Goal: Transaction & Acquisition: Purchase product/service

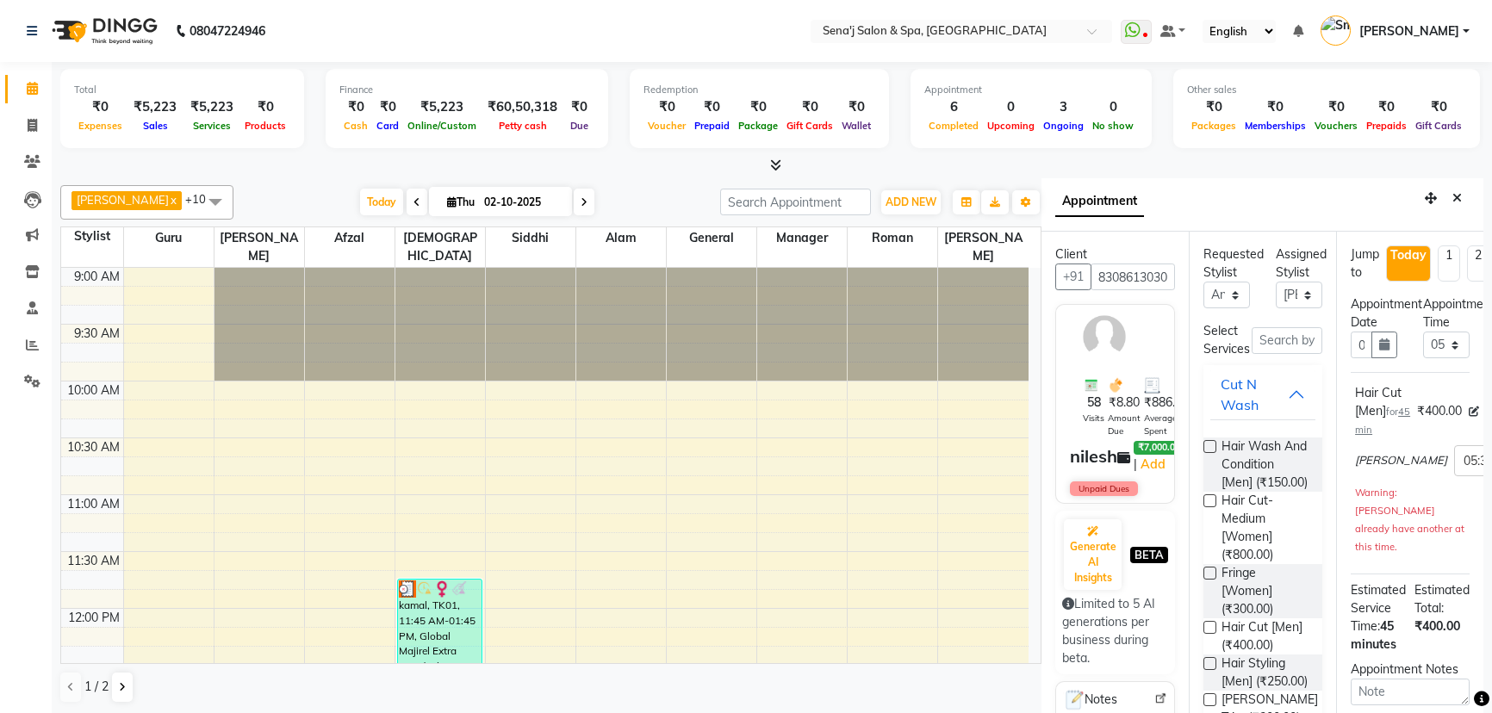
select select "12648"
select select "1050"
select select "confirm booking"
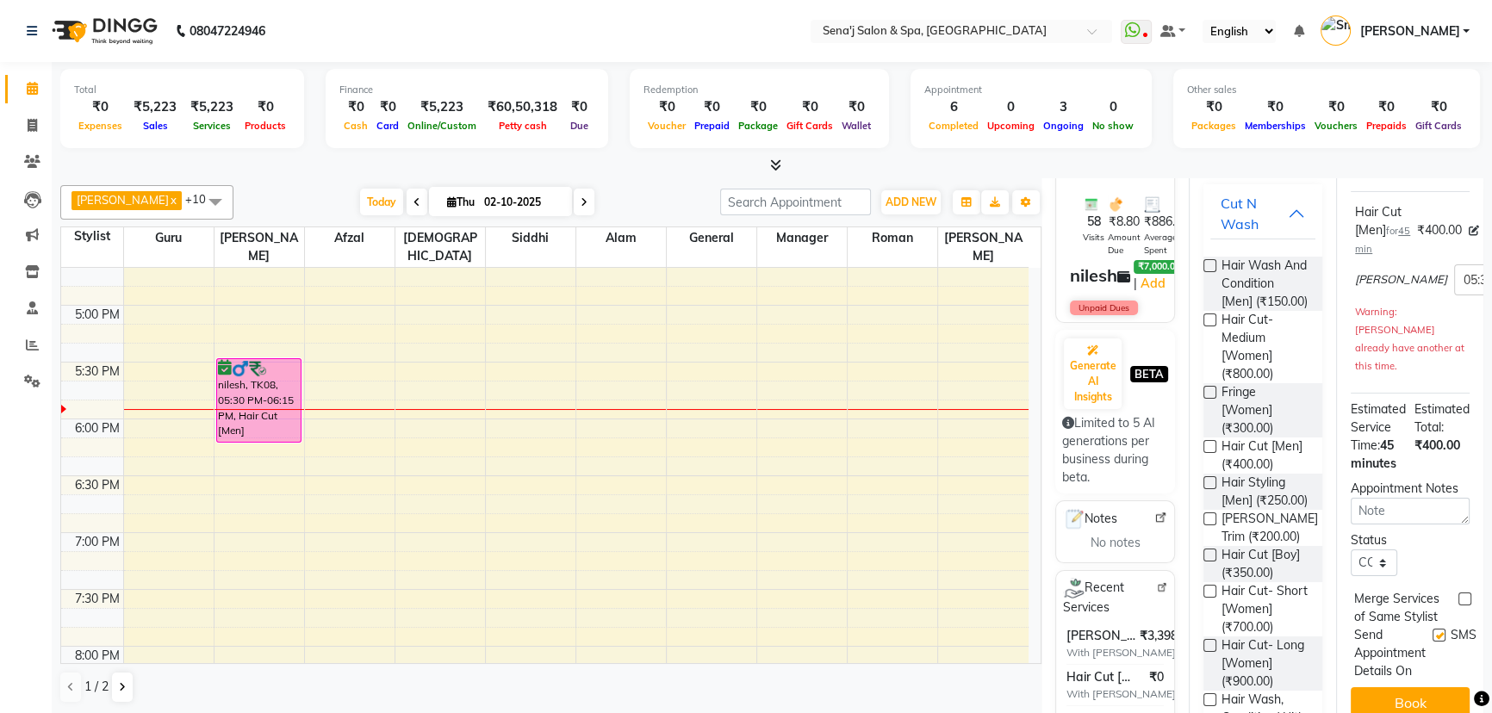
drag, startPoint x: 1045, startPoint y: 712, endPoint x: 992, endPoint y: 566, distance: 155.1
click at [1034, 694] on div "AAKASH x Alam x Ashu x General x Guru x Manager x Roman x Siddhi x Afzal x AJAY…" at bounding box center [771, 447] width 1423 height 539
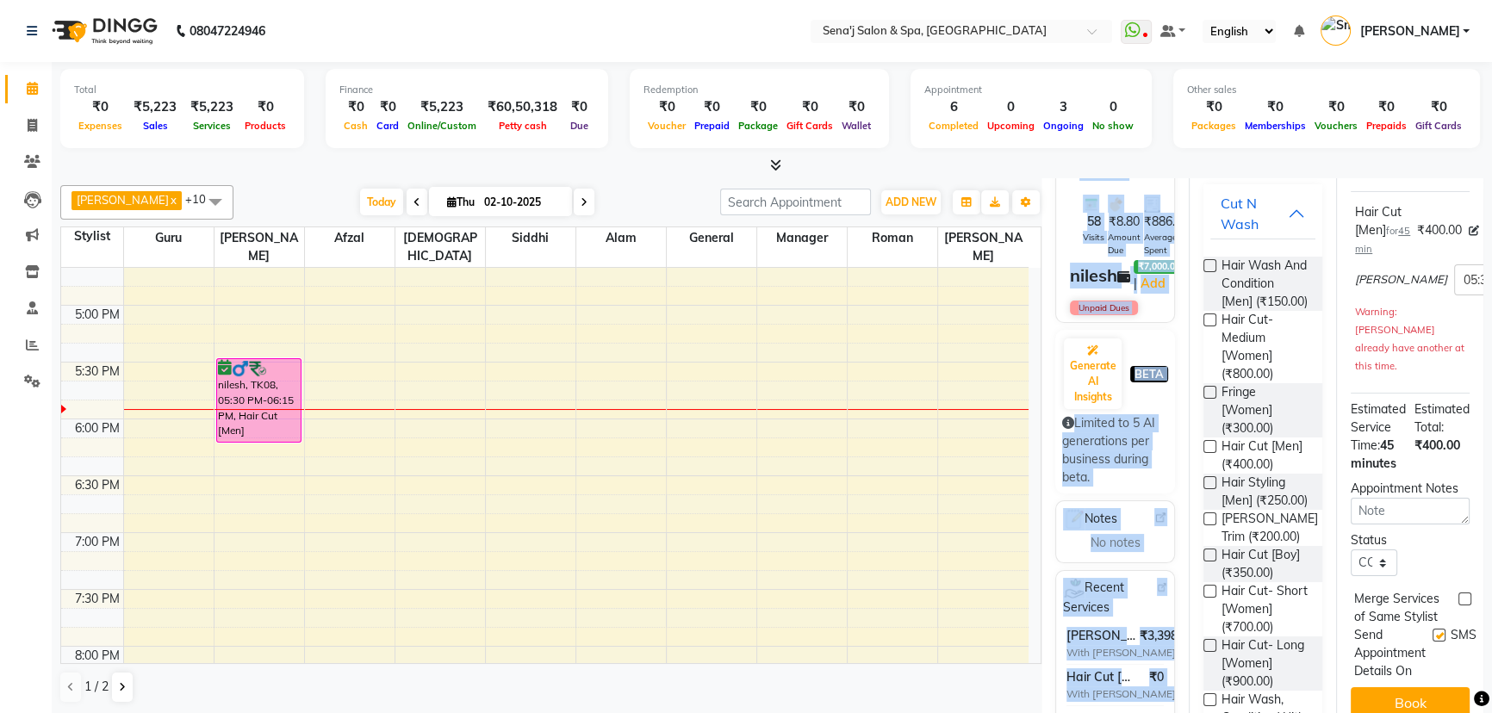
scroll to position [4, 0]
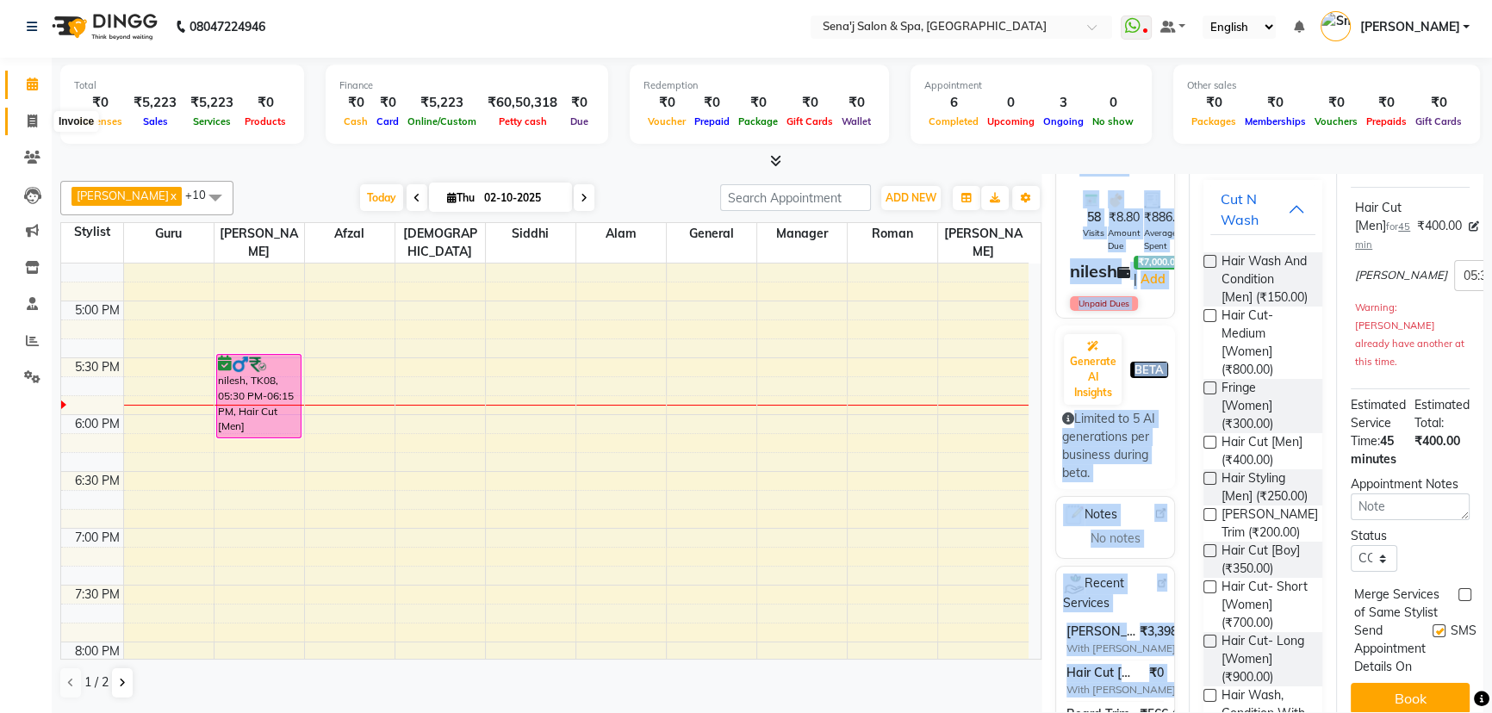
drag, startPoint x: 22, startPoint y: 121, endPoint x: 31, endPoint y: 120, distance: 9.5
click at [24, 121] on span at bounding box center [32, 122] width 30 height 20
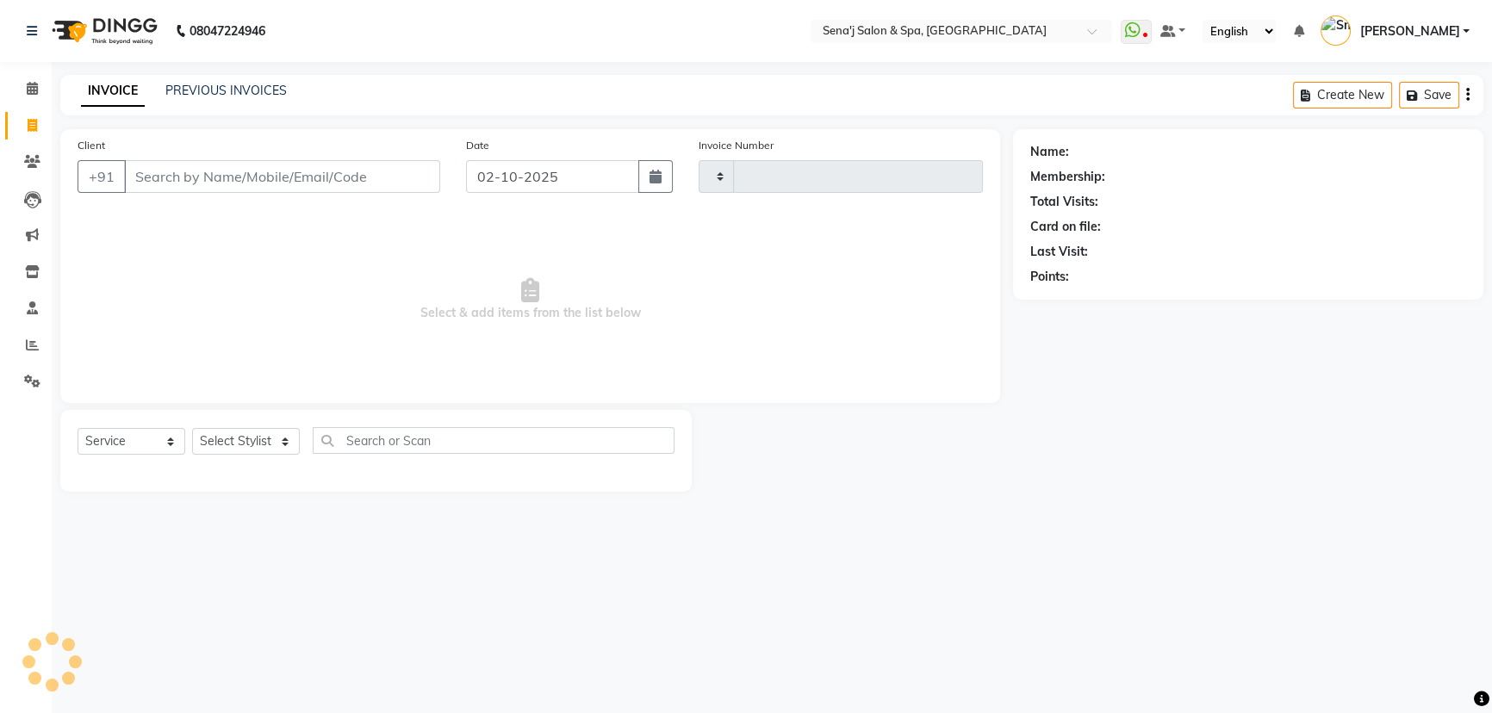
click at [31, 120] on icon at bounding box center [32, 125] width 9 height 13
select select "service"
type input "3382"
select select "447"
click at [257, 454] on select "Select Stylist" at bounding box center [246, 441] width 108 height 27
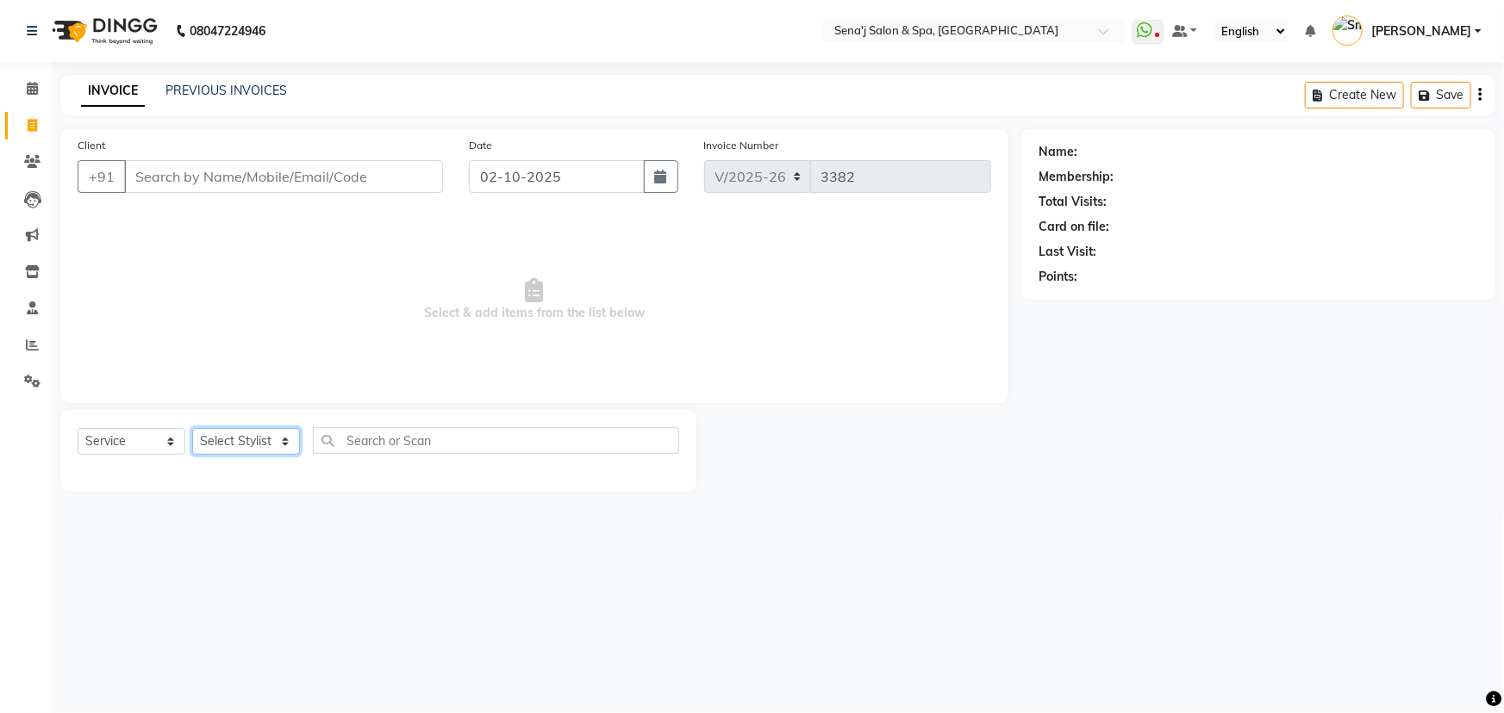
select select "9377"
click at [342, 183] on input "Client" at bounding box center [283, 176] width 319 height 33
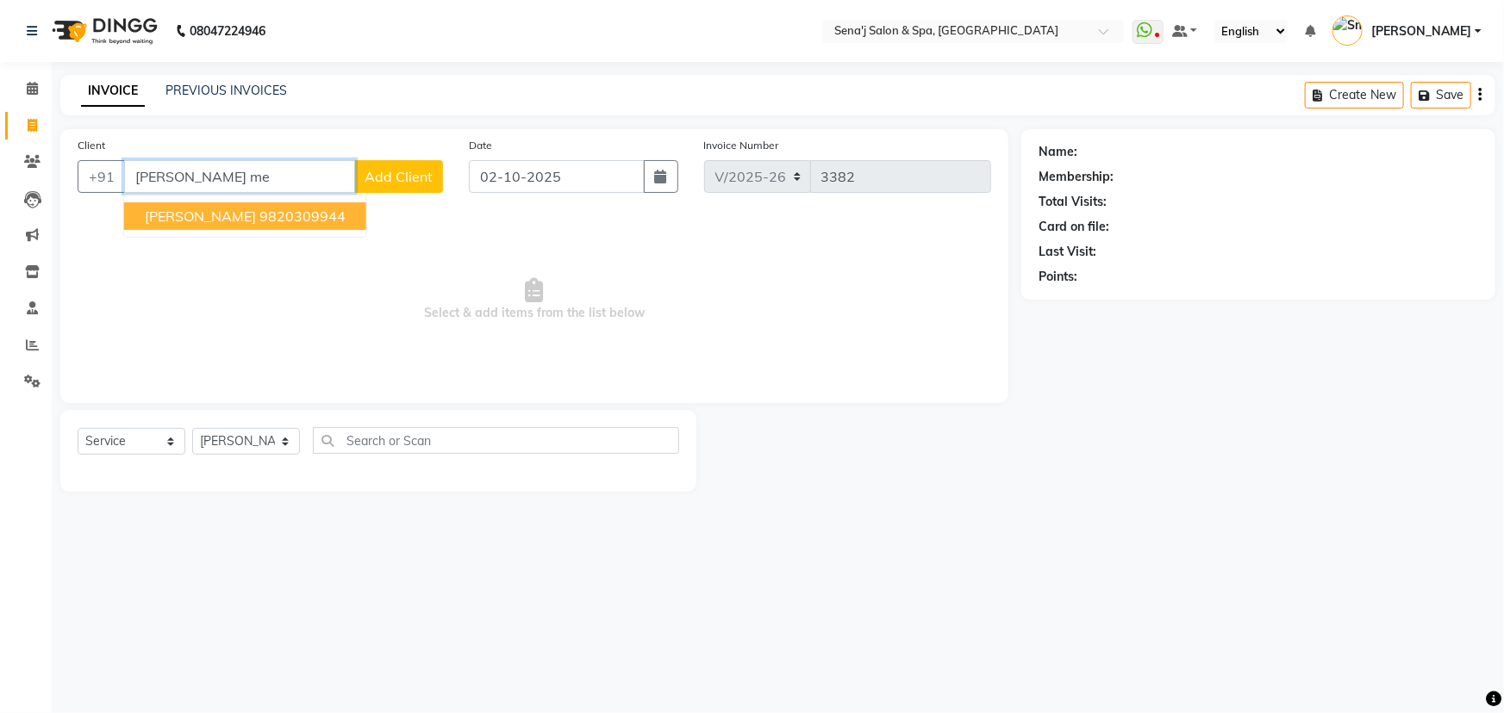
click at [325, 223] on ngb-highlight "9820309944" at bounding box center [302, 216] width 86 height 17
type input "9820309944"
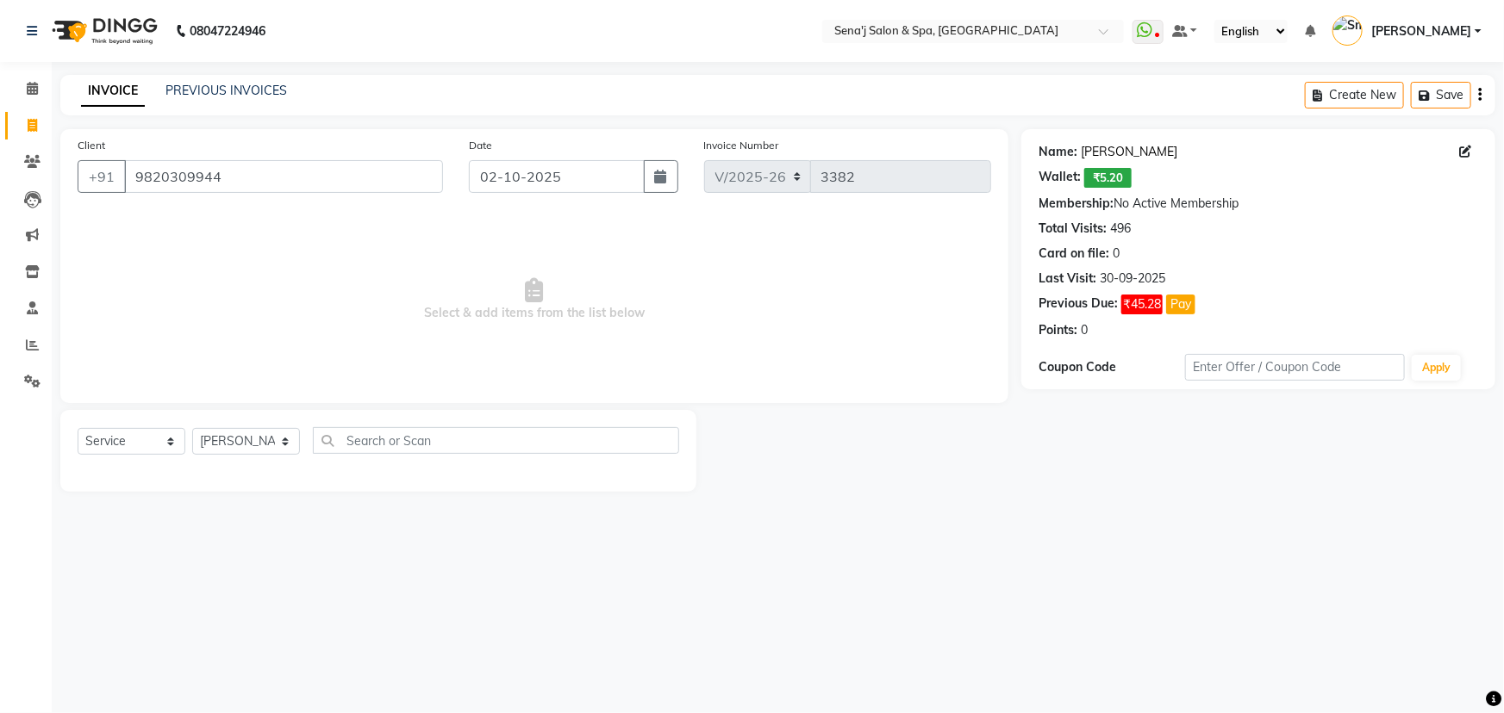
click at [1125, 145] on link "Sonia Mehra" at bounding box center [1129, 152] width 97 height 18
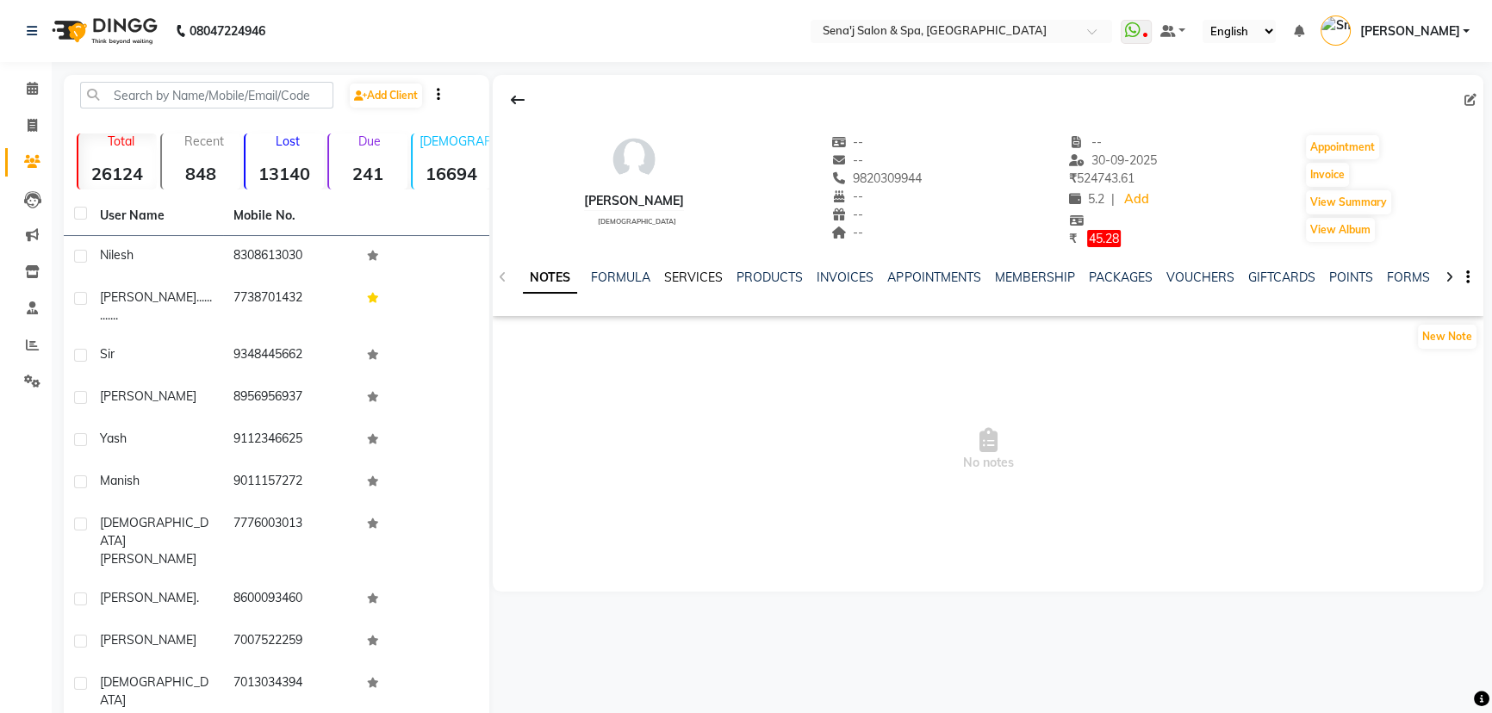
click at [699, 280] on link "SERVICES" at bounding box center [693, 278] width 59 height 16
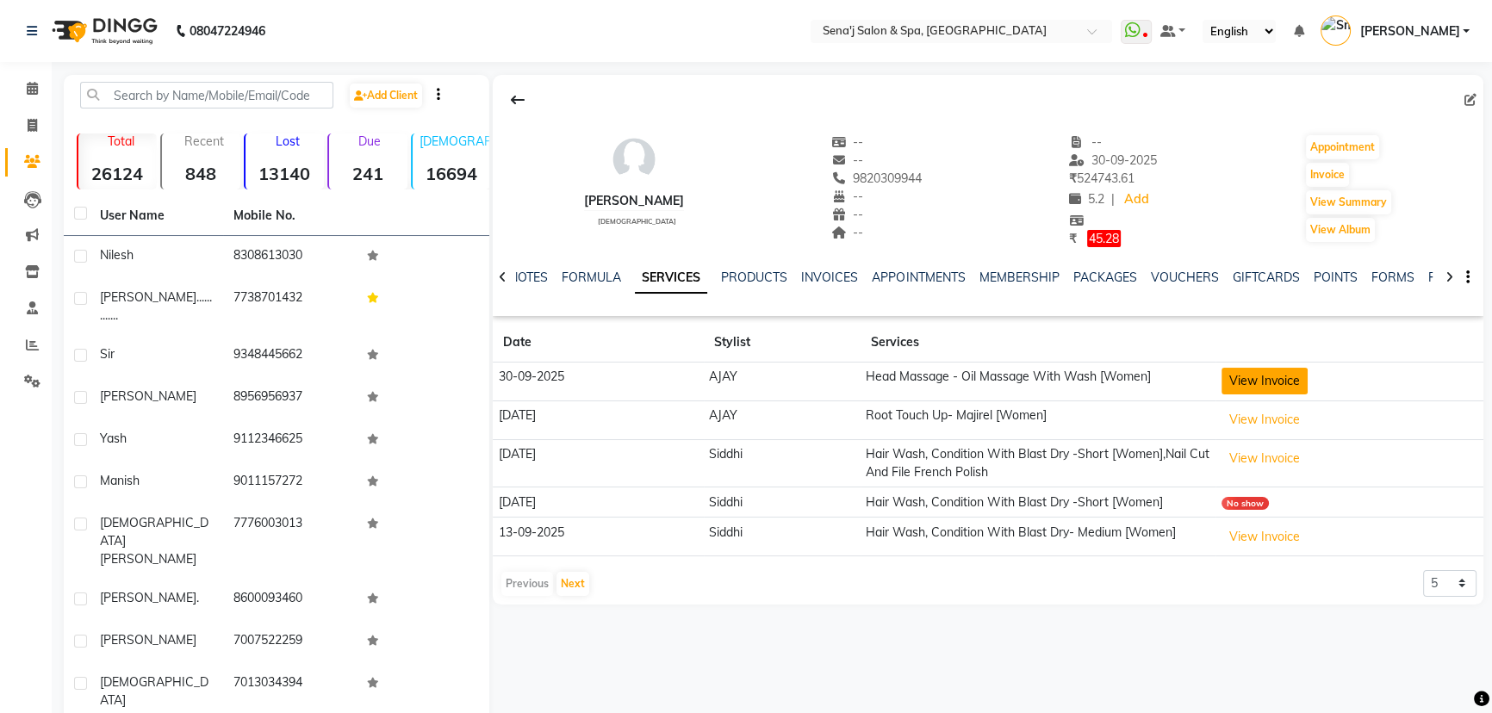
click at [1281, 383] on button "View Invoice" at bounding box center [1265, 381] width 86 height 27
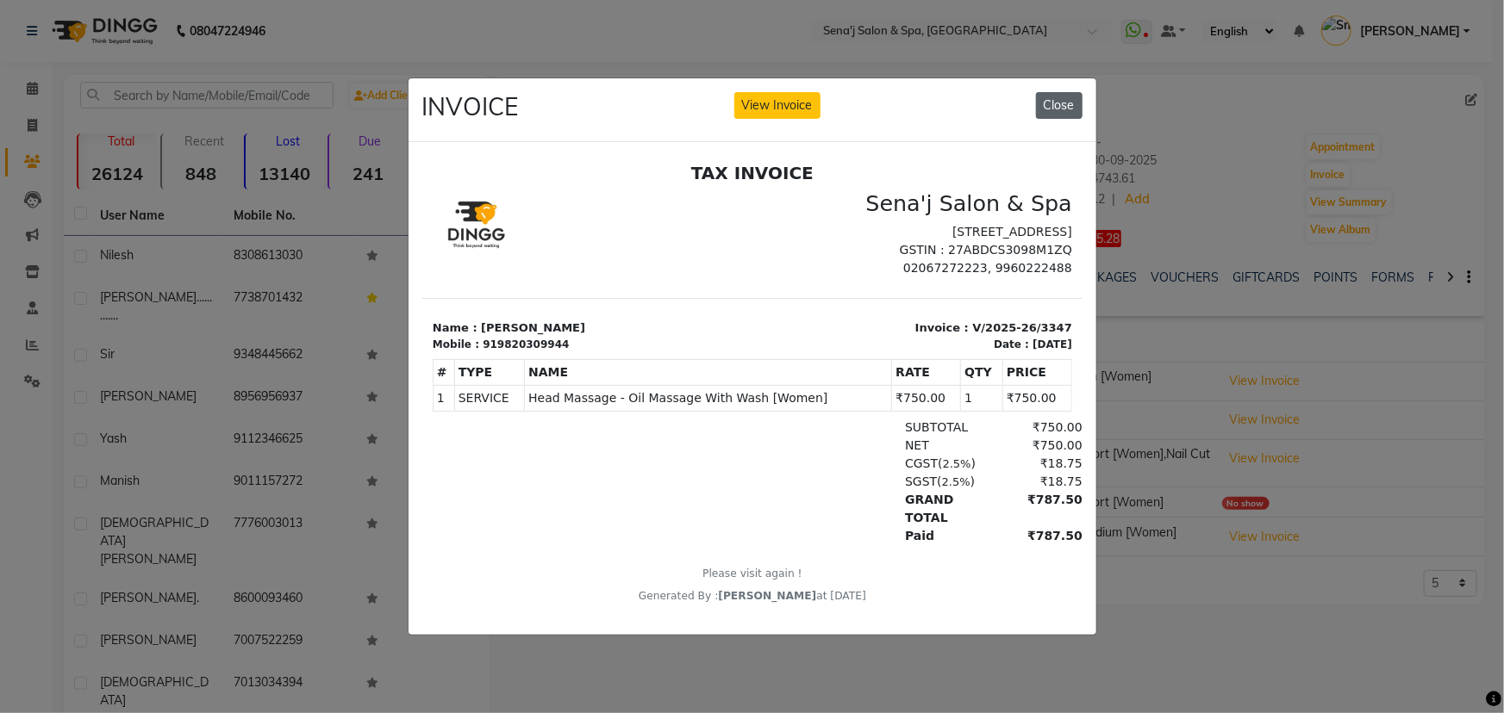
click at [1066, 101] on button "Close" at bounding box center [1059, 105] width 47 height 27
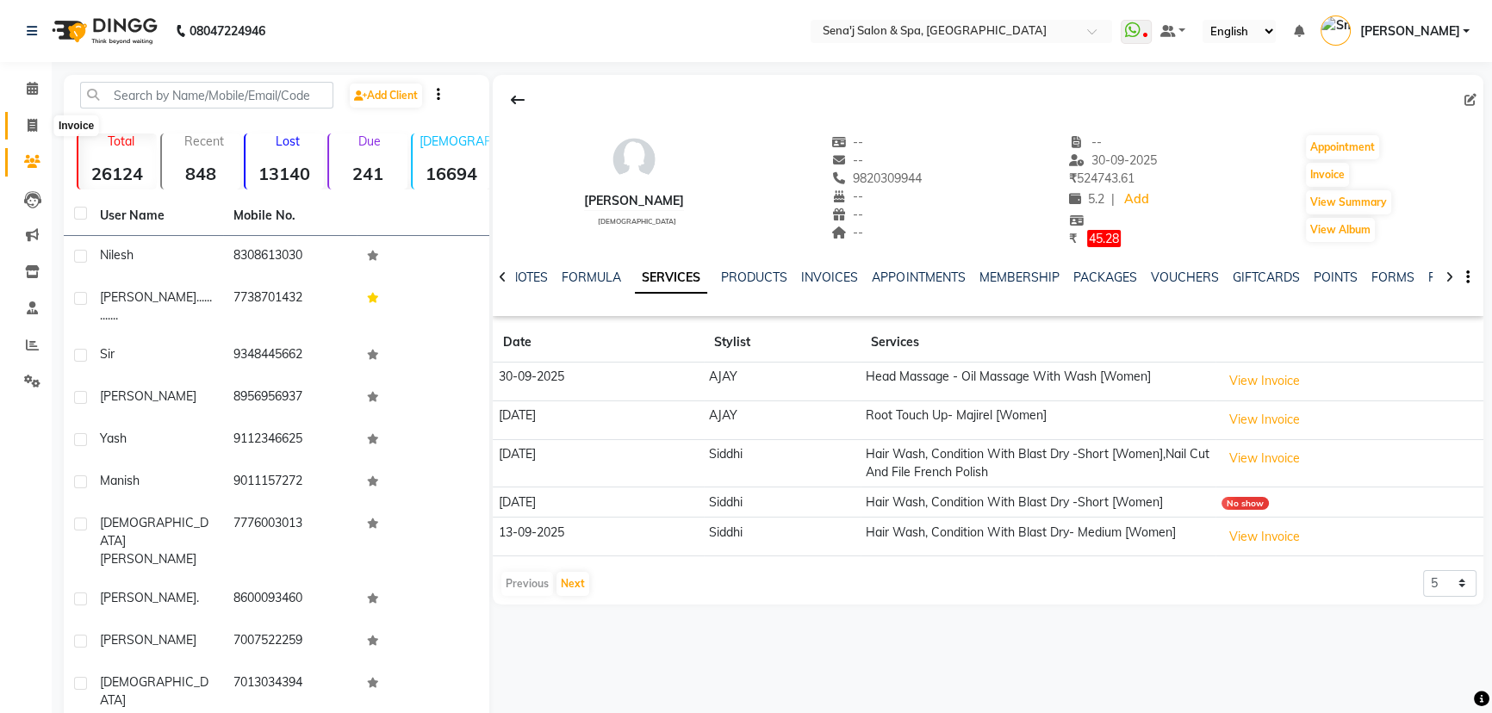
click at [33, 128] on icon at bounding box center [32, 125] width 9 height 13
select select "service"
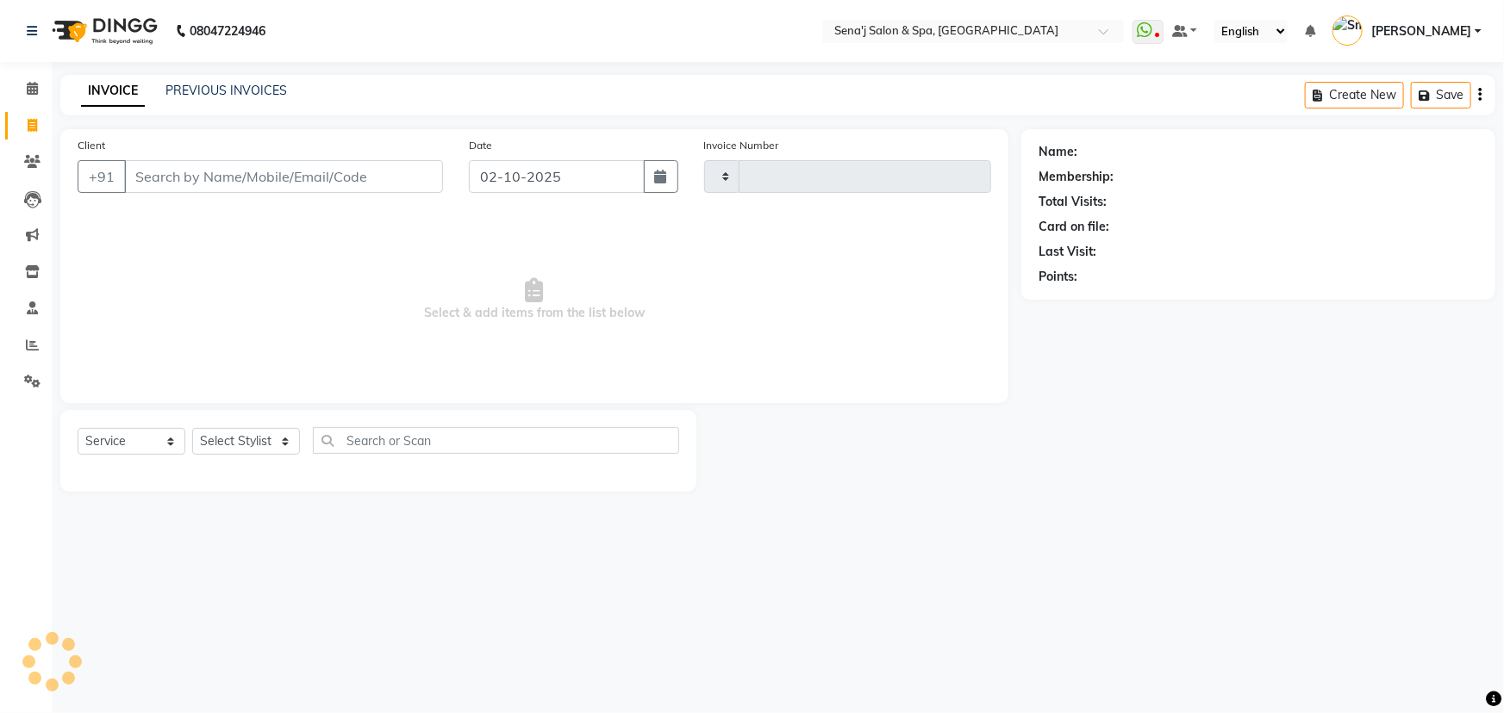
type input "3382"
select select "447"
click at [141, 176] on input "Client" at bounding box center [283, 176] width 319 height 33
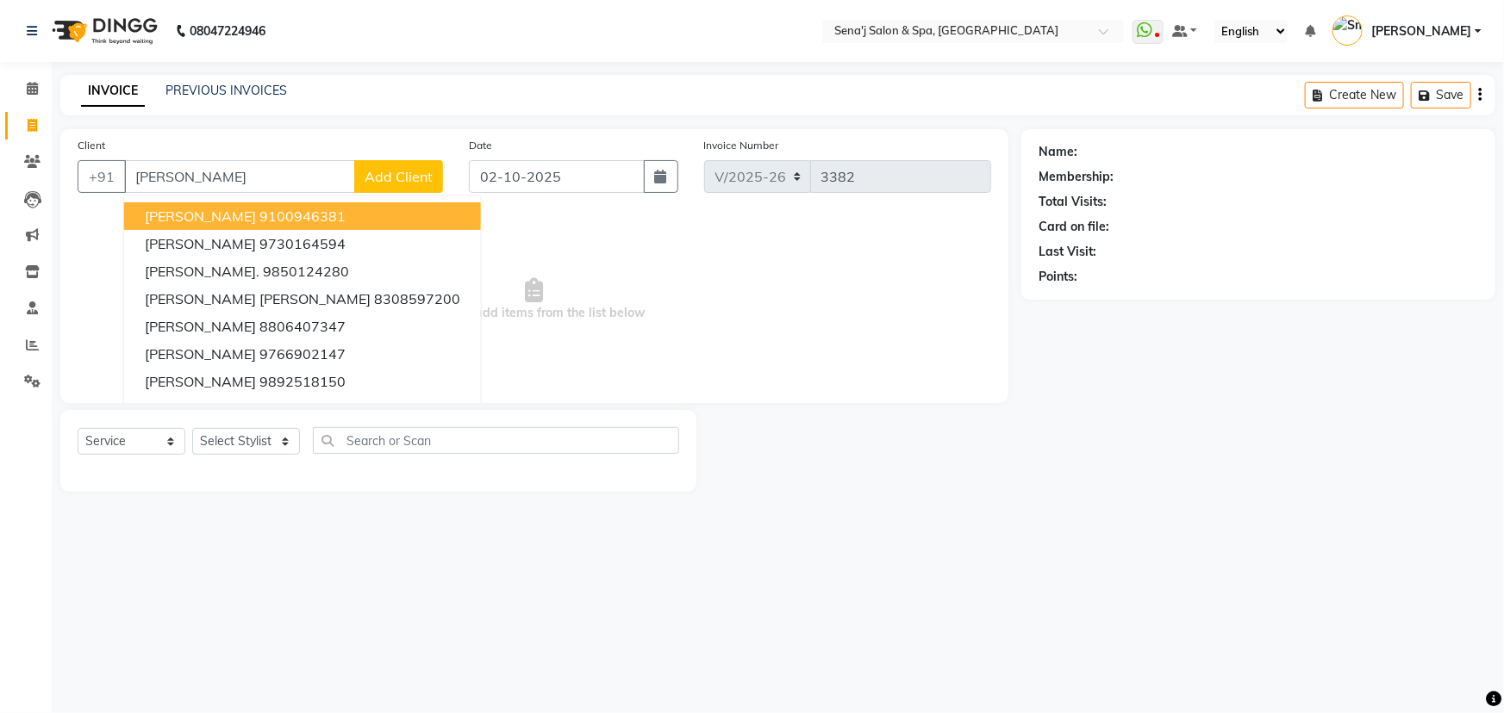
click at [232, 173] on input "sonia" at bounding box center [239, 176] width 231 height 33
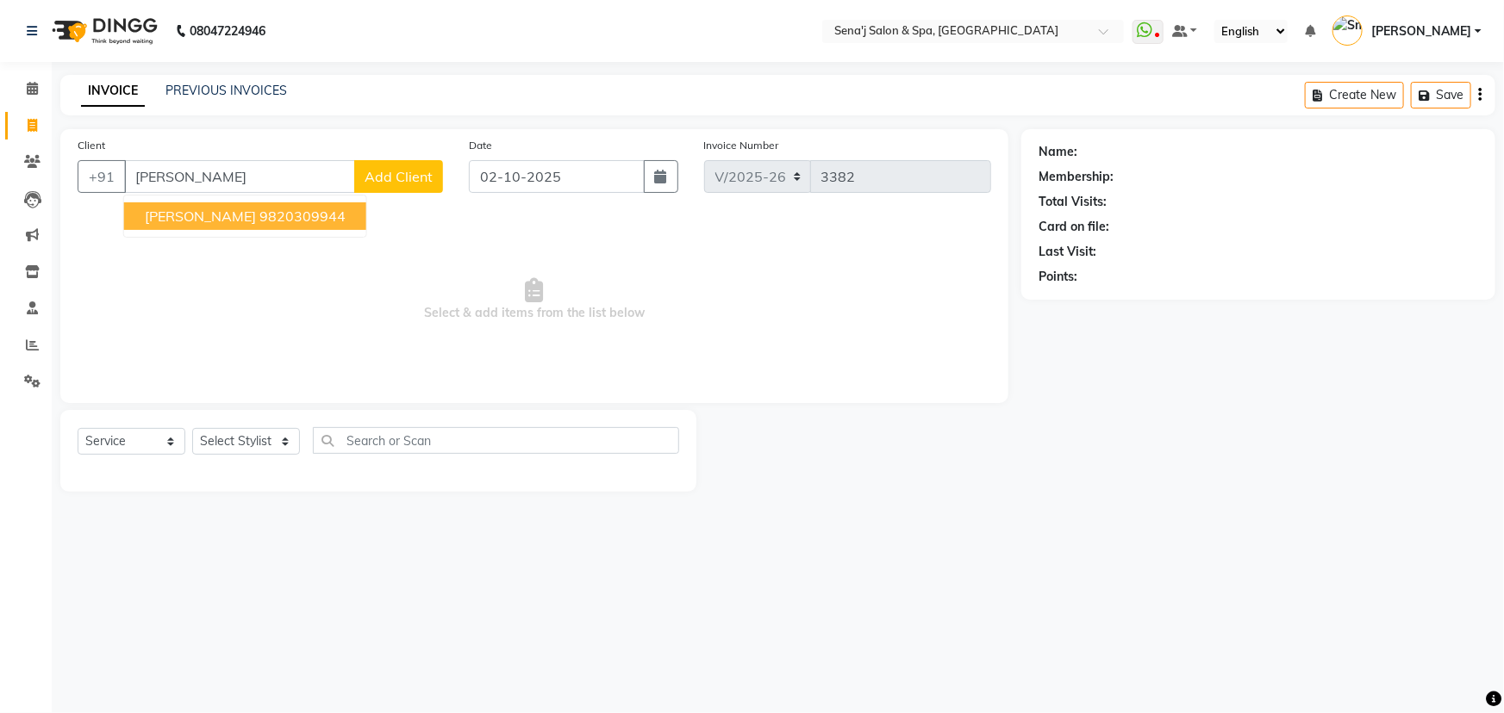
click at [233, 209] on span "SONIA MEHRA" at bounding box center [200, 216] width 111 height 17
type input "9820309944"
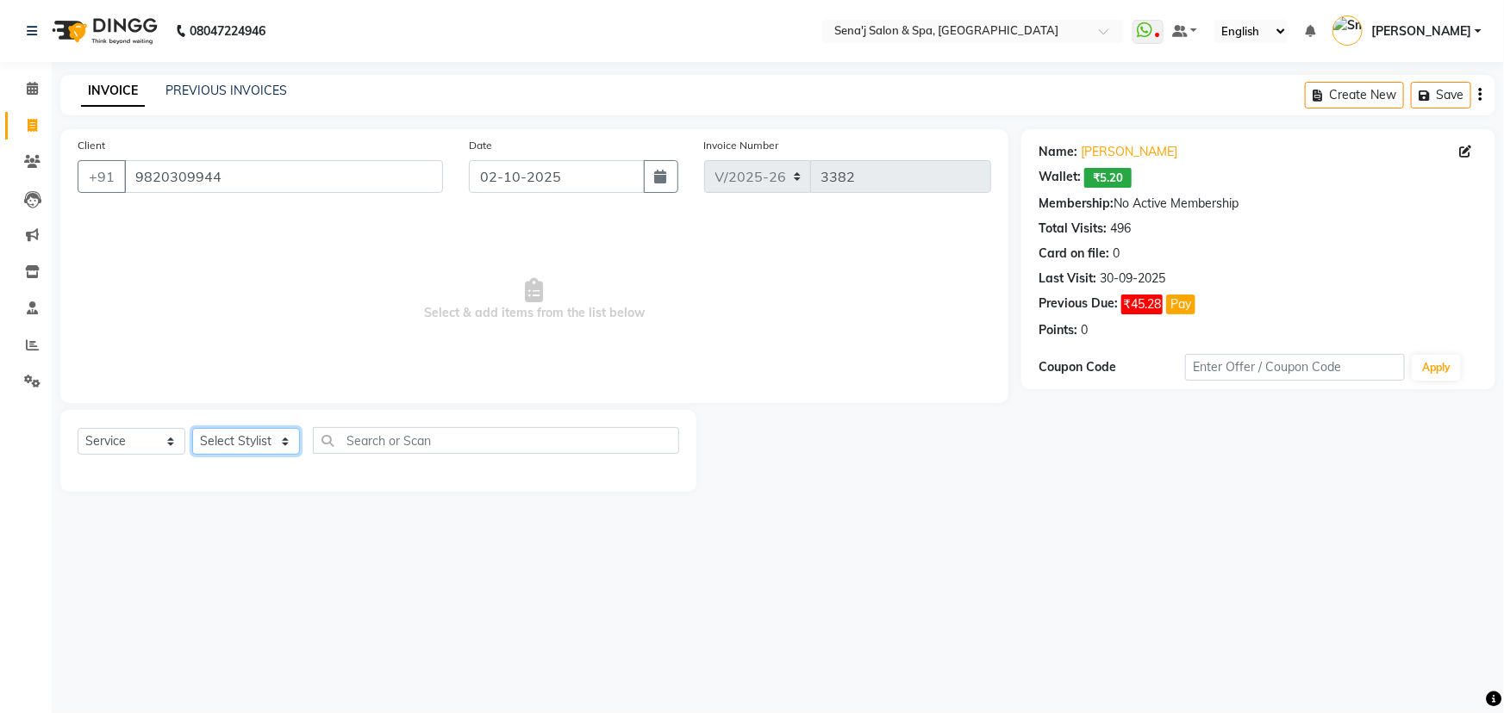
click at [252, 449] on select "Select Stylist AAKASH Afzal Ajay AJAY Alam Ashu General Guru Manager Manager Ra…" at bounding box center [246, 441] width 108 height 27
select select "90502"
click at [192, 428] on select "Select Stylist AAKASH Afzal Ajay AJAY Alam Ashu General Guru Manager Manager Ra…" at bounding box center [246, 441] width 108 height 27
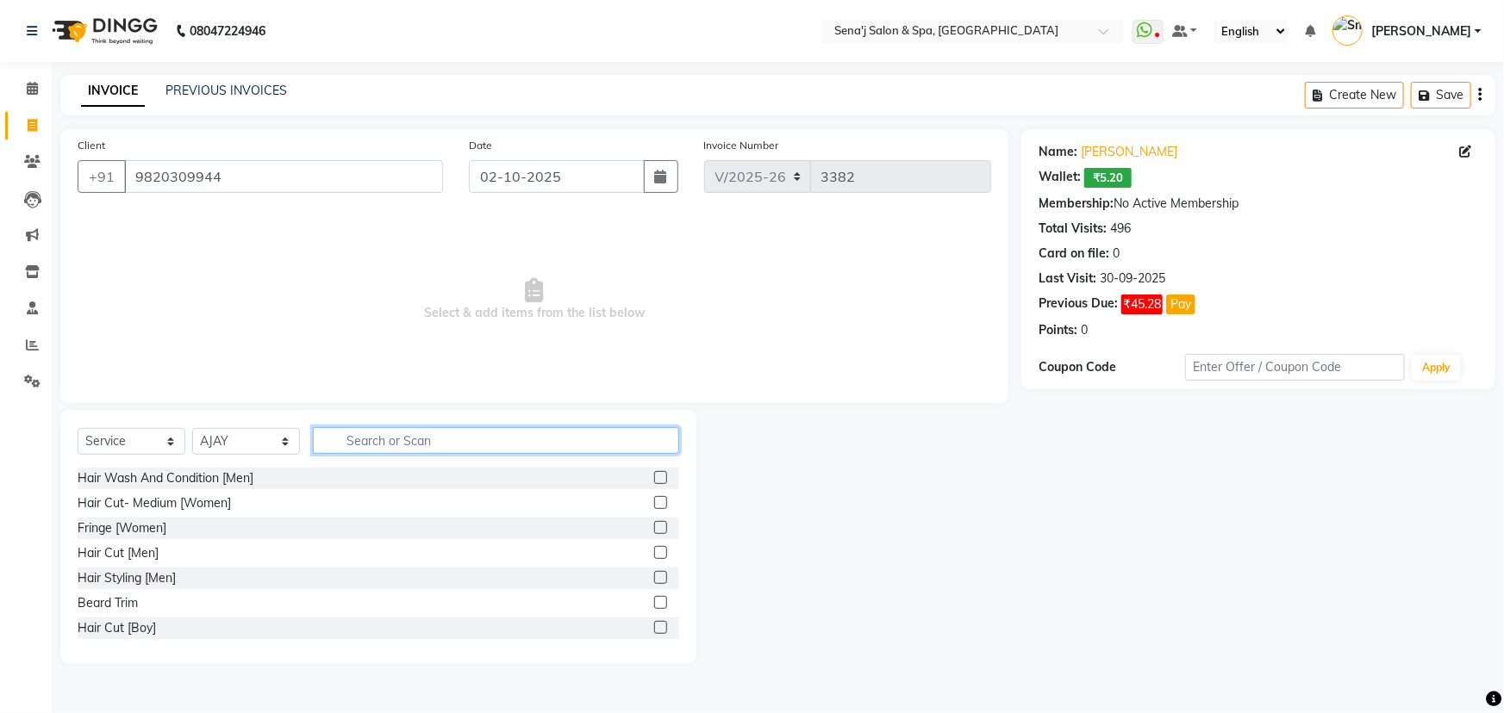
click at [383, 438] on input "text" at bounding box center [496, 440] width 366 height 27
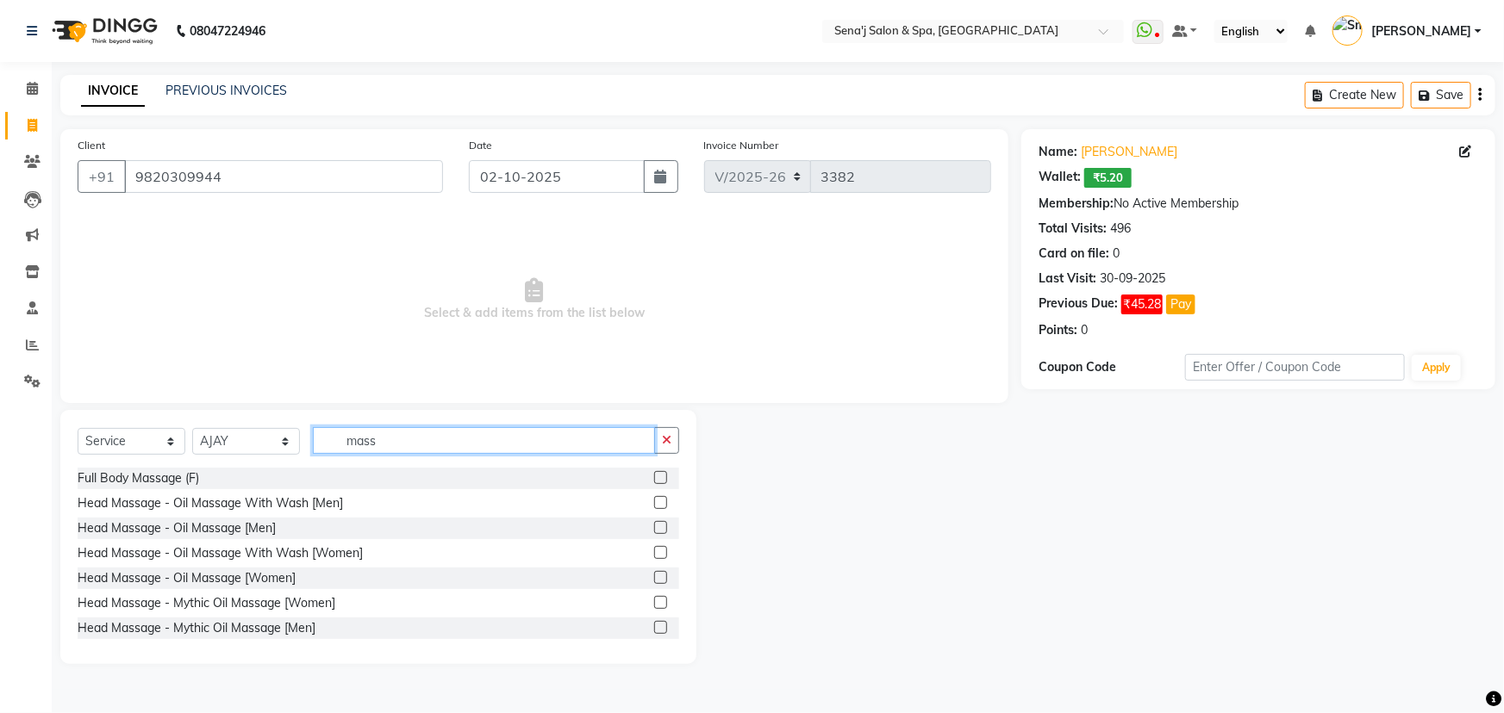
type input "mass"
click at [658, 548] on div at bounding box center [666, 554] width 25 height 22
click at [654, 550] on label at bounding box center [660, 552] width 13 height 13
click at [654, 550] on input "checkbox" at bounding box center [659, 553] width 11 height 11
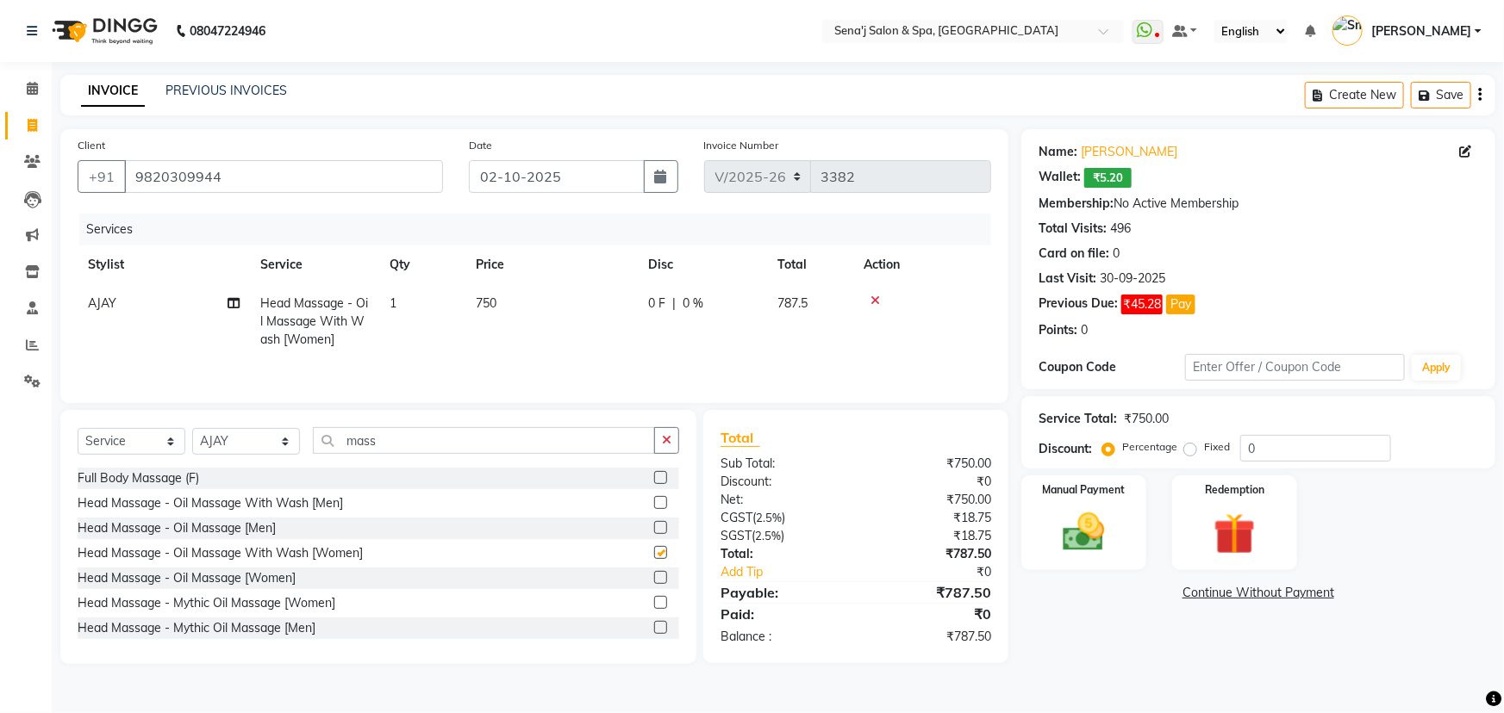
checkbox input "false"
click at [1077, 525] on img at bounding box center [1084, 533] width 71 height 50
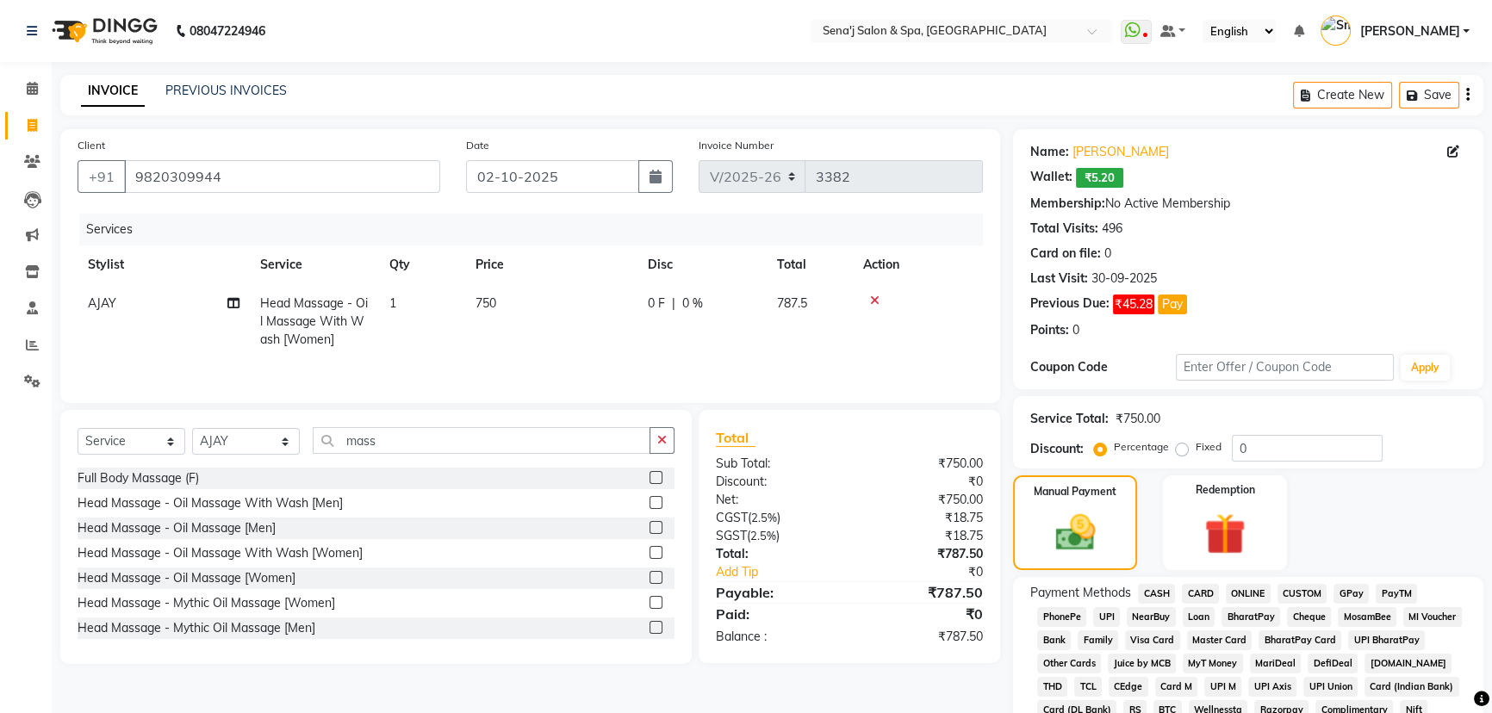
click at [1060, 620] on span "PhonePe" at bounding box center [1061, 617] width 49 height 20
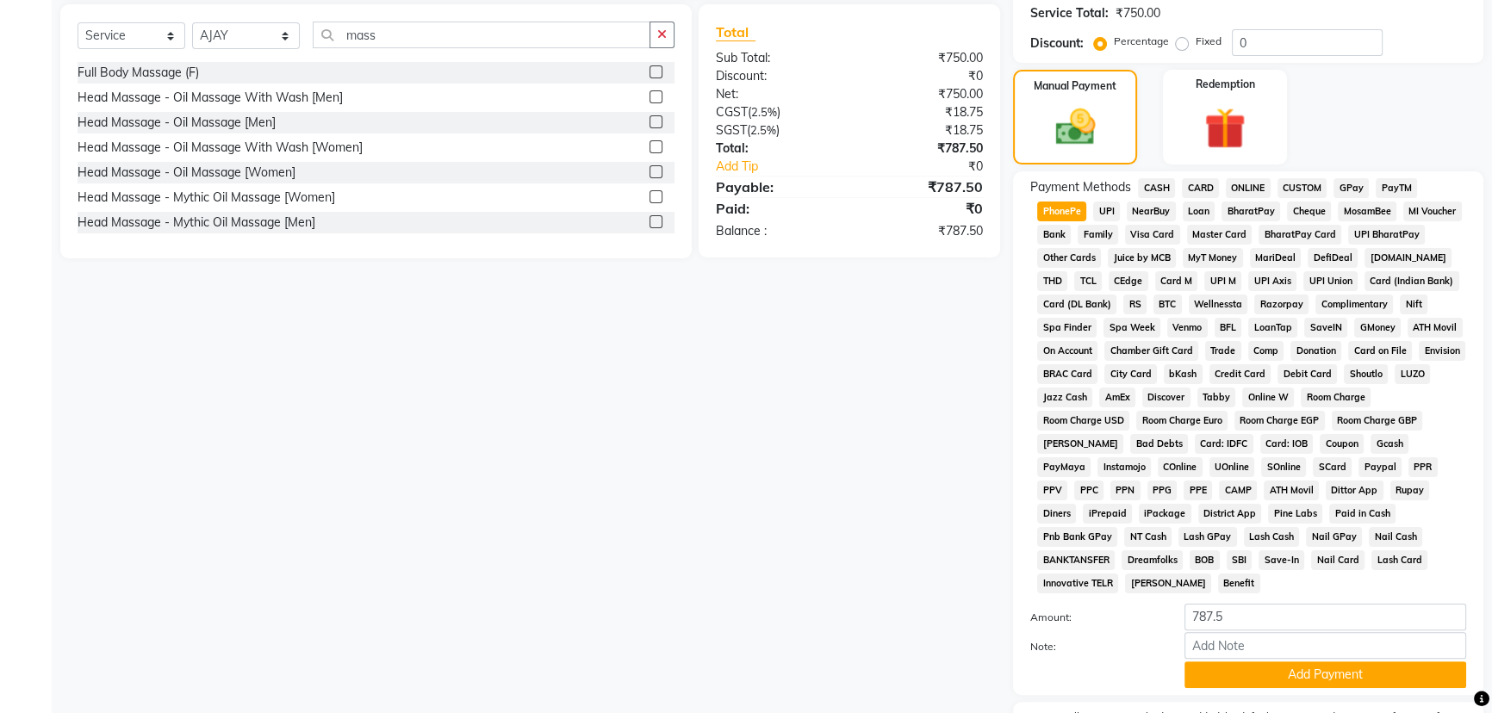
scroll to position [470, 0]
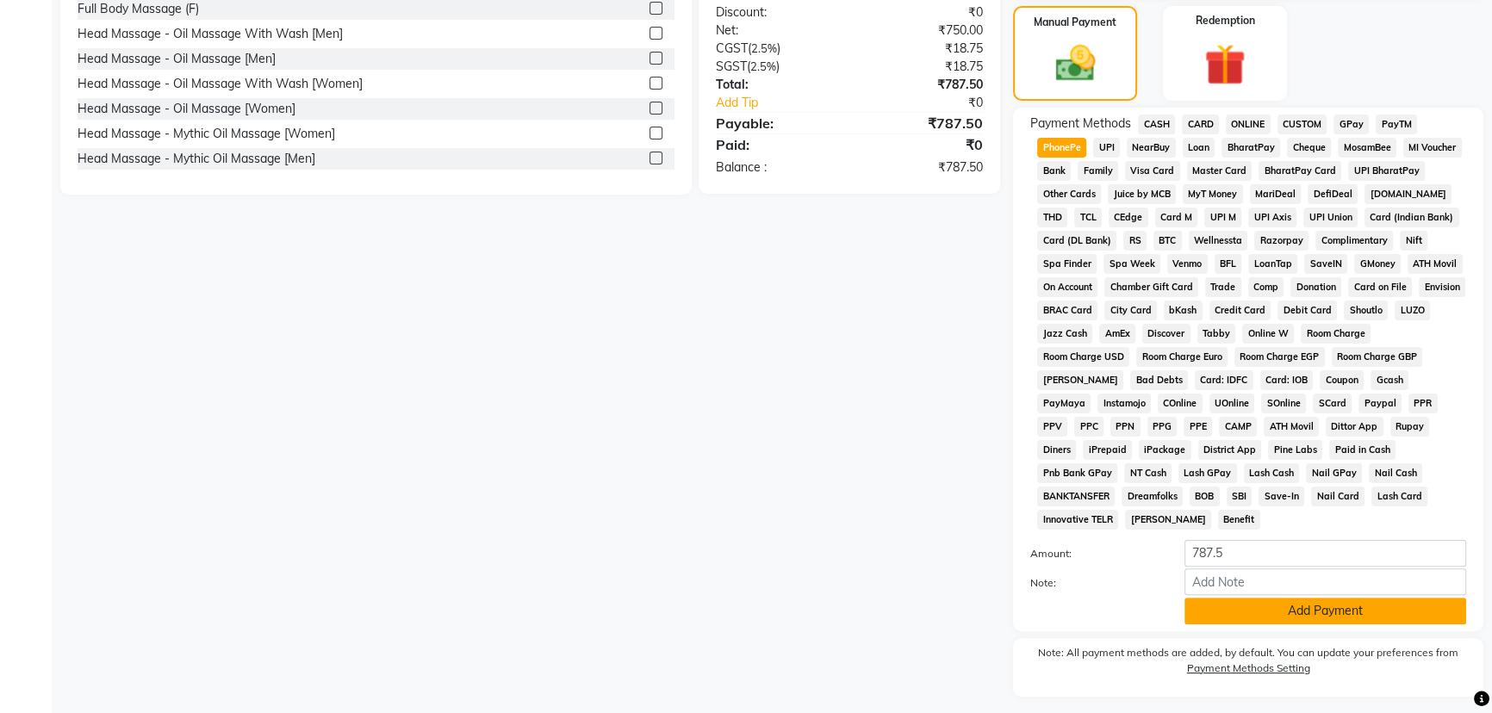
click at [1229, 598] on button "Add Payment" at bounding box center [1326, 611] width 282 height 27
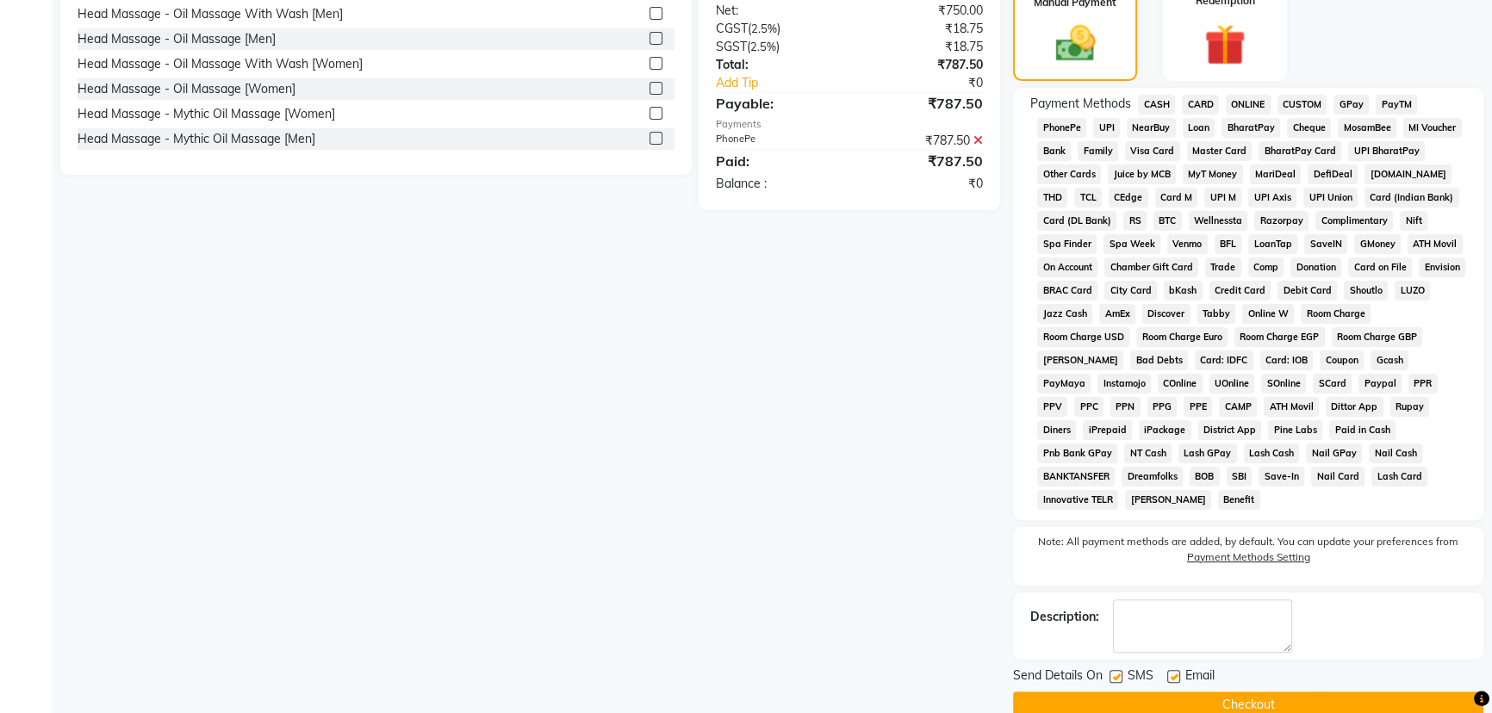
scroll to position [495, 0]
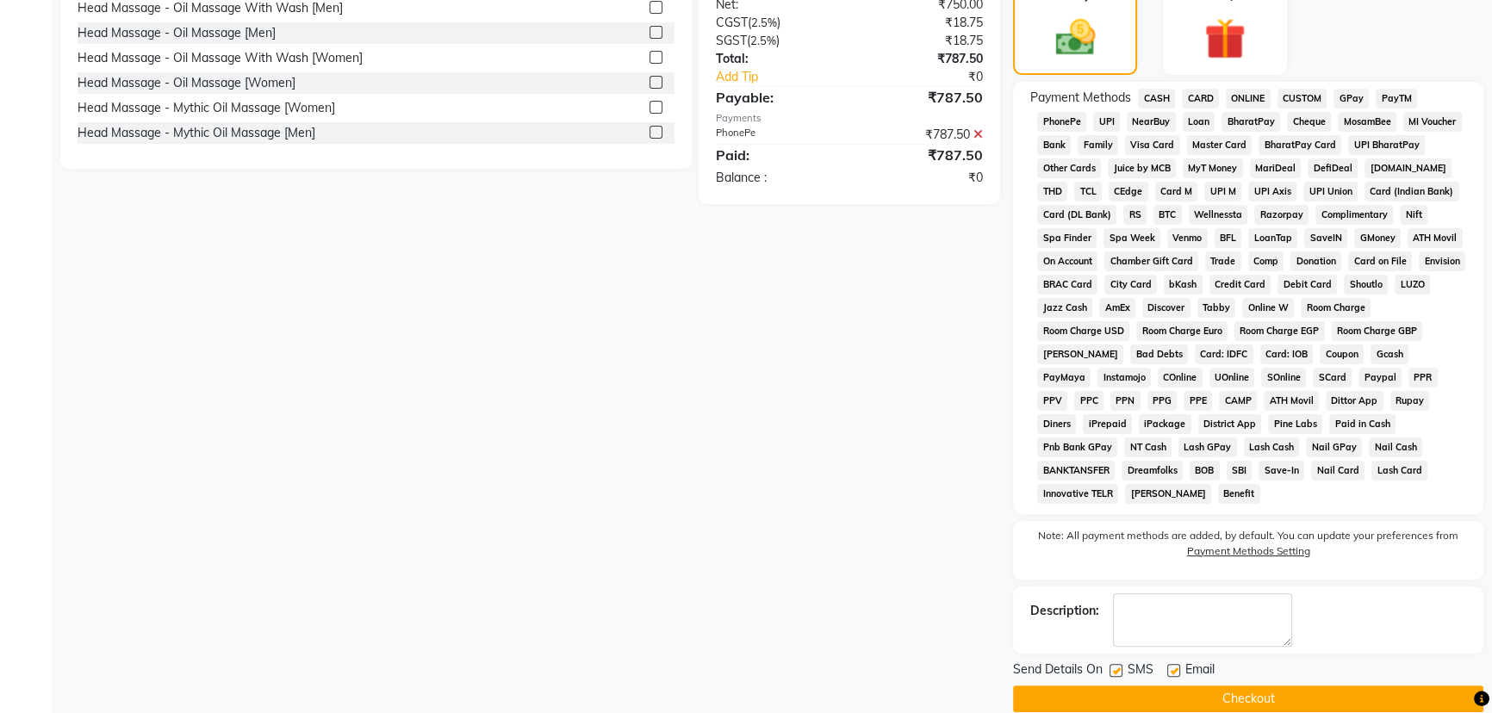
click at [1284, 686] on button "Checkout" at bounding box center [1248, 699] width 470 height 27
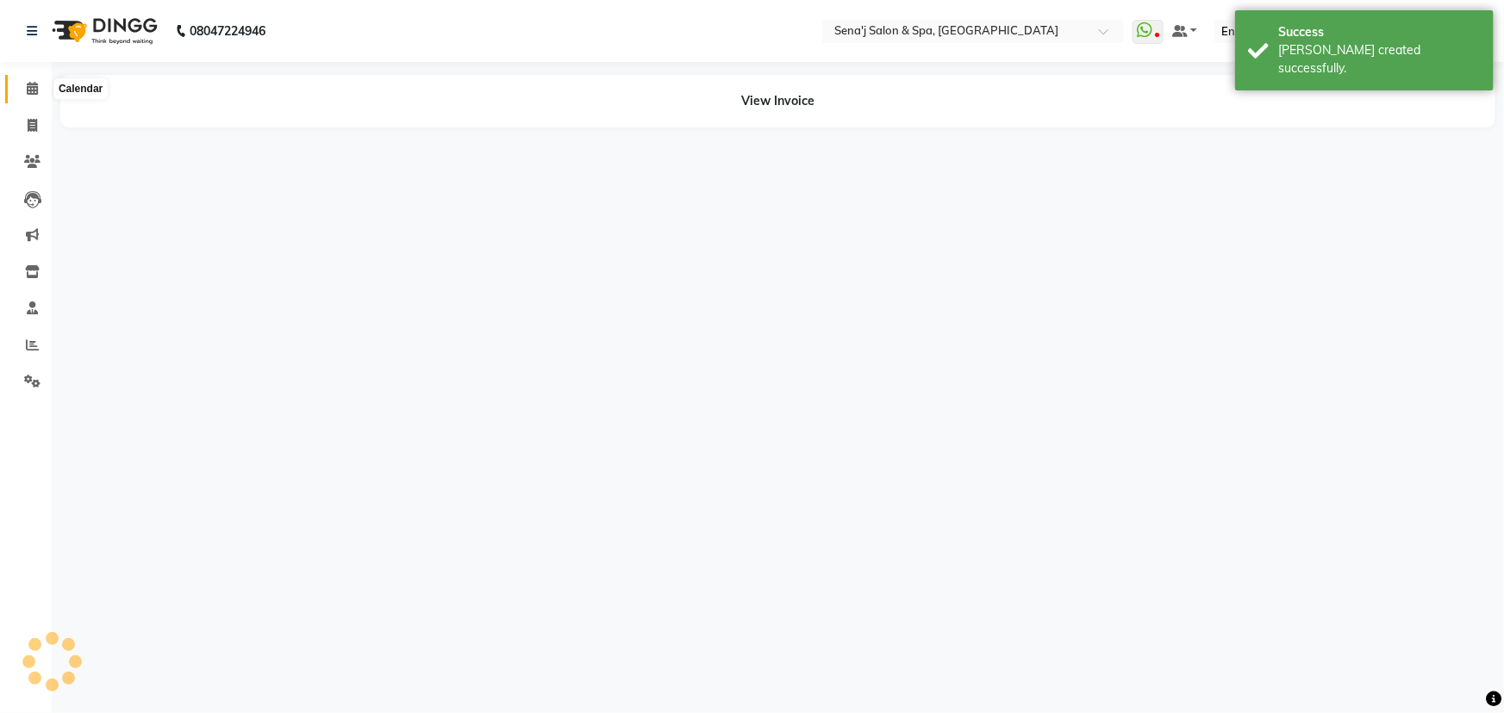
click at [25, 86] on span at bounding box center [32, 89] width 30 height 20
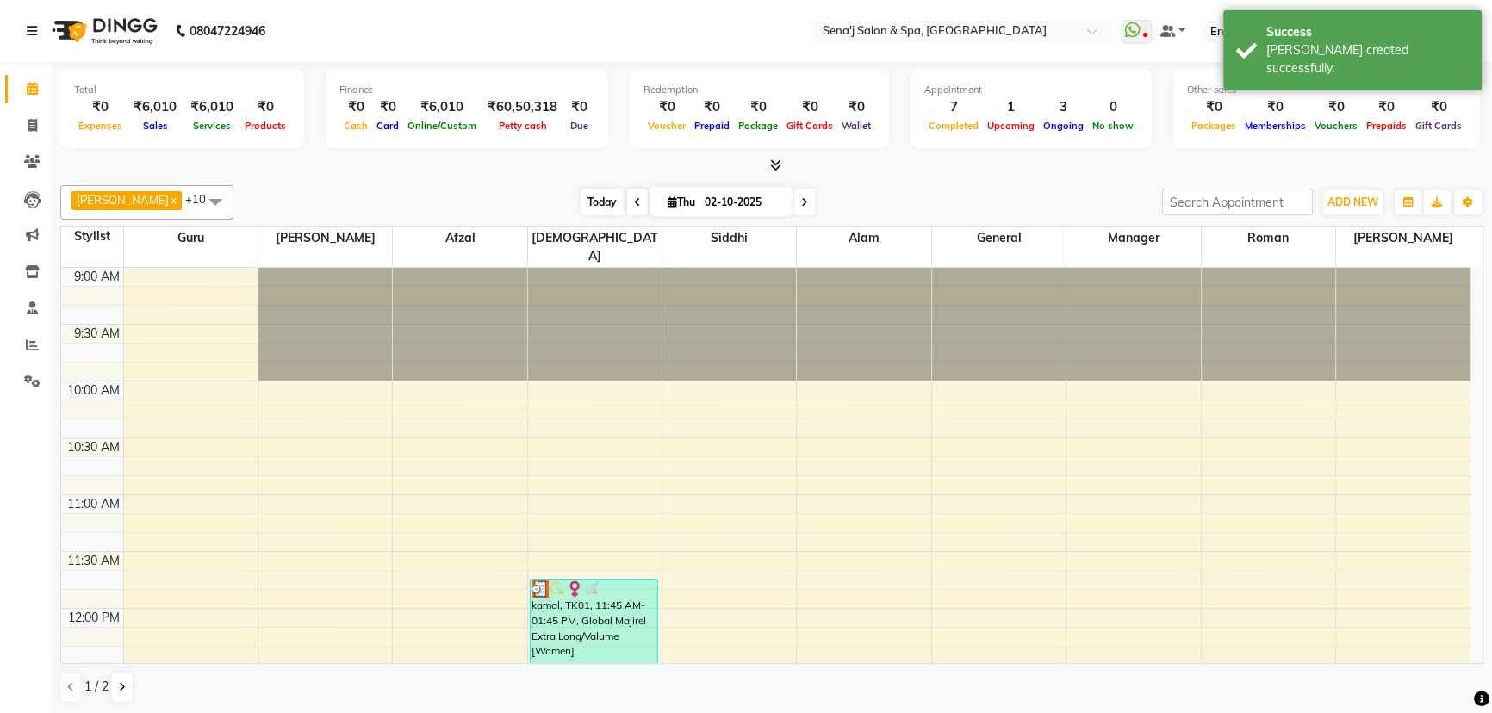
click at [581, 203] on span "Today" at bounding box center [602, 202] width 43 height 27
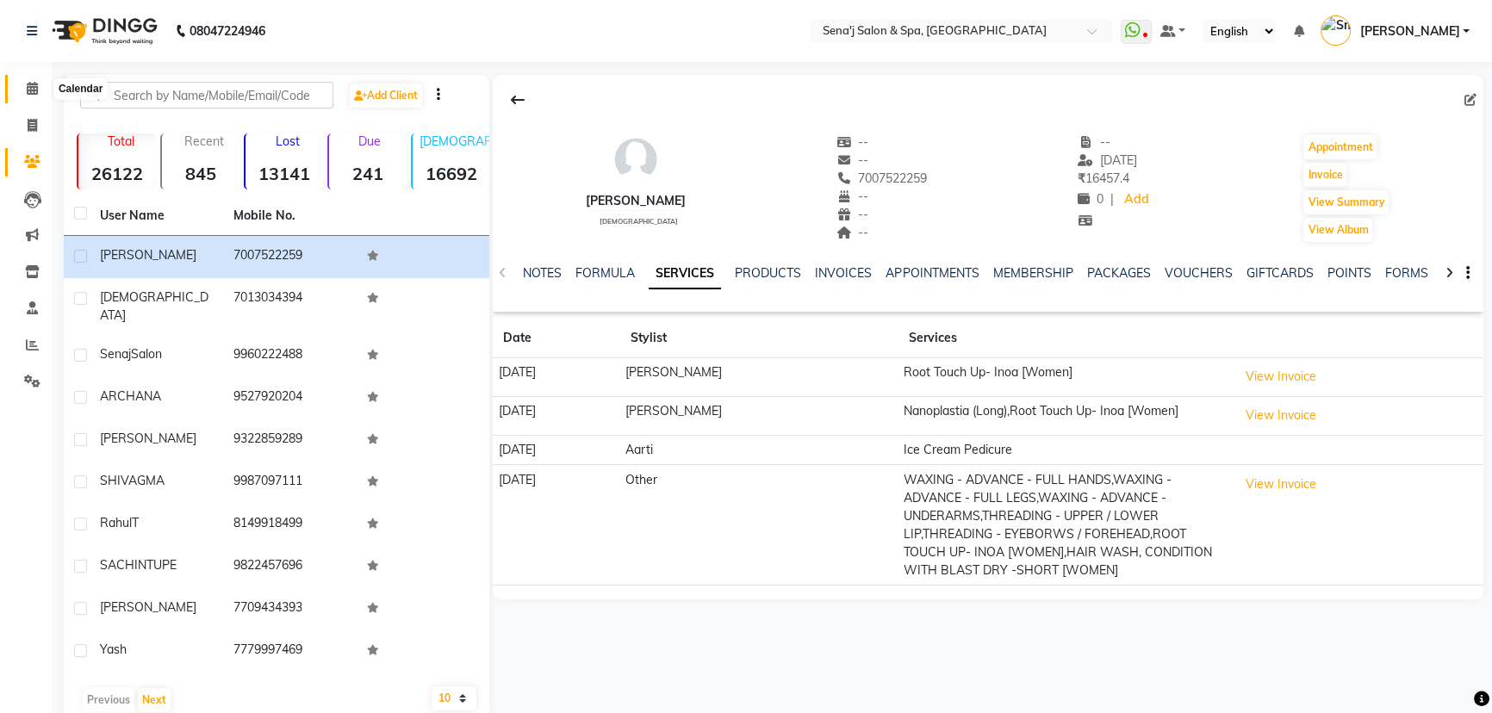
click at [36, 88] on icon at bounding box center [32, 88] width 11 height 13
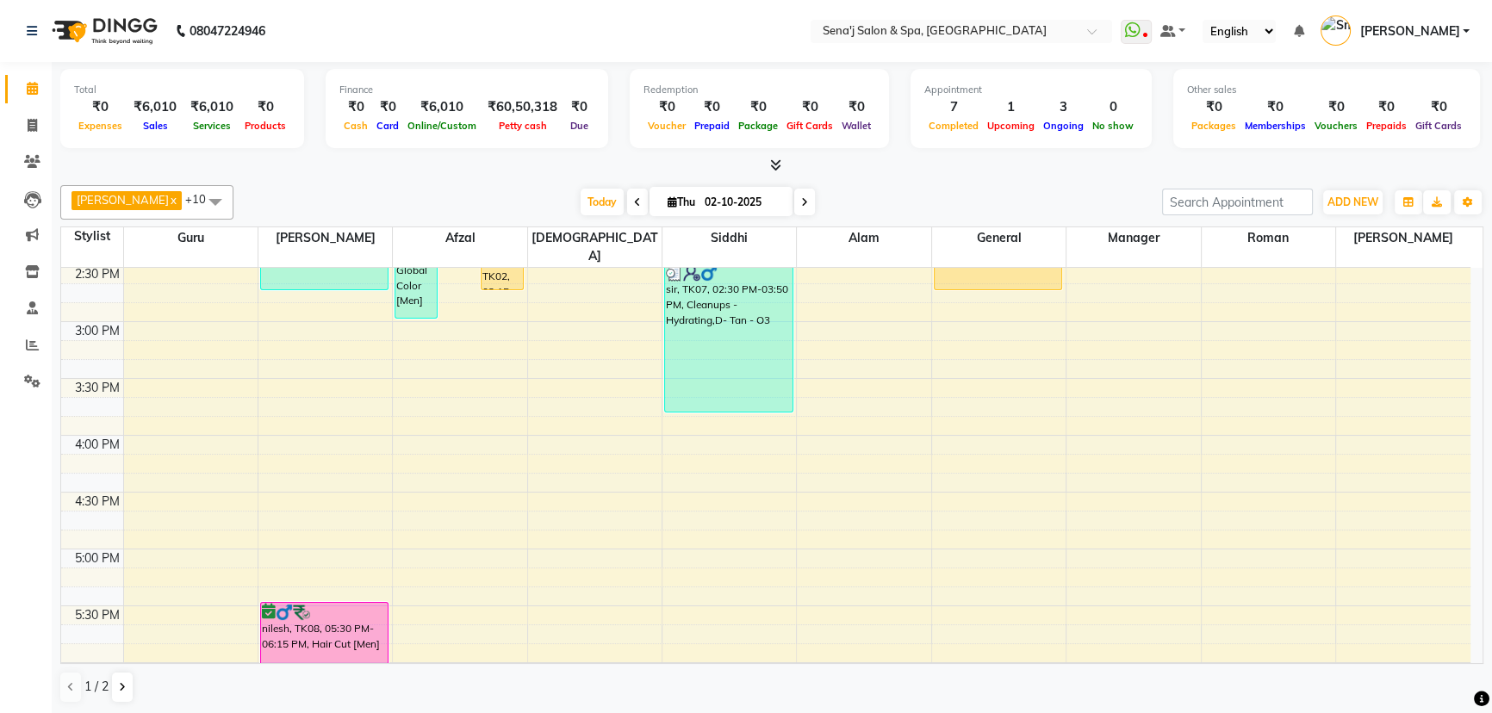
scroll to position [626, 0]
click at [581, 196] on span "Today" at bounding box center [602, 202] width 43 height 27
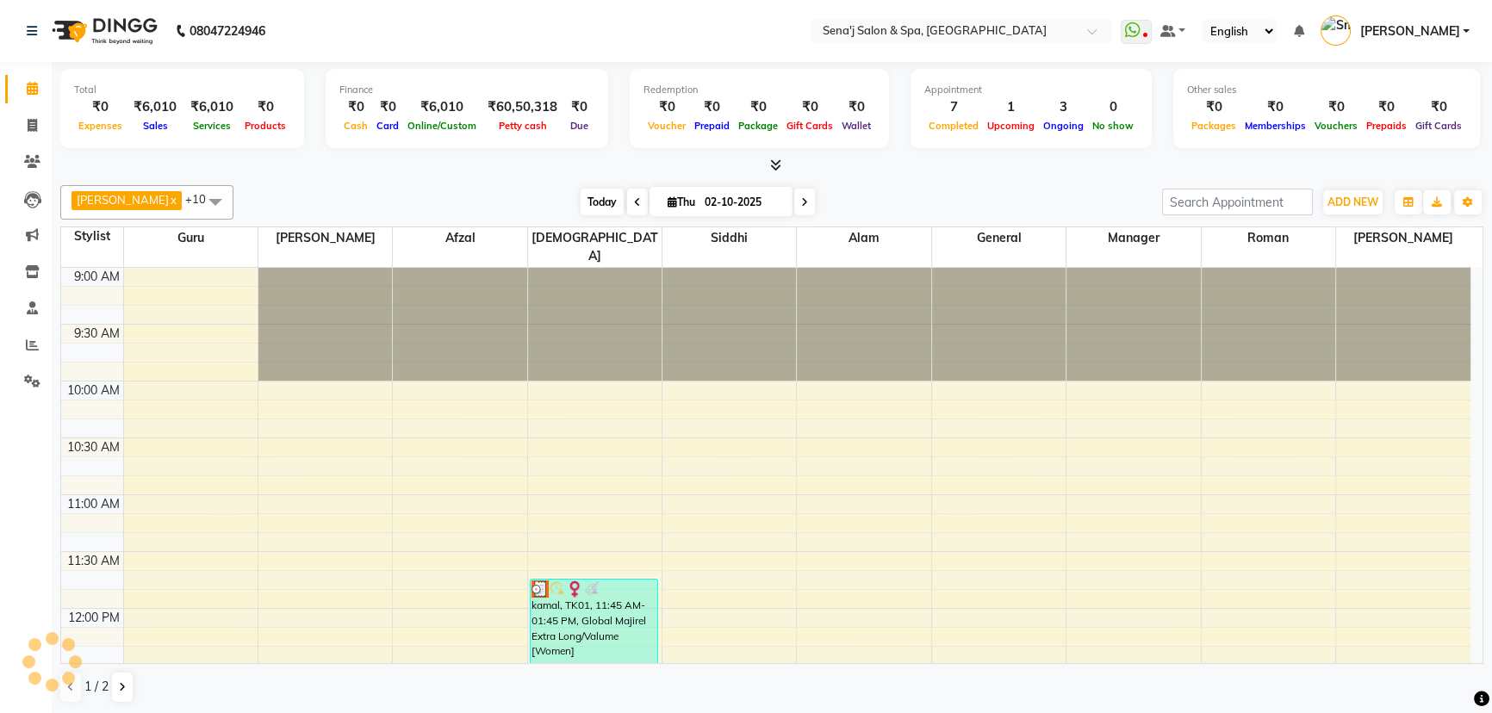
scroll to position [1021, 0]
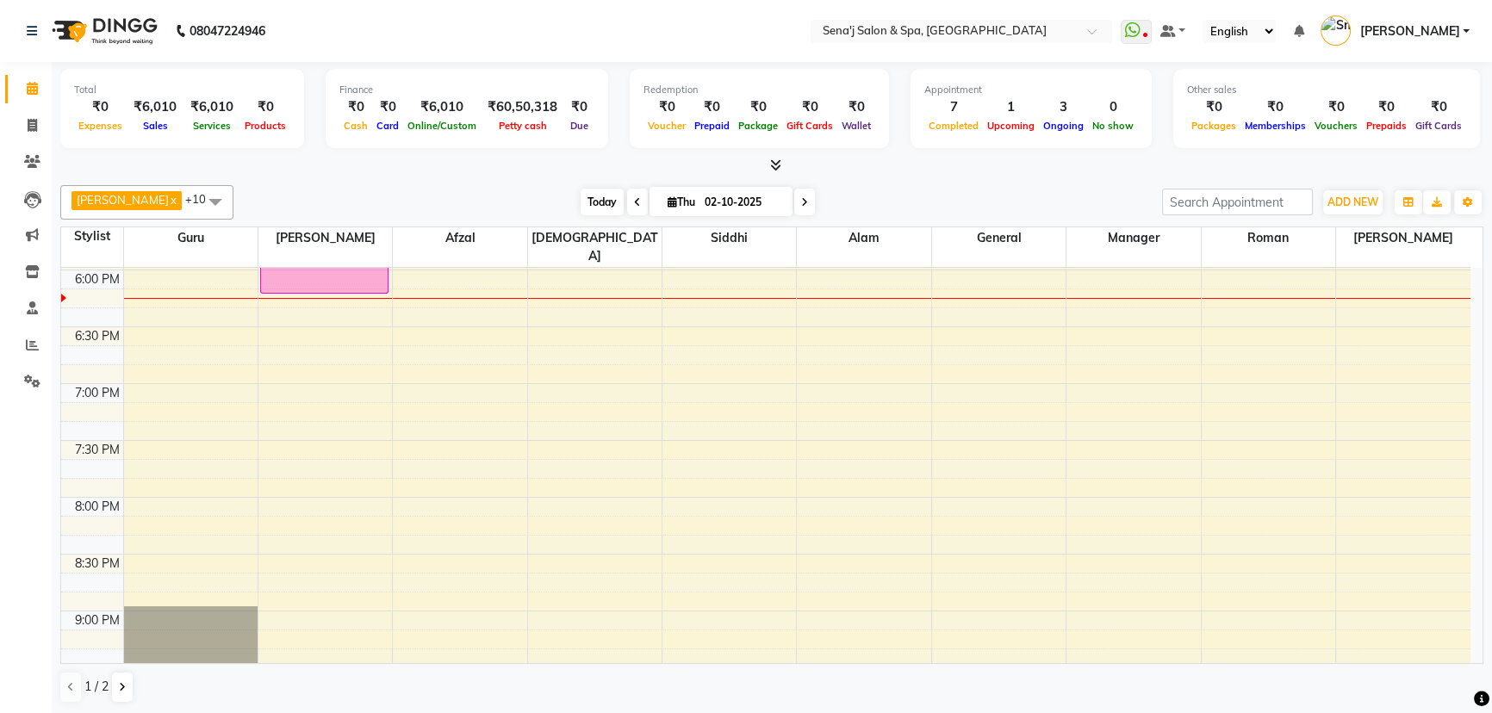
click at [589, 197] on span "Today" at bounding box center [602, 202] width 43 height 27
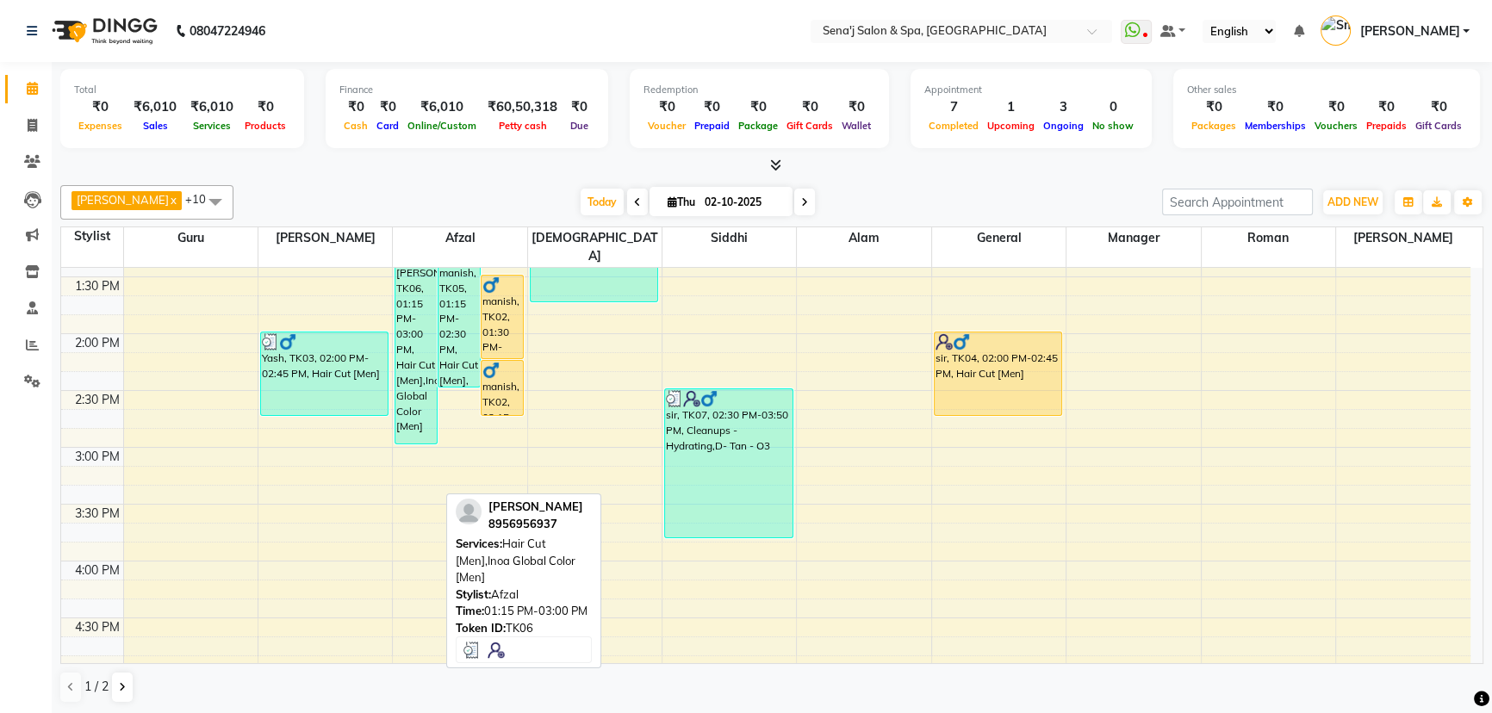
scroll to position [395, 0]
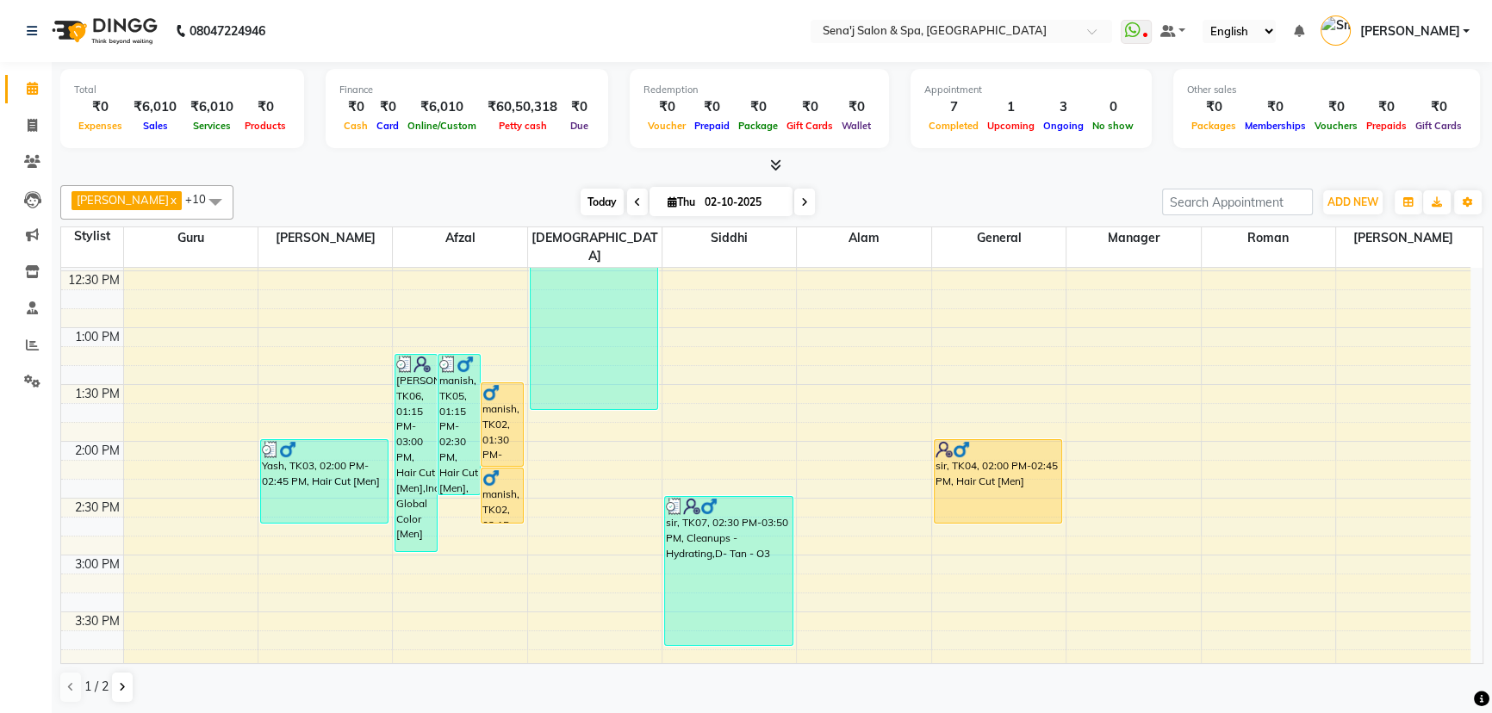
click at [594, 189] on span "Today" at bounding box center [602, 202] width 43 height 27
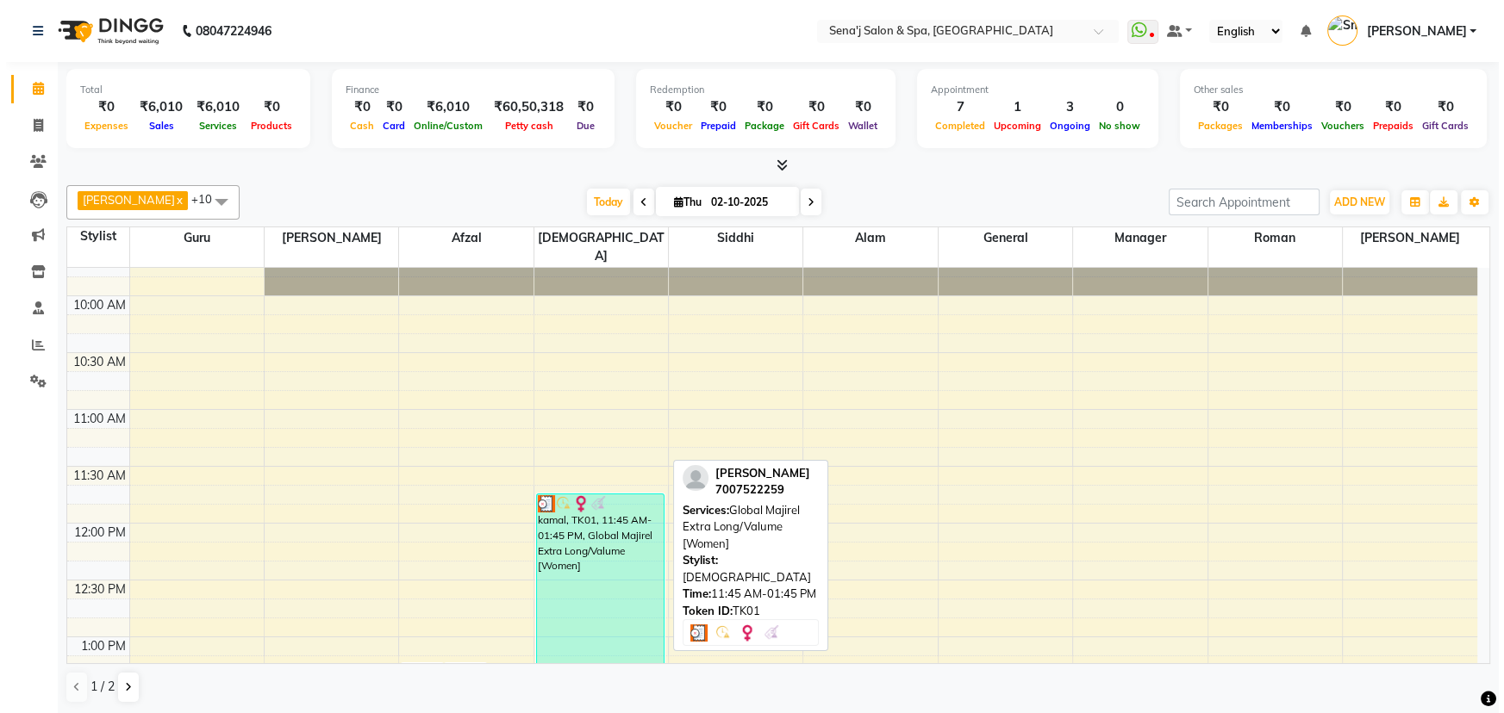
scroll to position [81, 0]
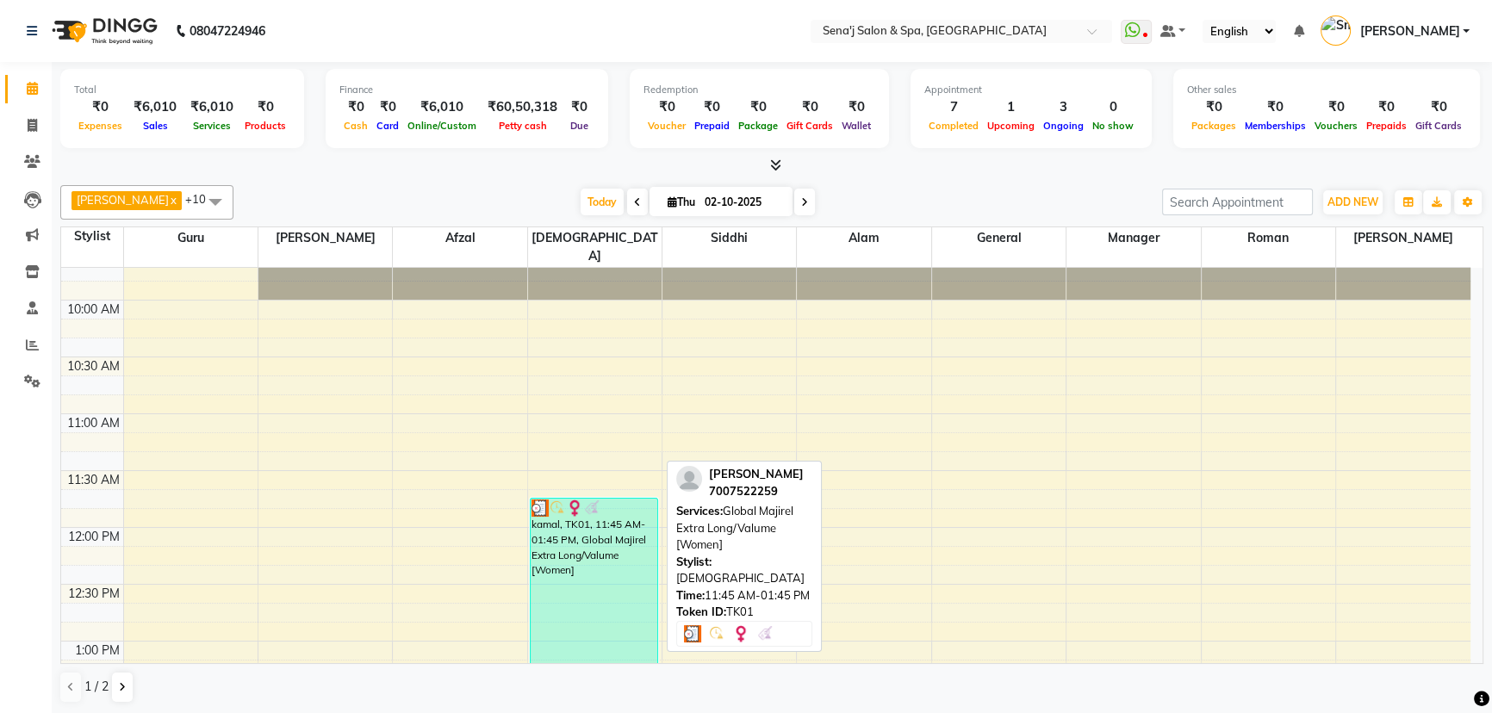
click at [594, 517] on div "kamal, TK01, 11:45 AM-01:45 PM, Global Majirel Extra Long/Valume [Women]" at bounding box center [595, 611] width 128 height 224
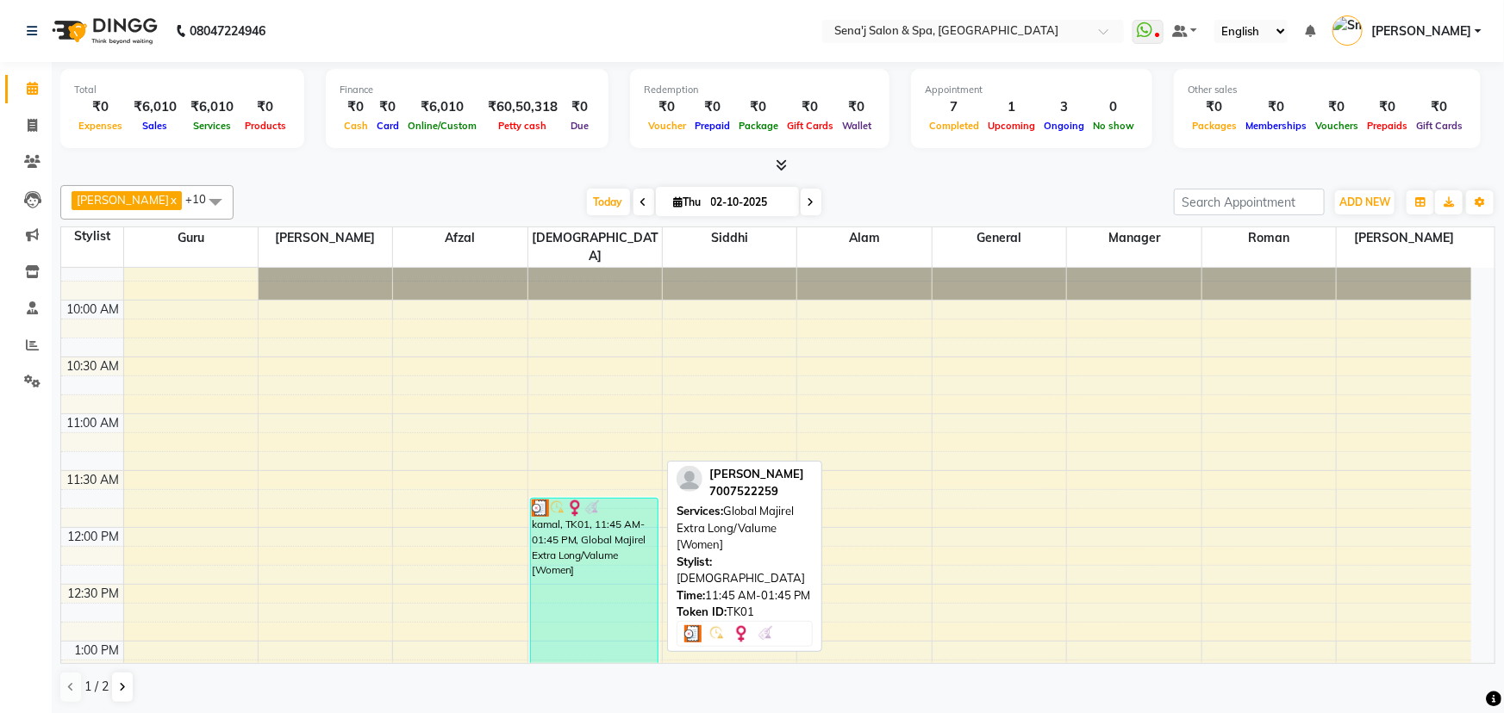
select select "3"
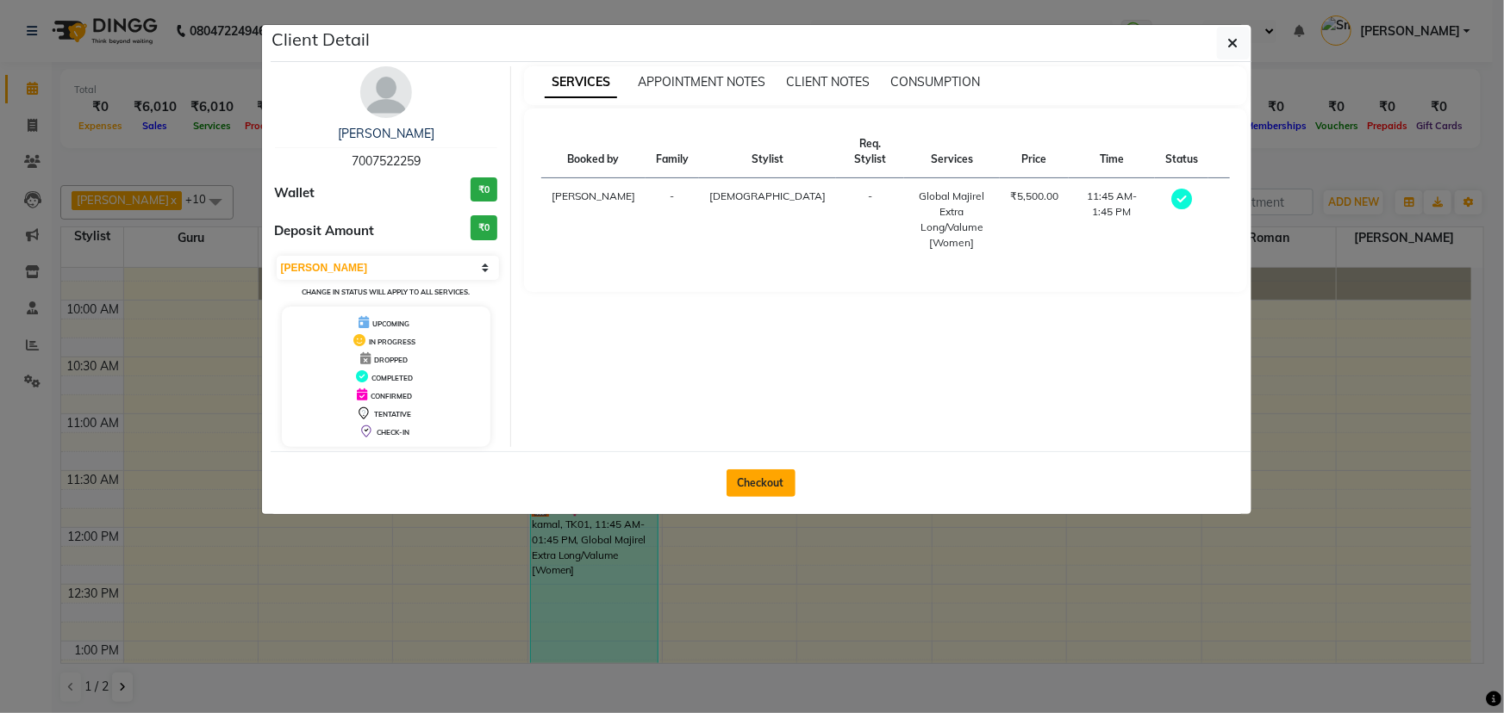
click at [748, 486] on button "Checkout" at bounding box center [760, 484] width 69 height 28
select select "447"
select select "service"
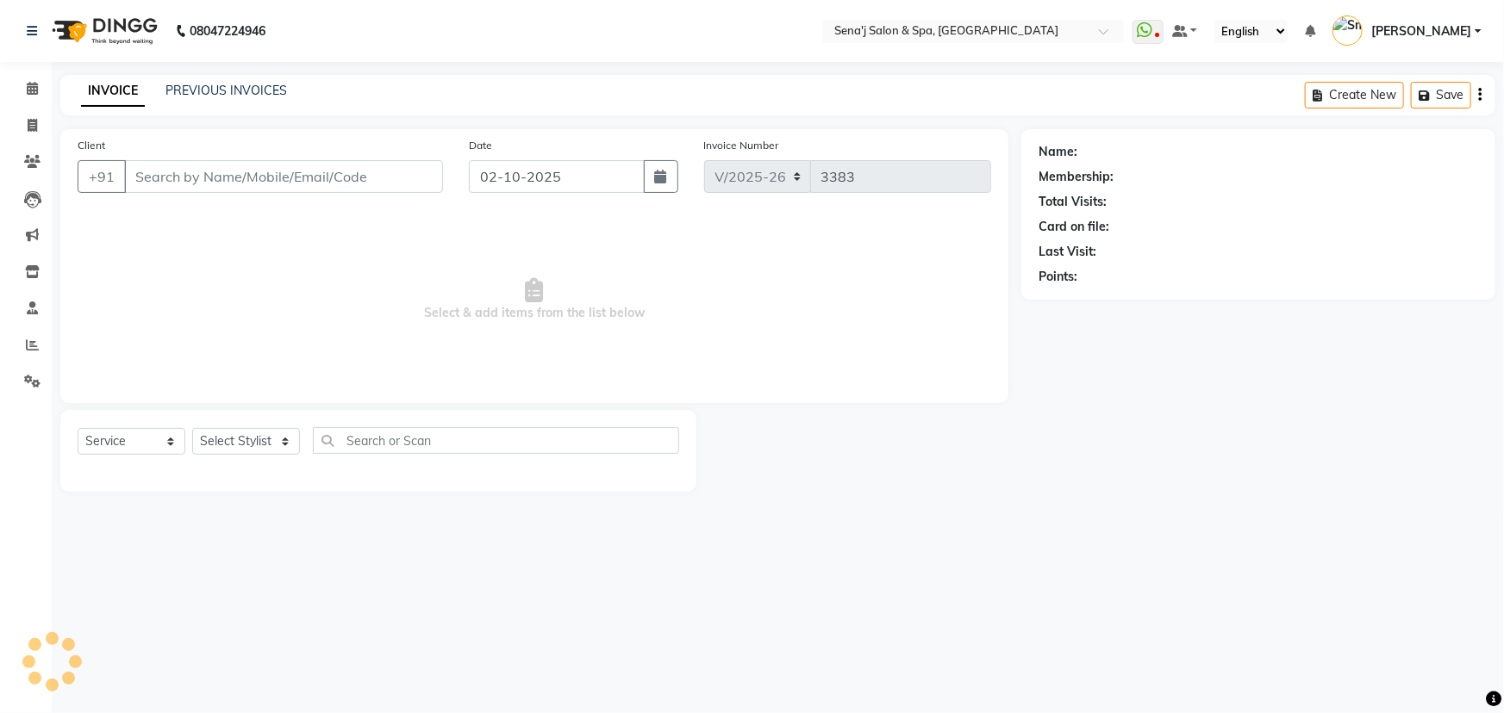
type input "7007522259"
select select "83144"
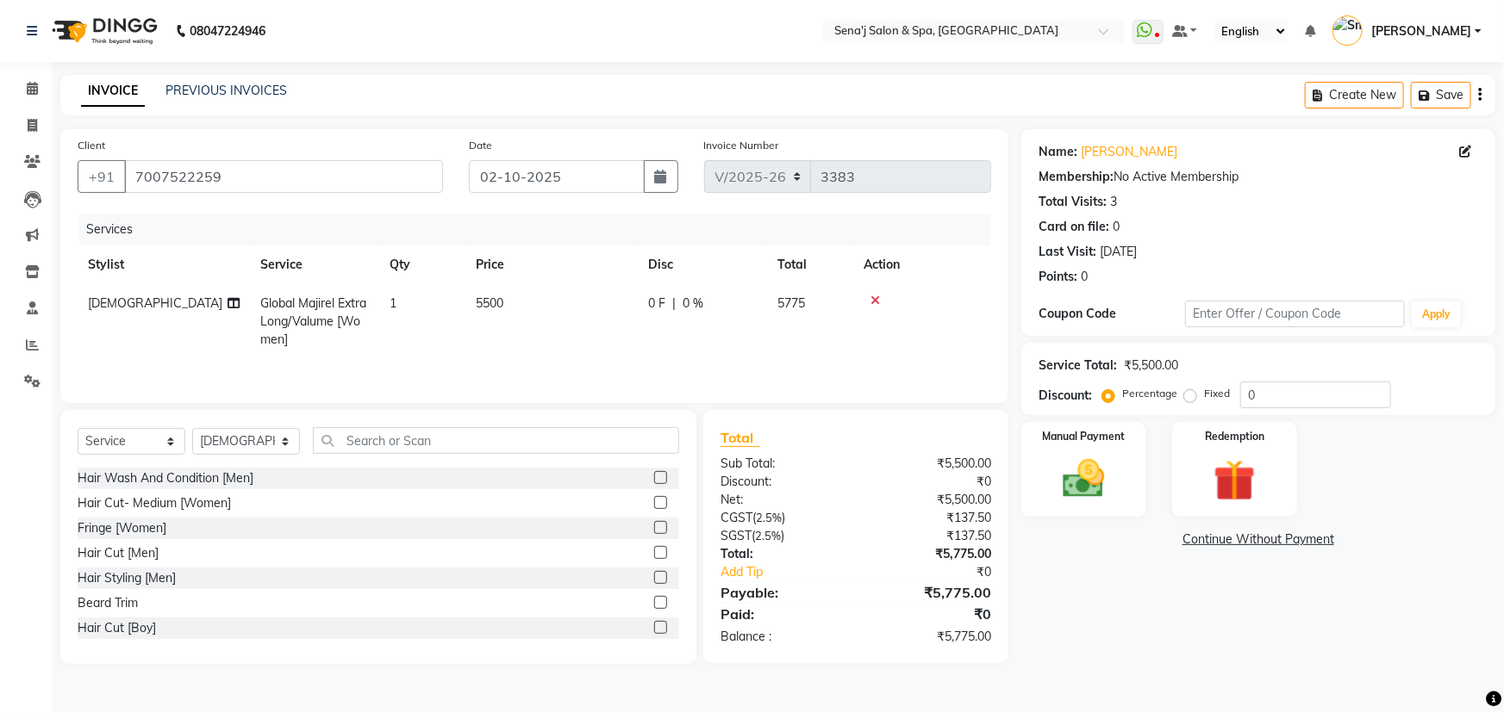
click at [513, 308] on td "5500" at bounding box center [551, 321] width 172 height 75
select select "83144"
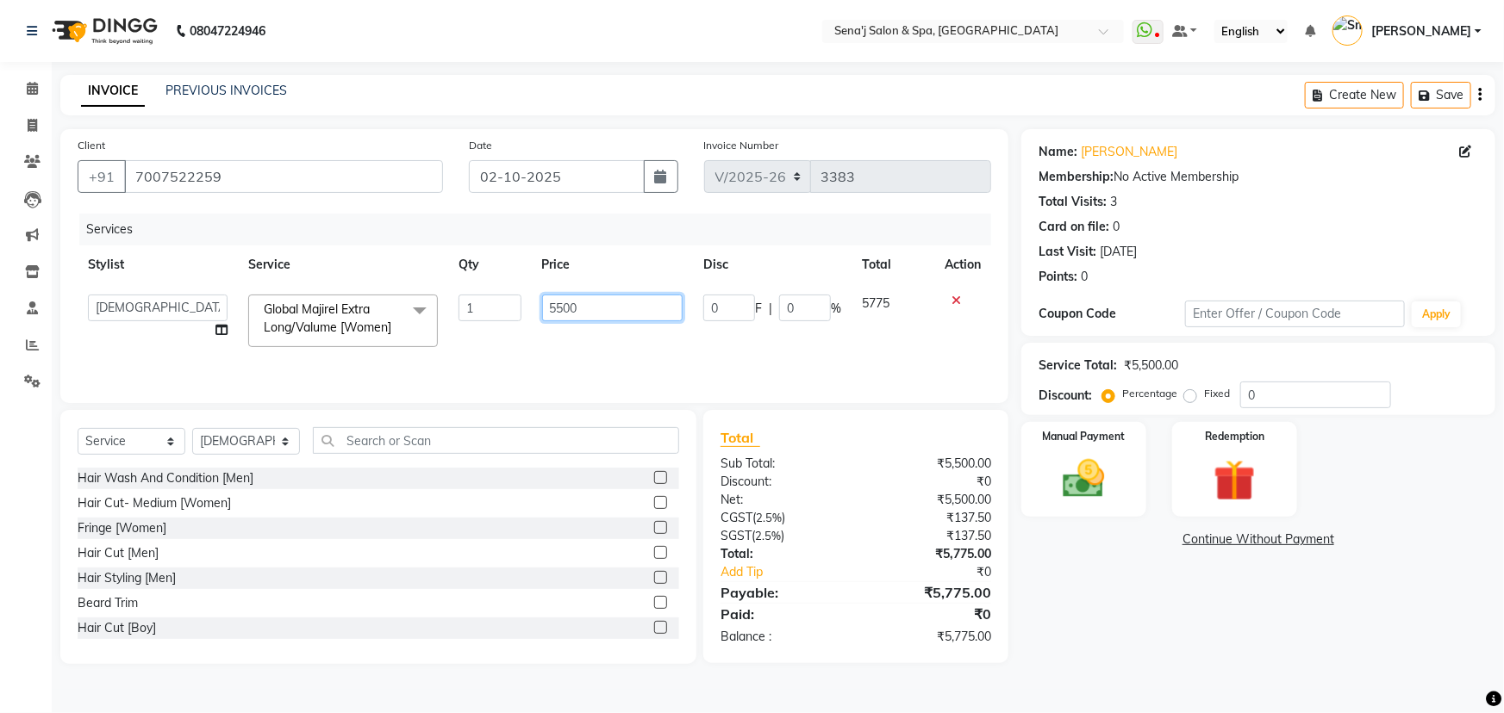
click at [600, 312] on input "5500" at bounding box center [612, 308] width 141 height 27
type input "5"
type input "6000"
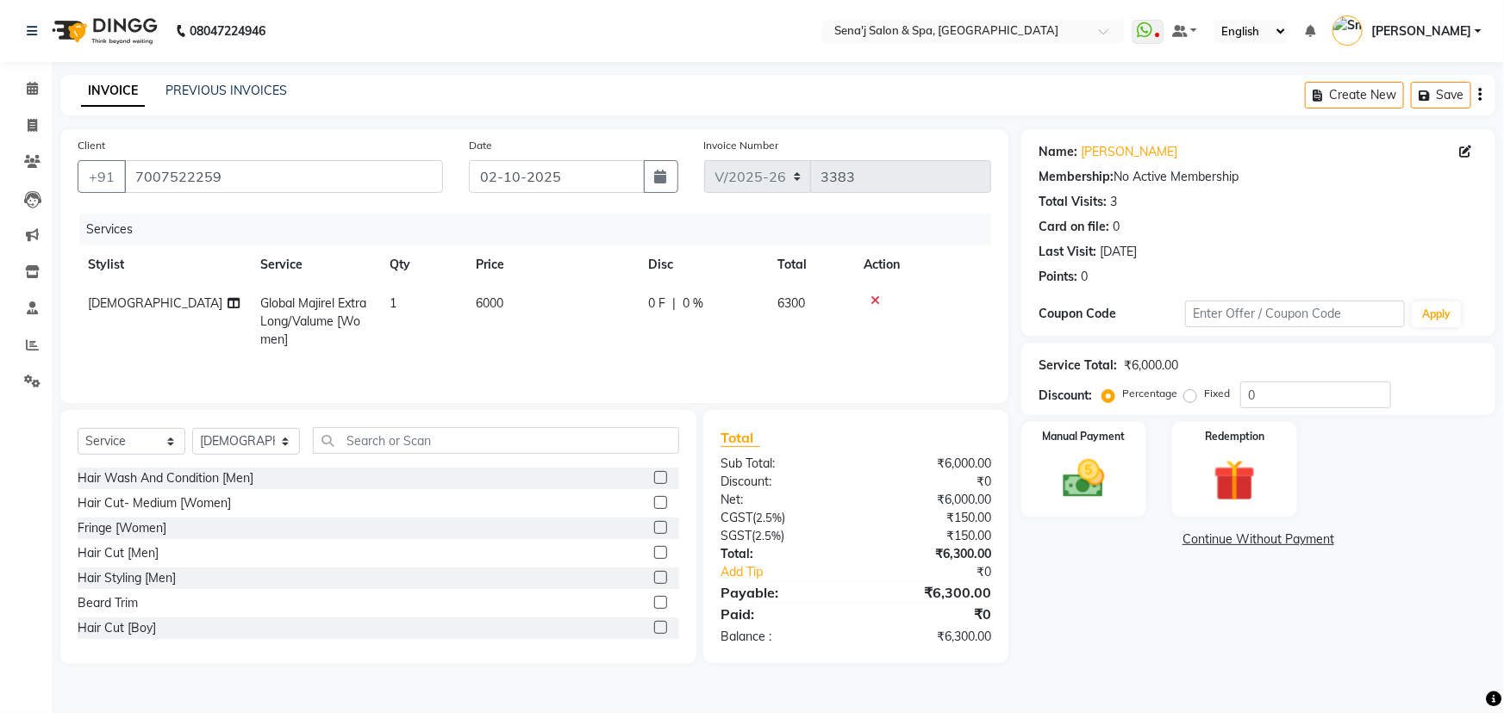
click at [1188, 651] on div "Name: [PERSON_NAME] Membership: No Active Membership Total Visits: 3 Card on fi…" at bounding box center [1264, 396] width 487 height 535
click at [464, 436] on input "text" at bounding box center [496, 440] width 366 height 27
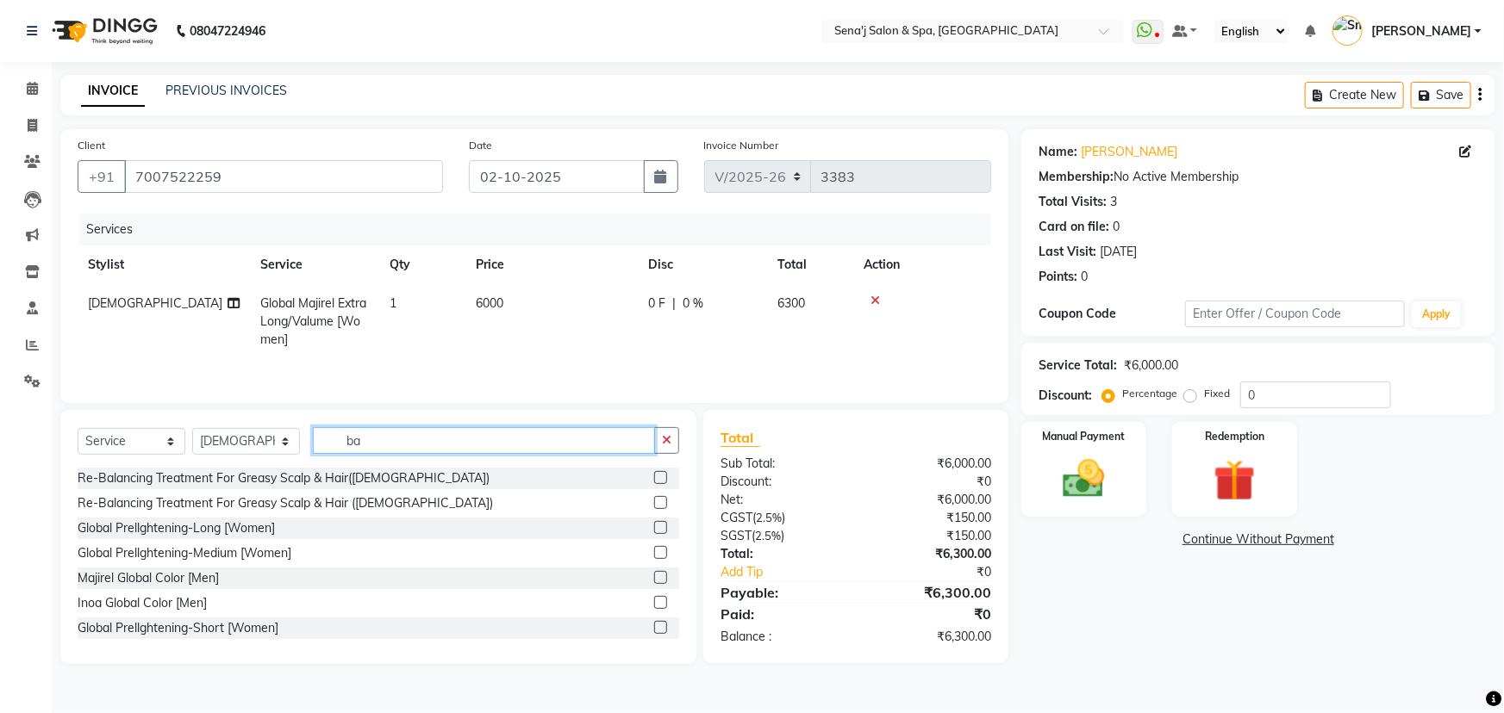
type input "b"
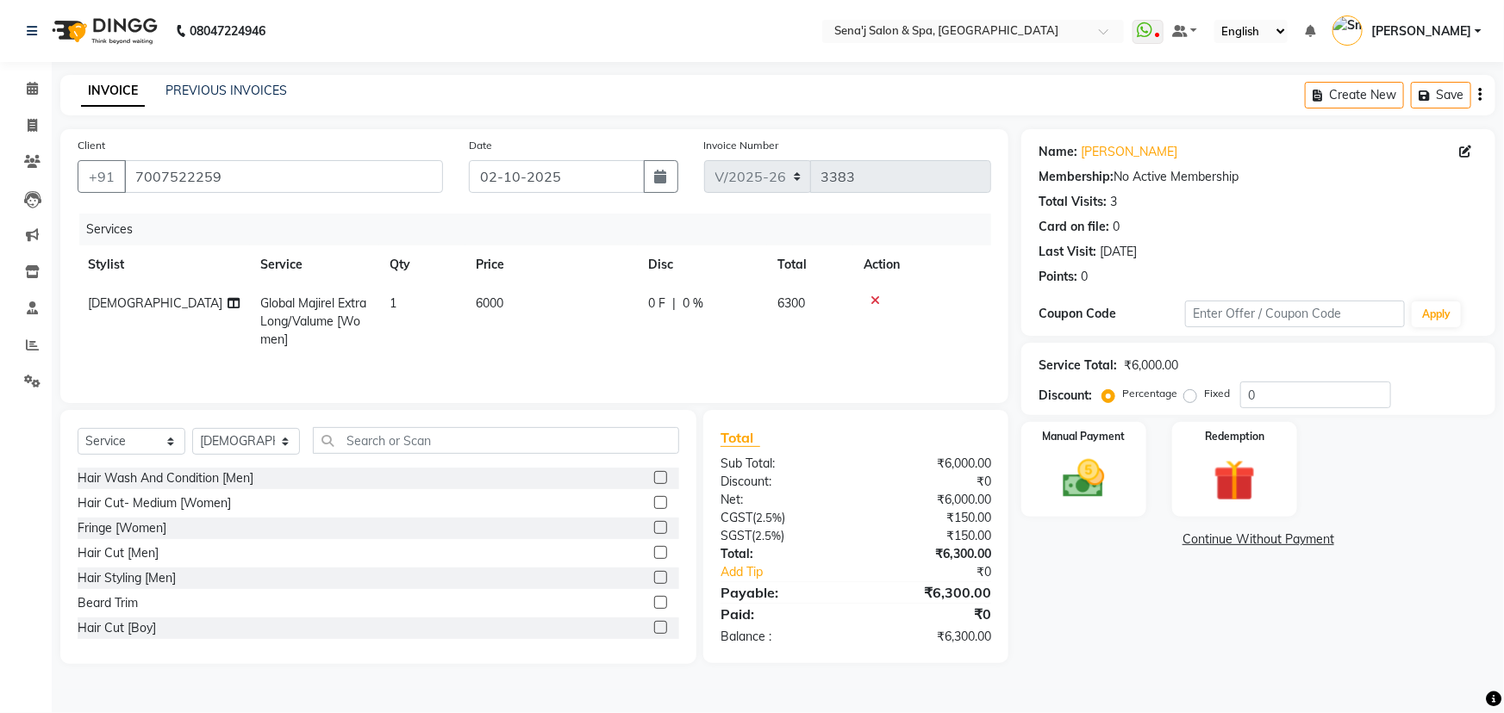
click at [0, 17] on nav "08047224946 Select Location × Sena'j Salon & Spa, Amanora Mall WhatsApp Status …" at bounding box center [752, 31] width 1504 height 62
click at [331, 443] on input "text" at bounding box center [496, 440] width 366 height 27
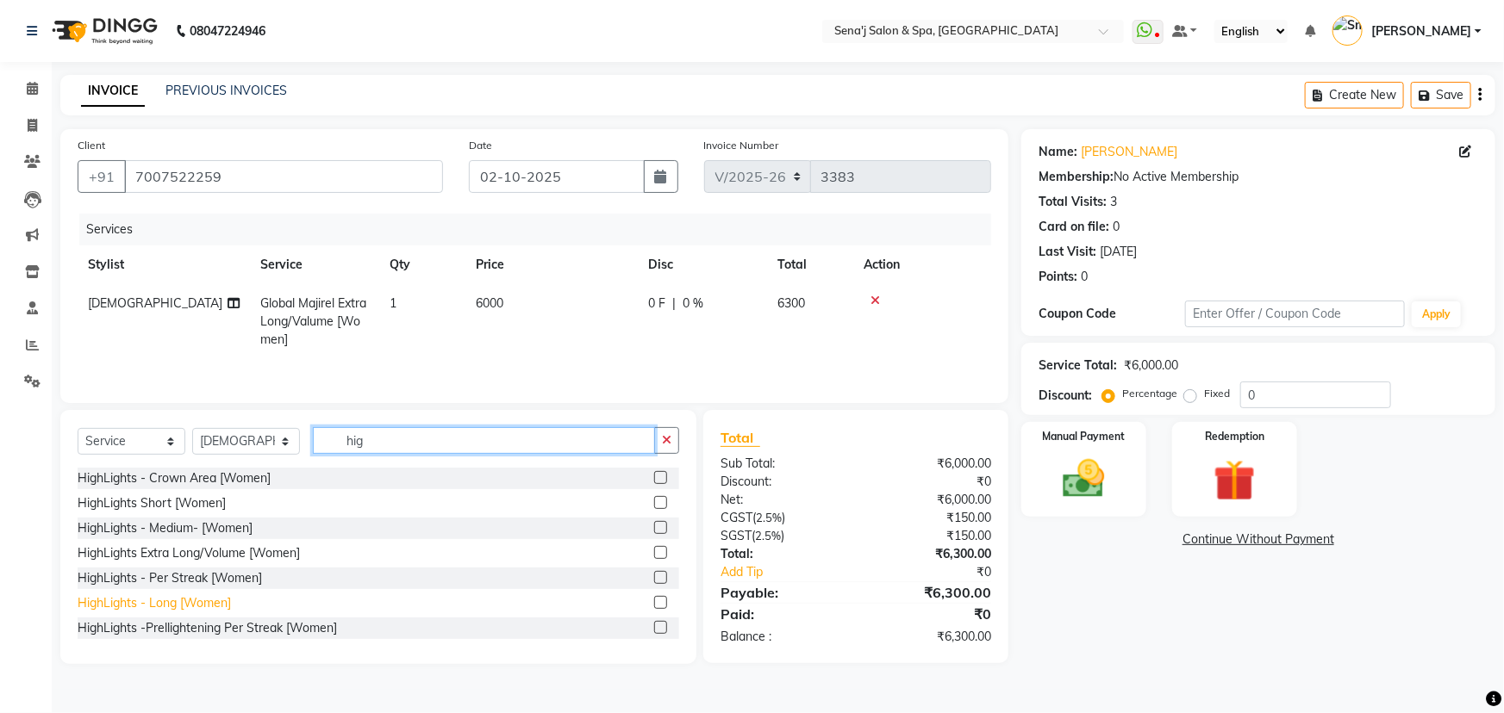
type input "hig"
click at [197, 606] on div "HighLights - Long [Women]" at bounding box center [154, 604] width 153 height 18
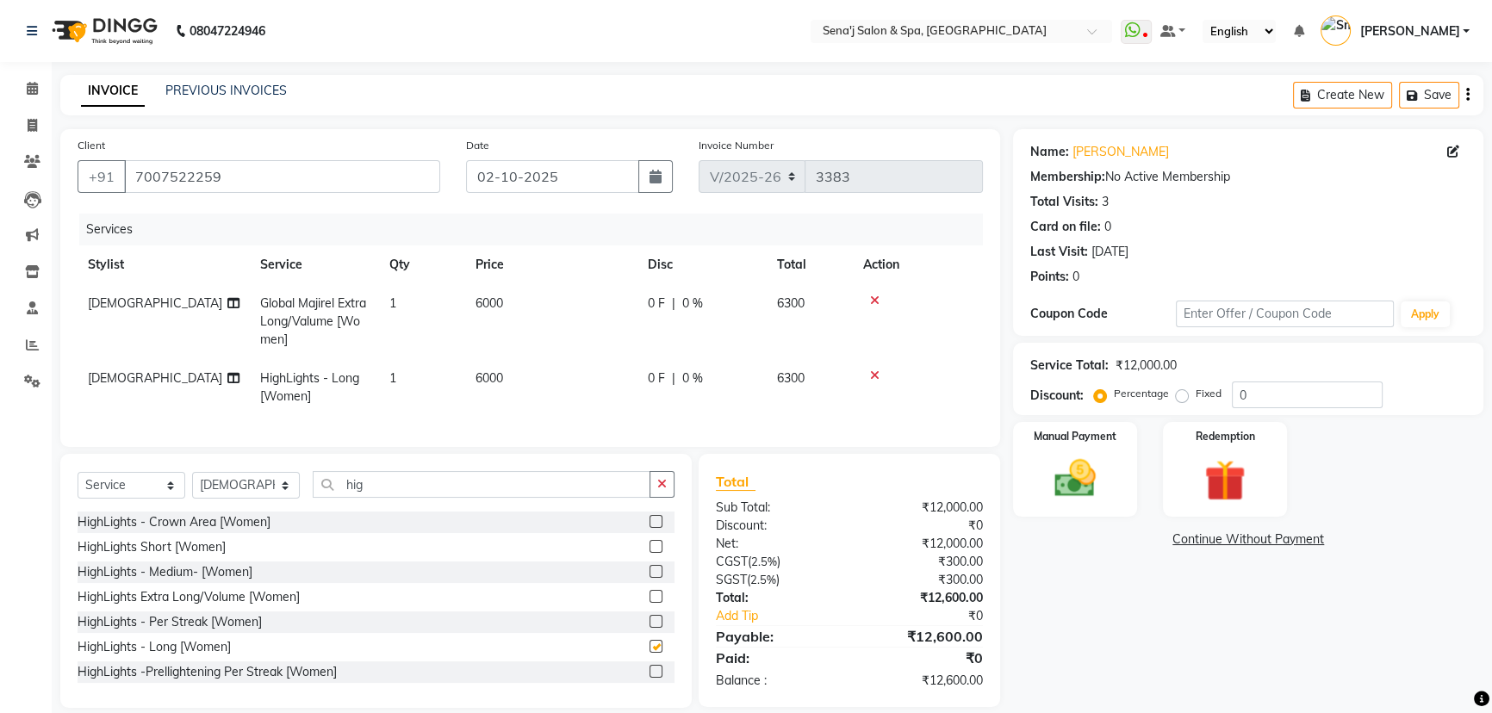
checkbox input "false"
click at [506, 380] on td "6000" at bounding box center [551, 387] width 172 height 57
select select "83144"
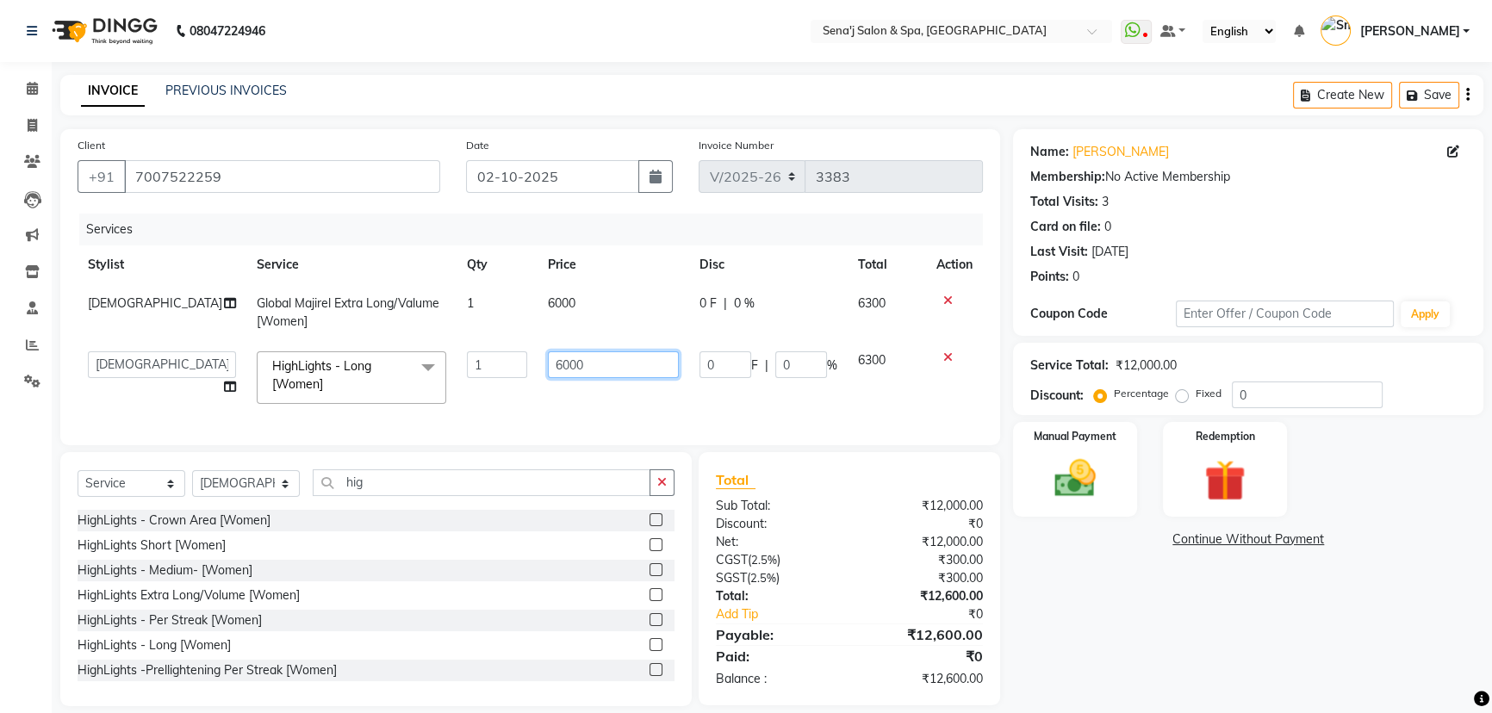
click at [608, 362] on input "6000" at bounding box center [613, 365] width 131 height 27
type input "6"
type input "4"
type input "8500"
click at [1158, 683] on div "Name: [PERSON_NAME] Membership: No Active Membership Total Visits: 3 Card on fi…" at bounding box center [1254, 417] width 483 height 577
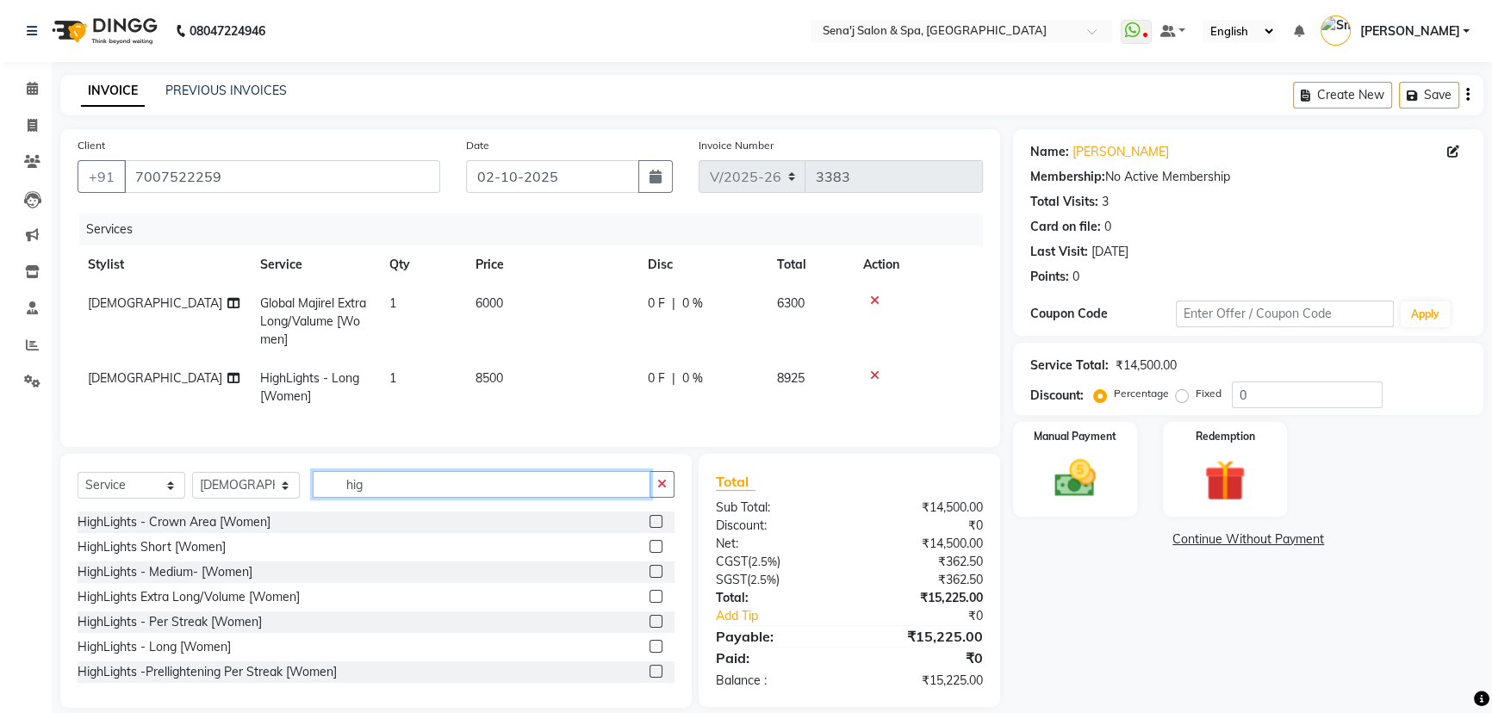
drag, startPoint x: 545, startPoint y: 485, endPoint x: 370, endPoint y: 599, distance: 208.6
click at [452, 530] on div "Select Service Product Membership Package Voucher Prepaid Gift Card Select Styl…" at bounding box center [376, 581] width 632 height 254
click at [511, 377] on td "8500" at bounding box center [551, 387] width 172 height 57
select select "83144"
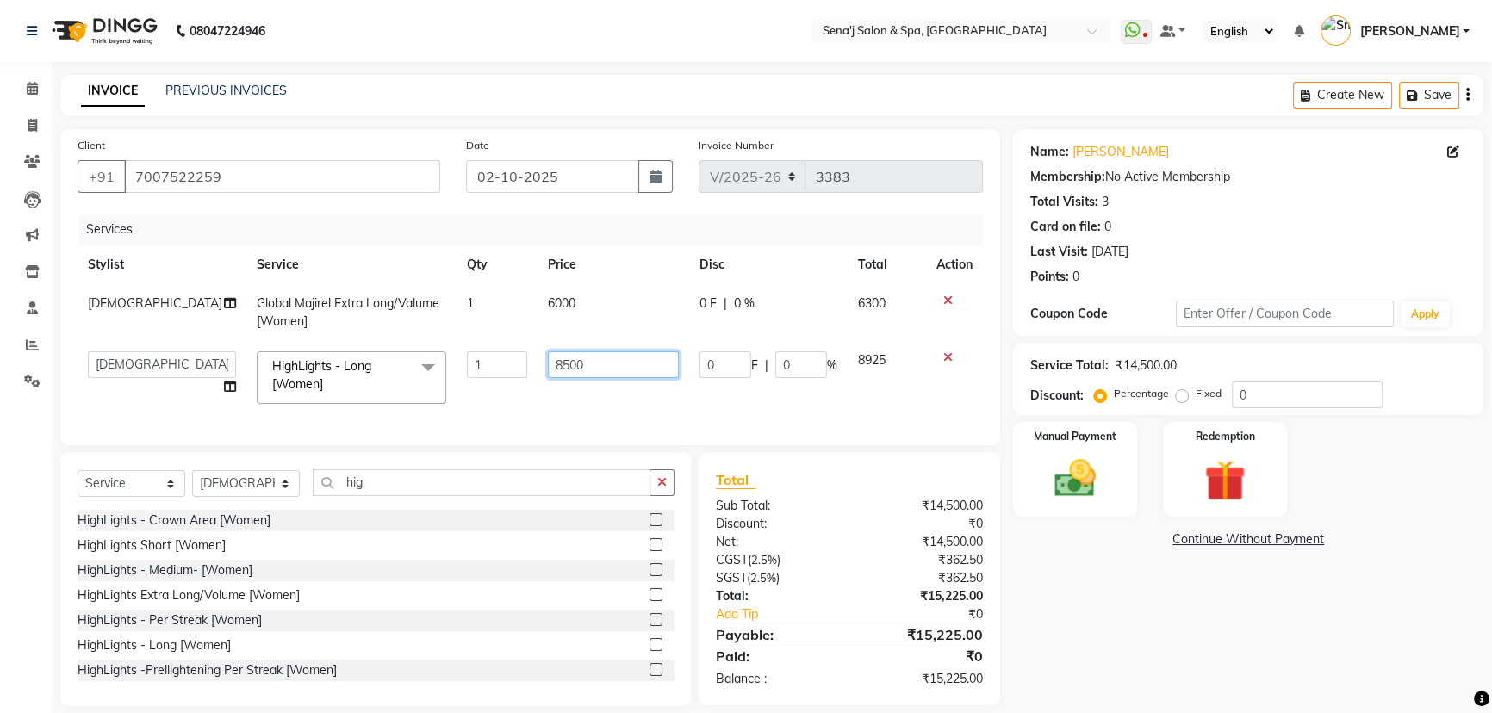
click at [620, 365] on input "8500" at bounding box center [613, 365] width 131 height 27
type input "8"
type input "8000"
click at [1040, 629] on div "Name: [PERSON_NAME] Membership: No Active Membership Total Visits: 3 Card on fi…" at bounding box center [1254, 417] width 483 height 577
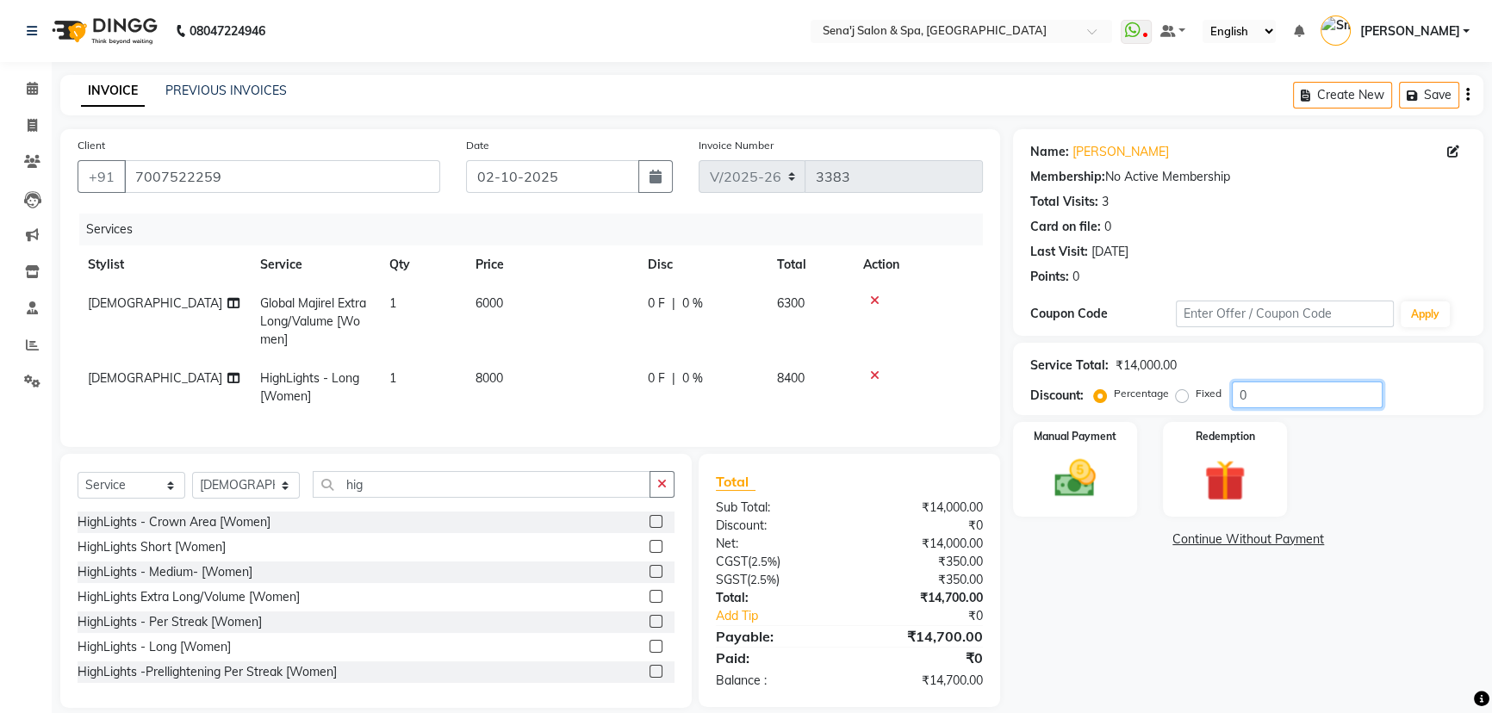
click at [1258, 395] on input "0" at bounding box center [1307, 395] width 151 height 27
click at [1267, 391] on input "10" at bounding box center [1307, 395] width 151 height 27
type input "1"
type input "15"
click at [1097, 629] on div "Name: [PERSON_NAME] Membership: No Active Membership Total Visits: 3 Card on fi…" at bounding box center [1254, 418] width 483 height 579
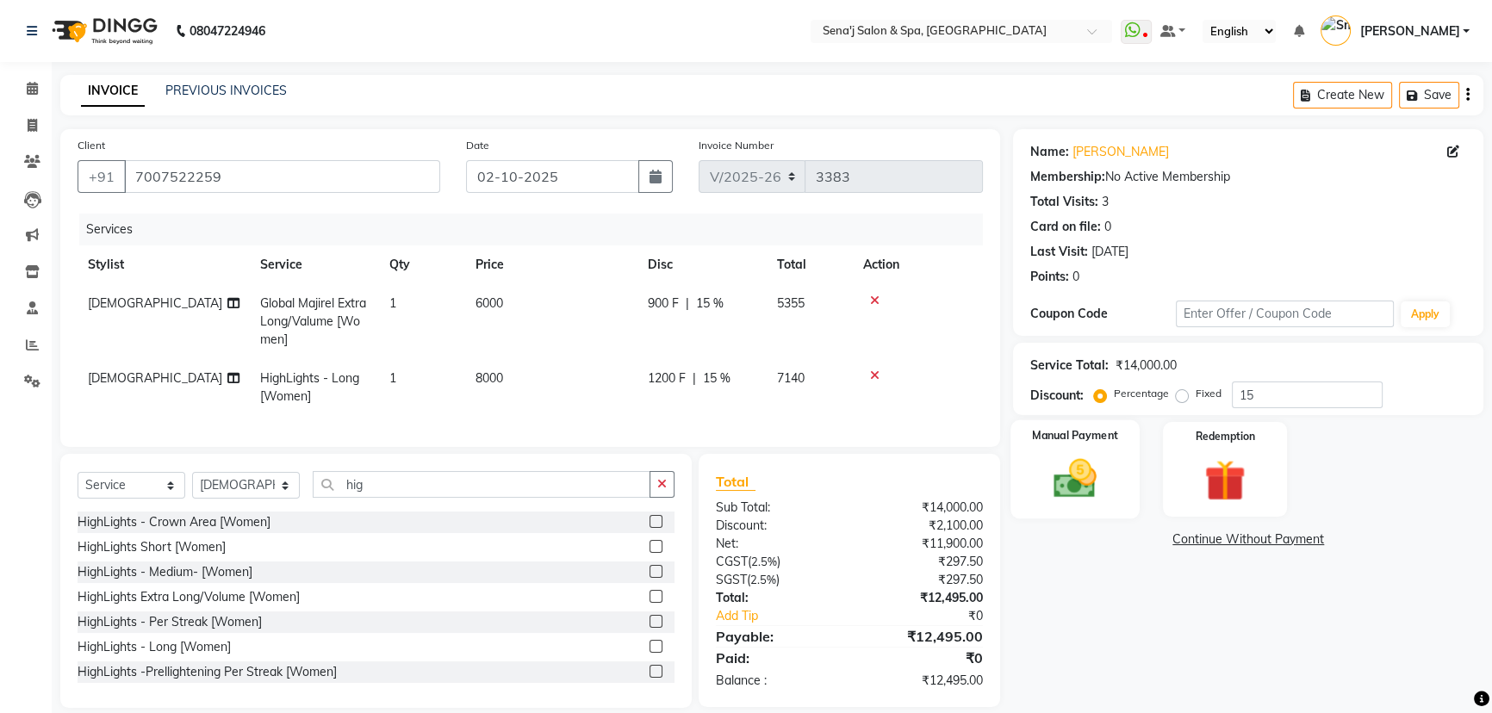
click at [1069, 495] on img at bounding box center [1076, 478] width 70 height 49
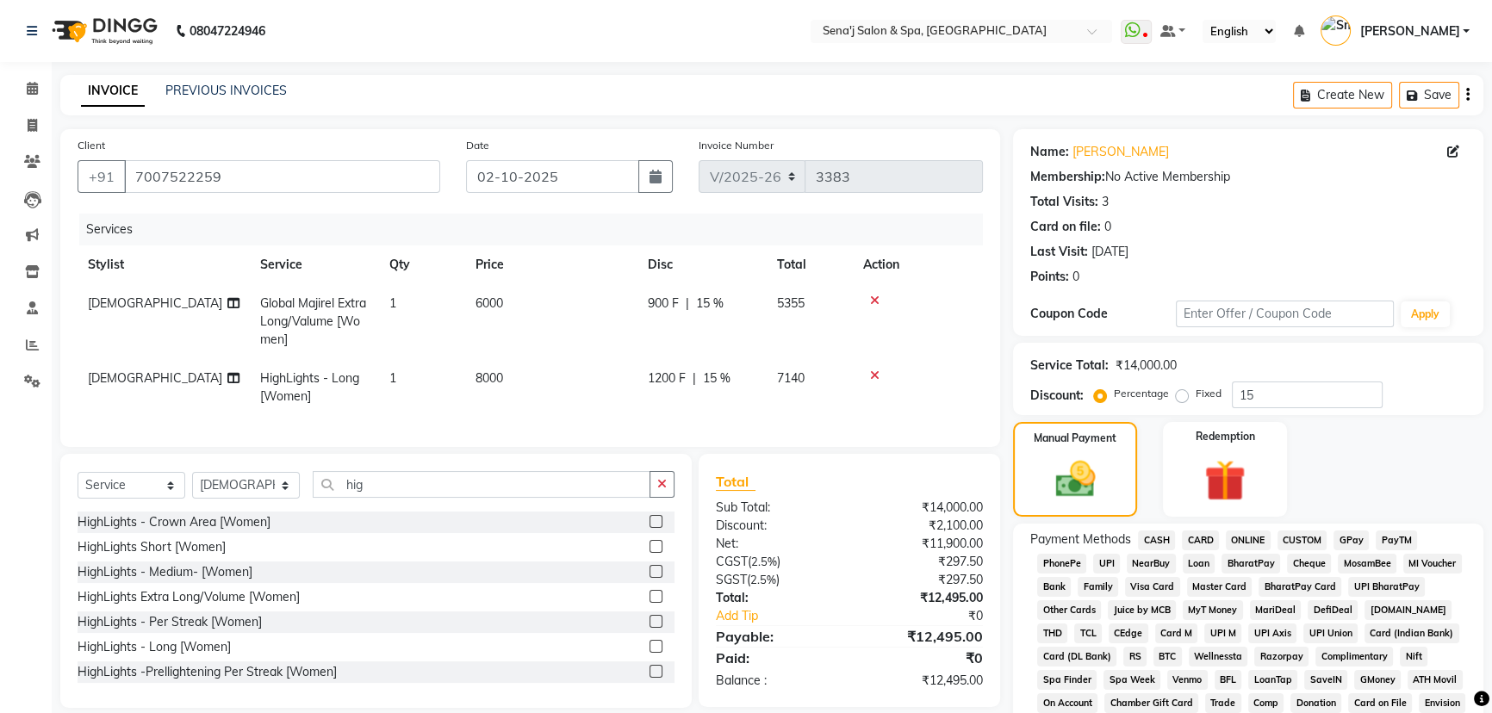
click at [1071, 563] on span "PhonePe" at bounding box center [1061, 564] width 49 height 20
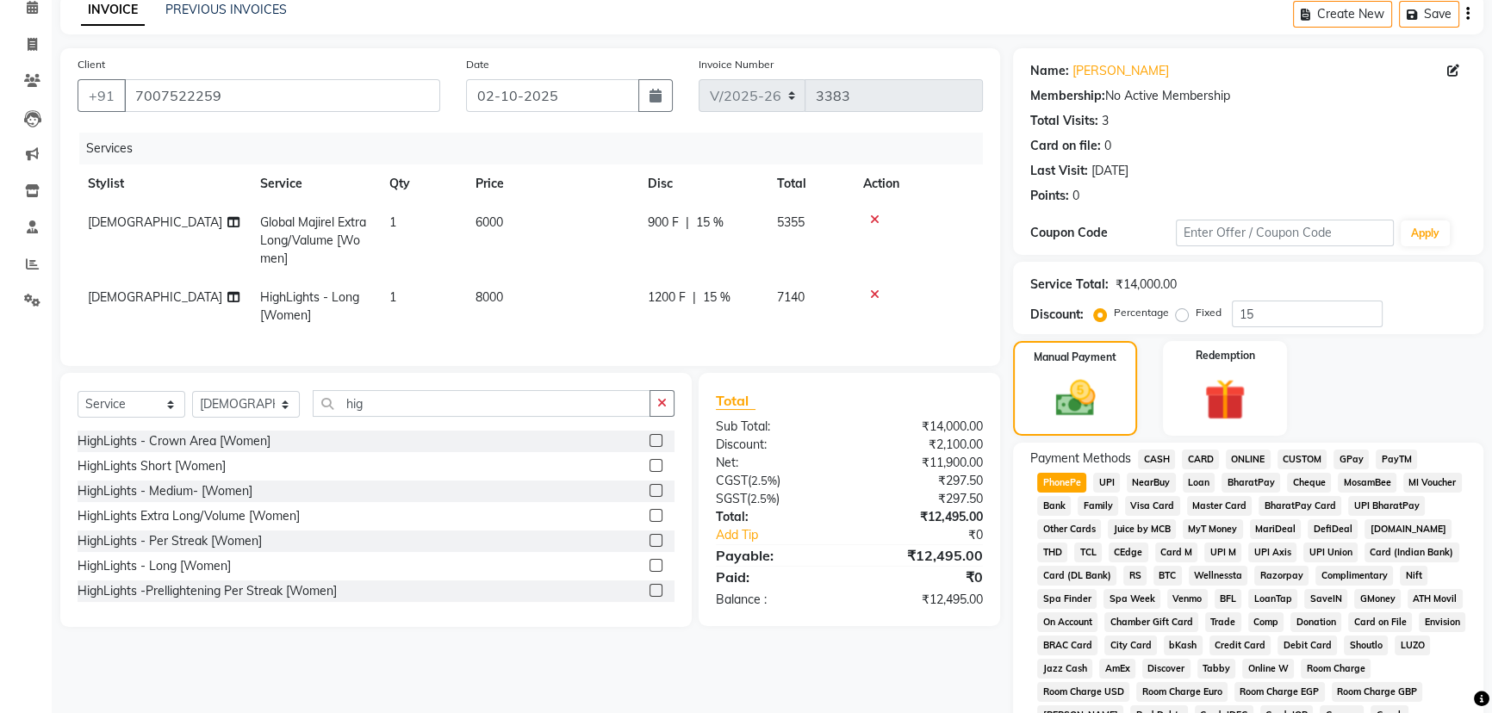
scroll to position [437, 0]
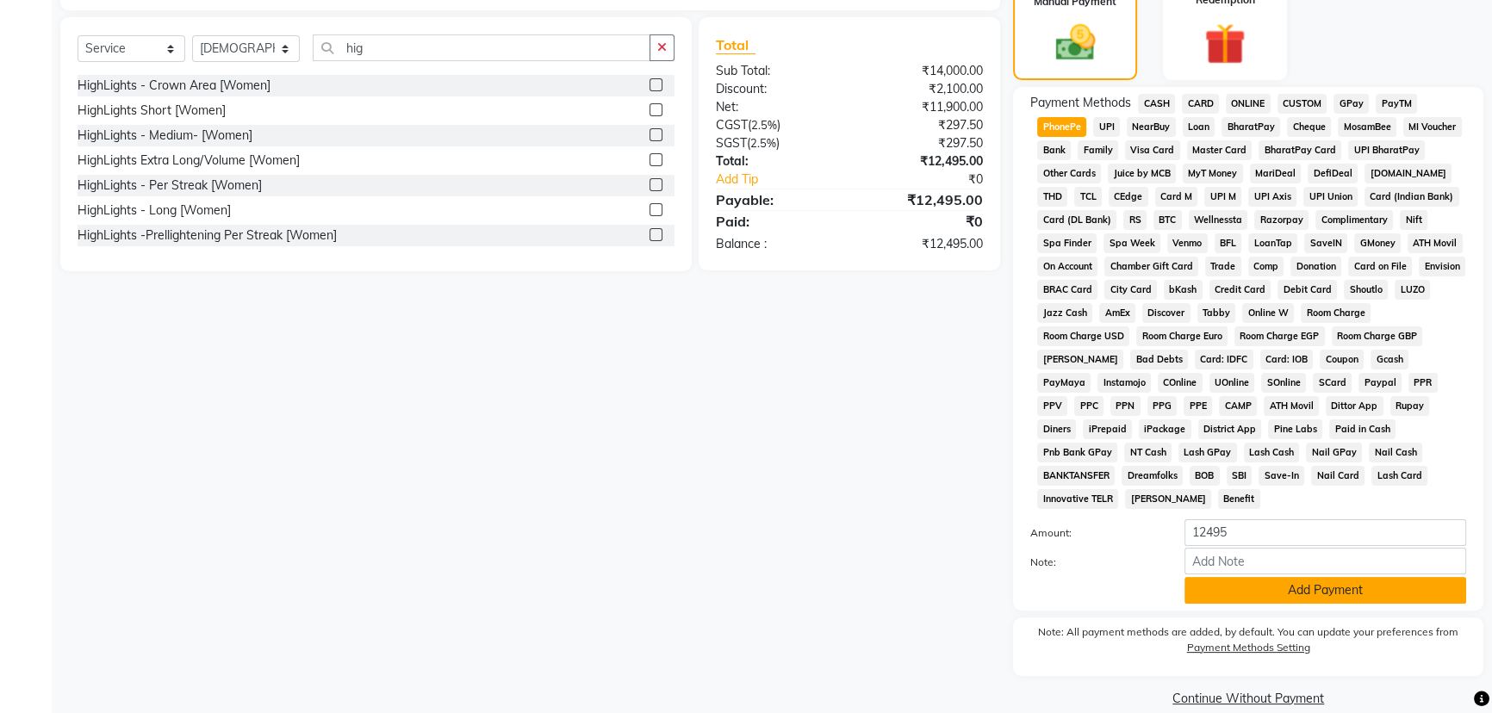
click at [1236, 577] on button "Add Payment" at bounding box center [1326, 590] width 282 height 27
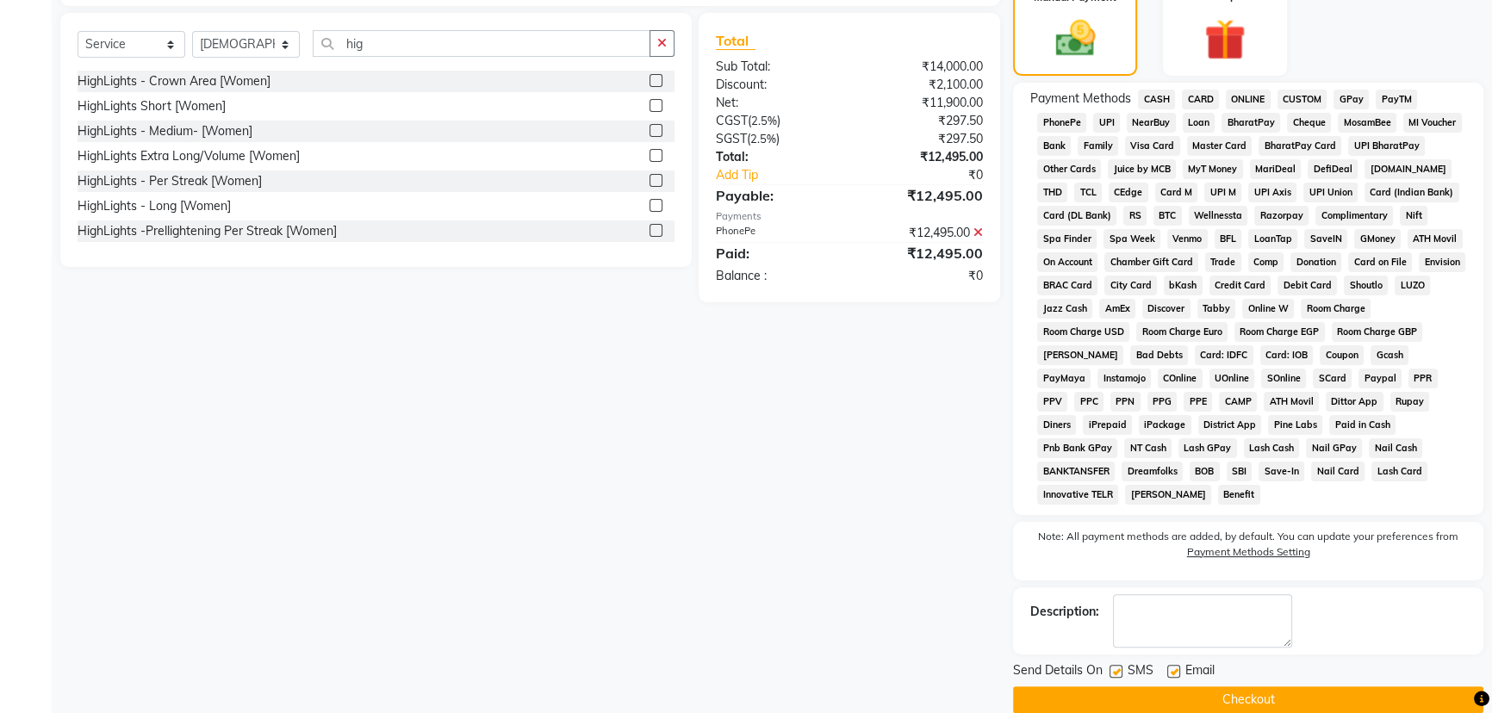
scroll to position [442, 0]
click at [1129, 686] on button "Checkout" at bounding box center [1248, 699] width 470 height 27
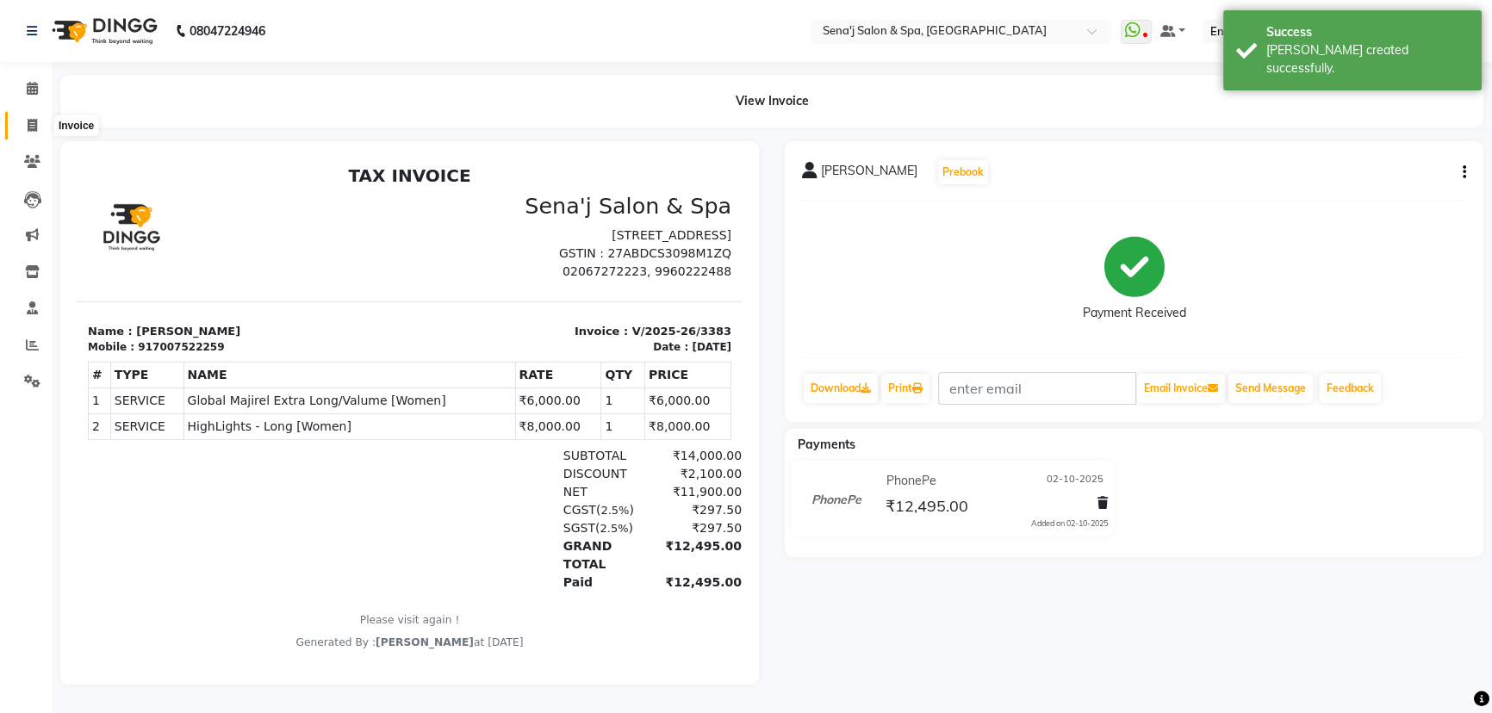
click at [35, 125] on icon at bounding box center [32, 125] width 9 height 13
select select "447"
select select "service"
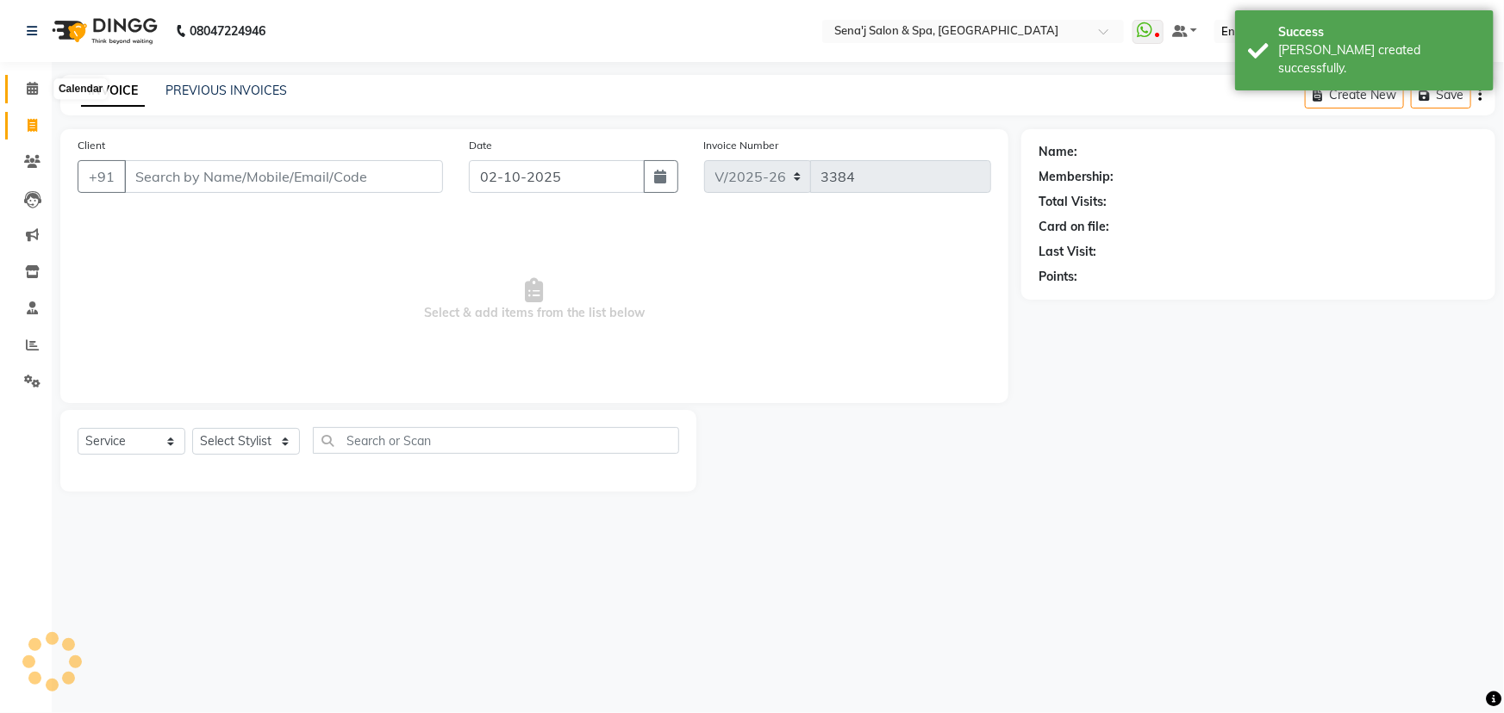
click at [24, 80] on span at bounding box center [32, 89] width 30 height 20
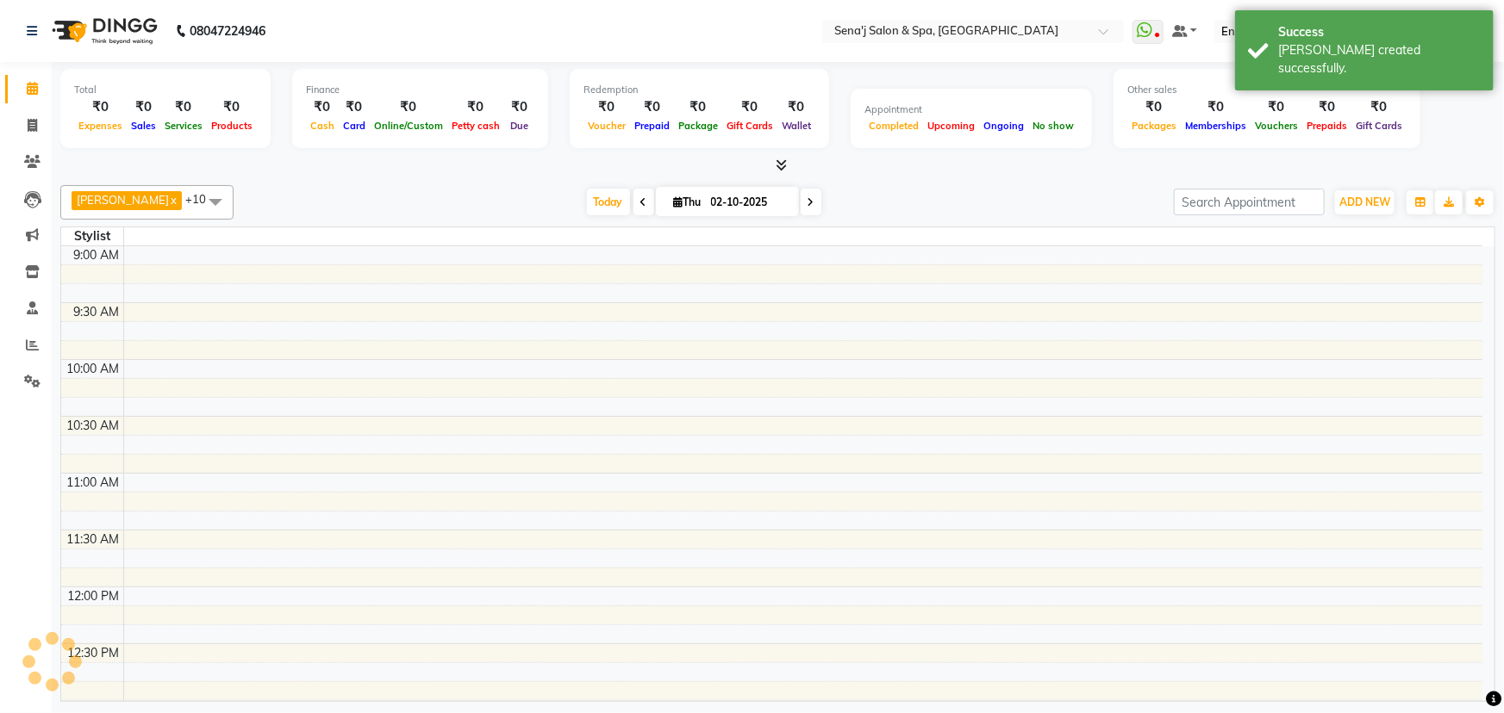
click at [25, 82] on span at bounding box center [32, 89] width 30 height 20
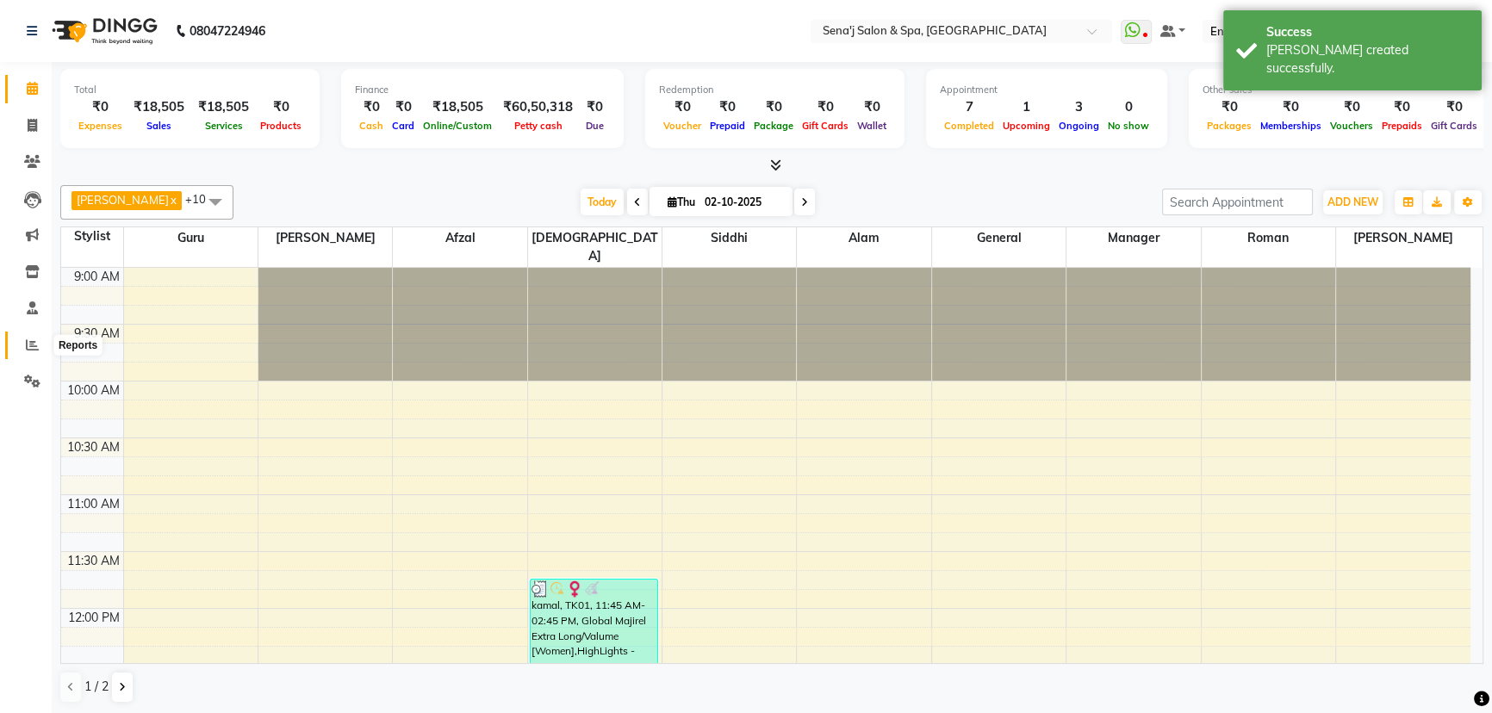
click at [34, 342] on icon at bounding box center [32, 345] width 13 height 13
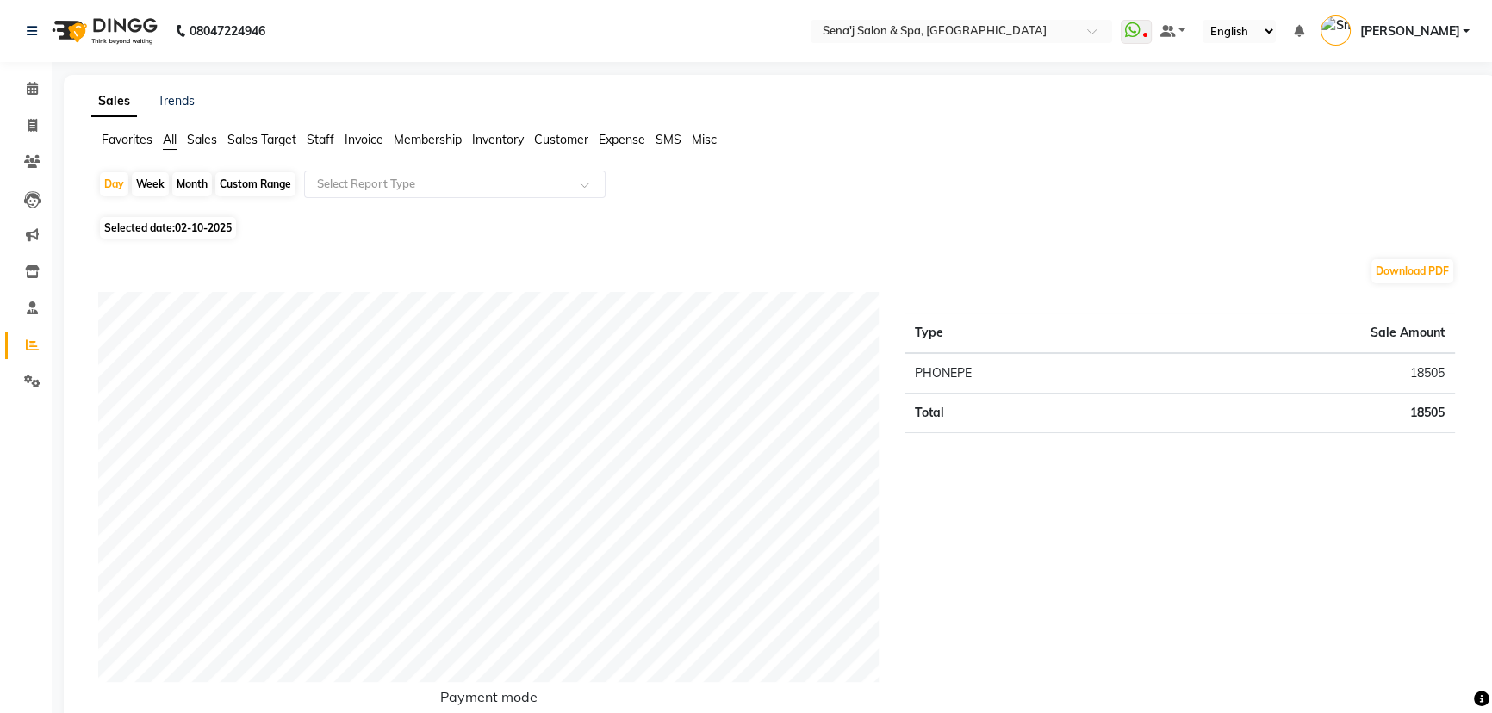
click at [326, 138] on span "Staff" at bounding box center [321, 140] width 28 height 16
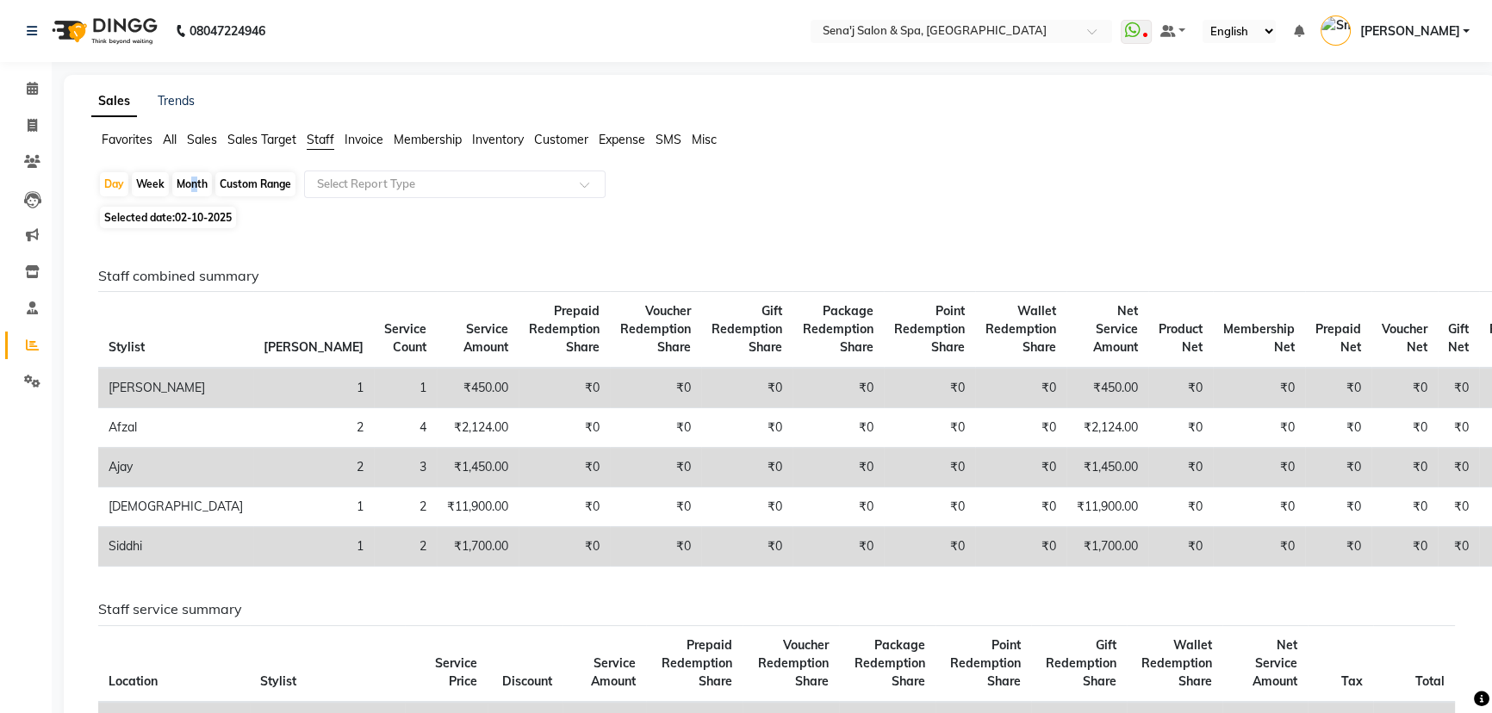
click at [190, 184] on div "Month" at bounding box center [192, 184] width 40 height 24
select select "10"
select select "2025"
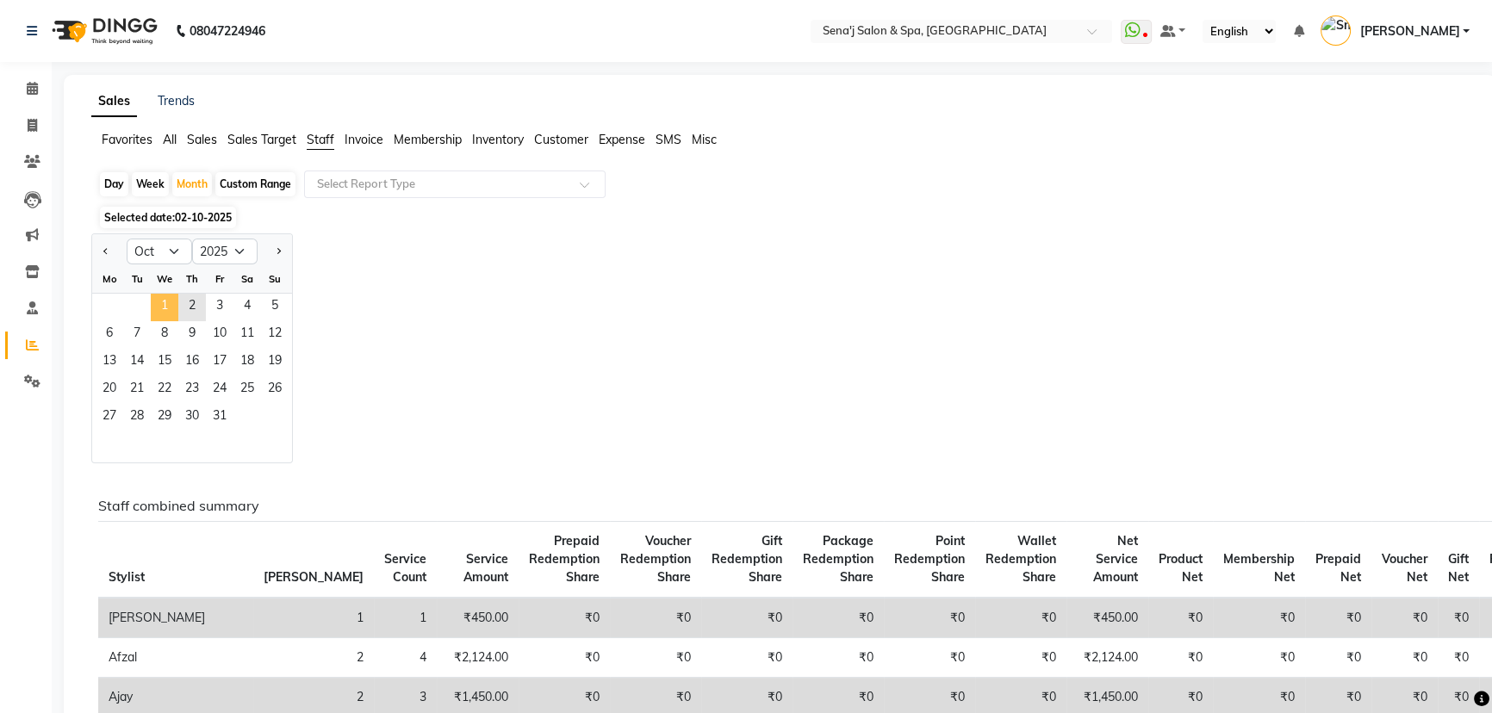
click at [163, 297] on span "1" at bounding box center [165, 308] width 28 height 28
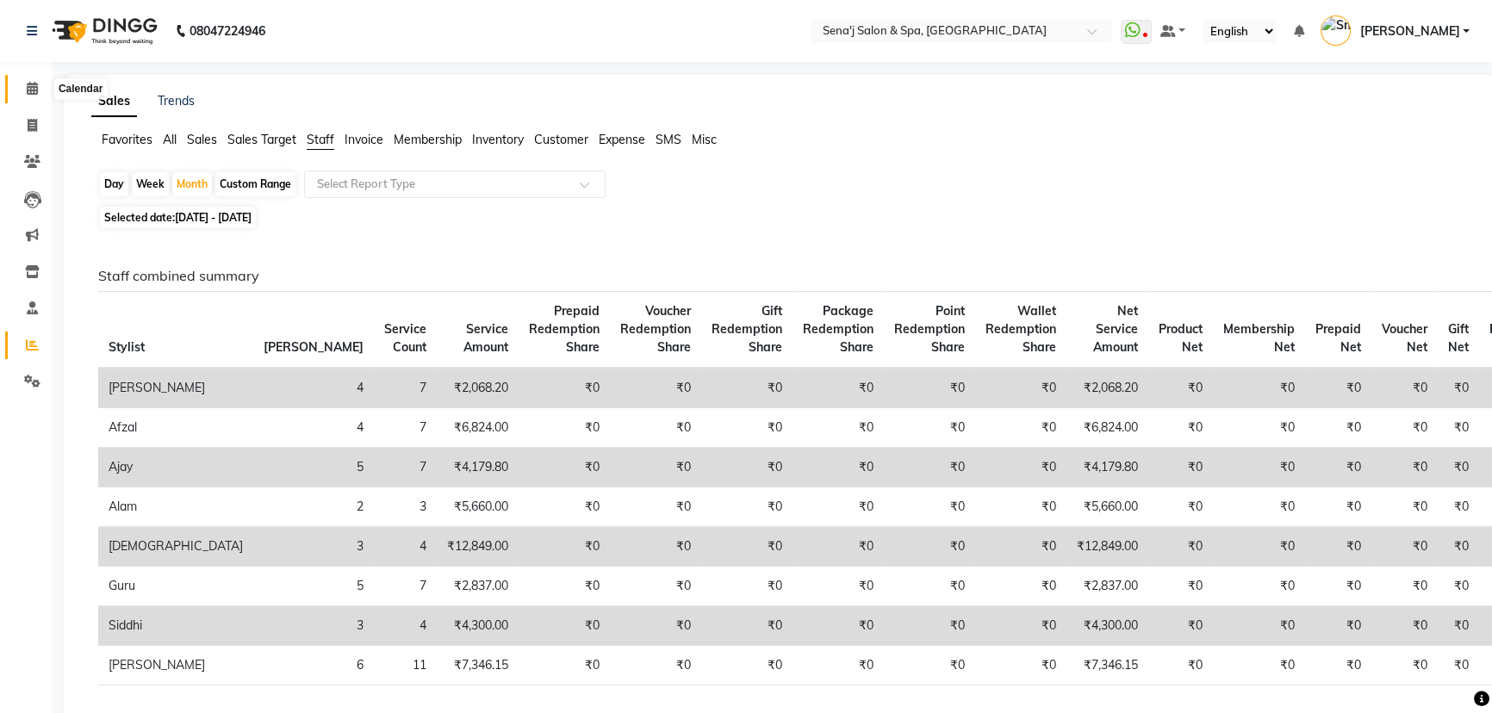
click at [33, 86] on icon at bounding box center [32, 88] width 11 height 13
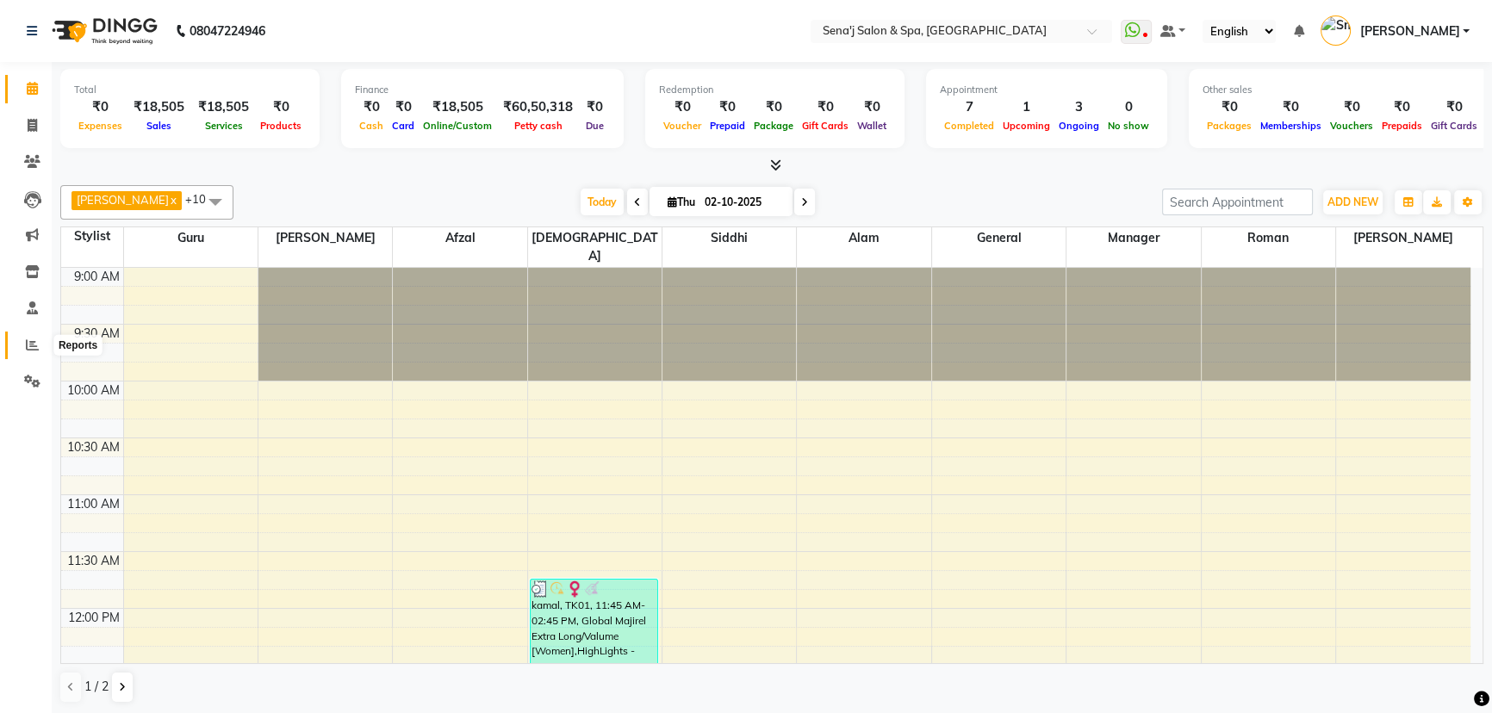
click at [42, 349] on span at bounding box center [32, 346] width 30 height 20
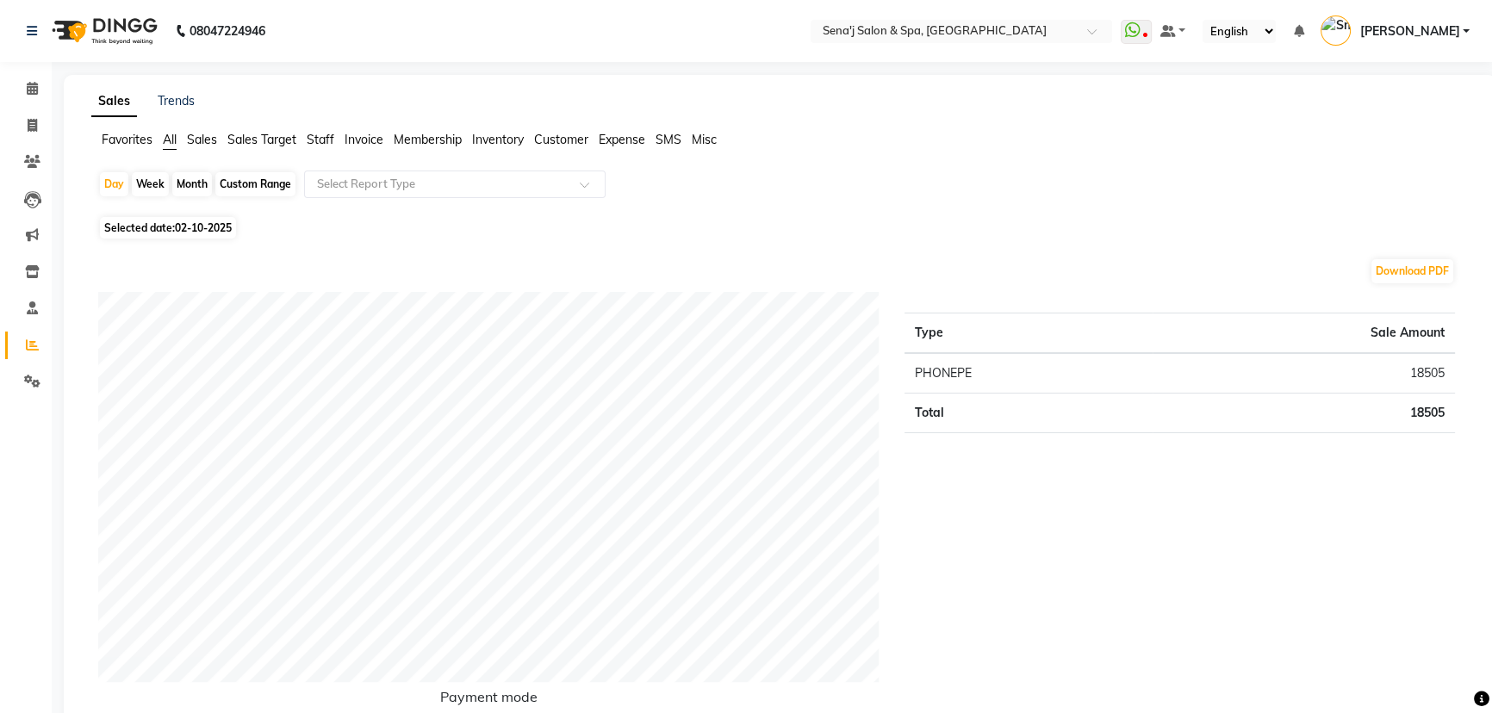
click at [182, 183] on div "Month" at bounding box center [192, 184] width 40 height 24
select select "10"
select select "2025"
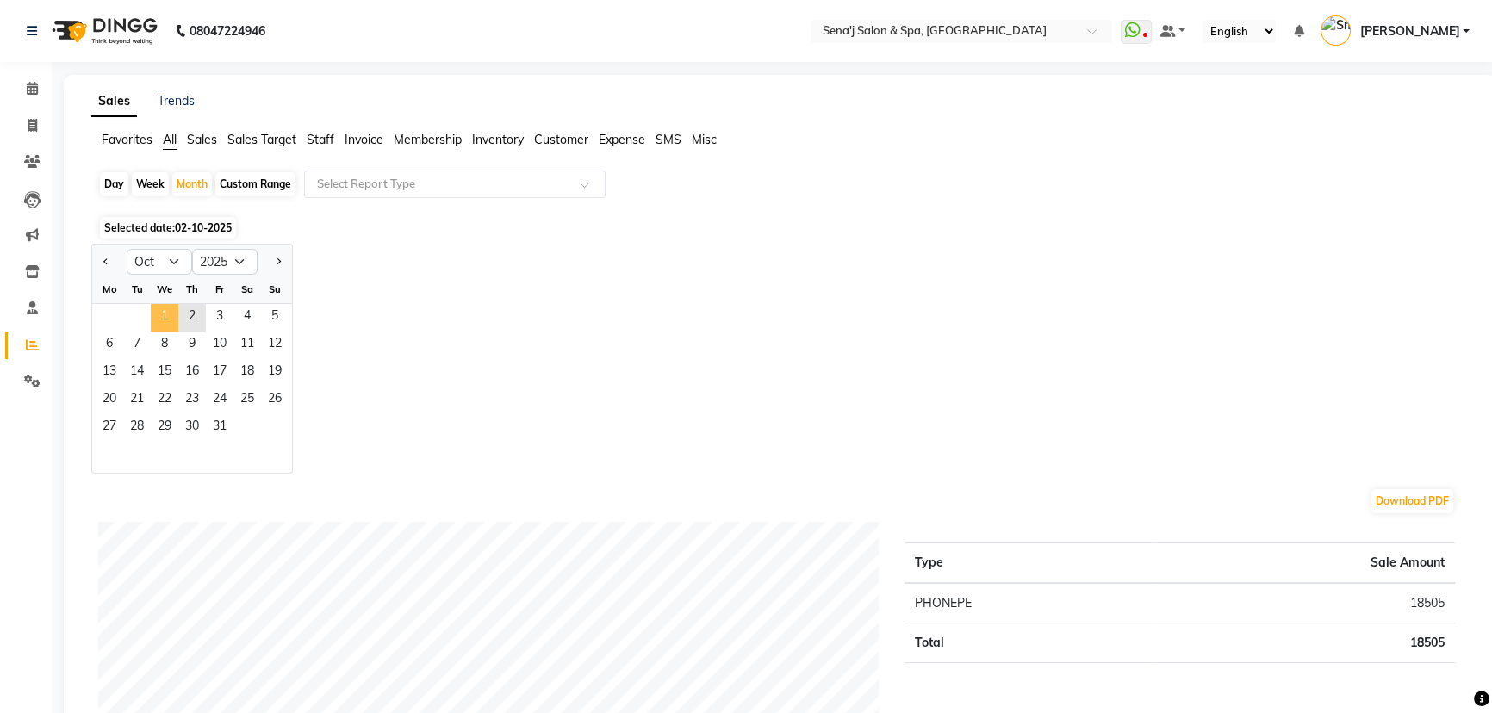
click at [170, 314] on span "1" at bounding box center [165, 318] width 28 height 28
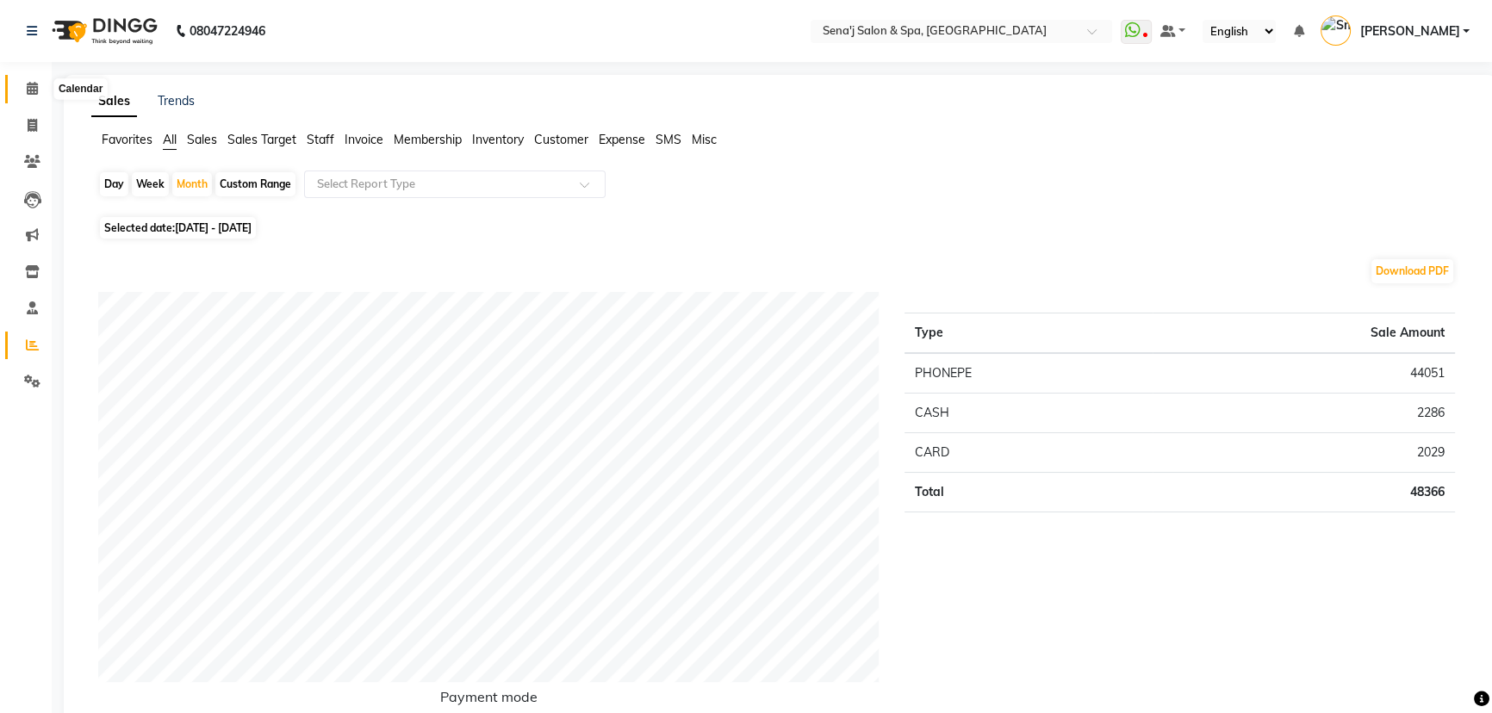
click at [34, 88] on icon at bounding box center [32, 88] width 11 height 13
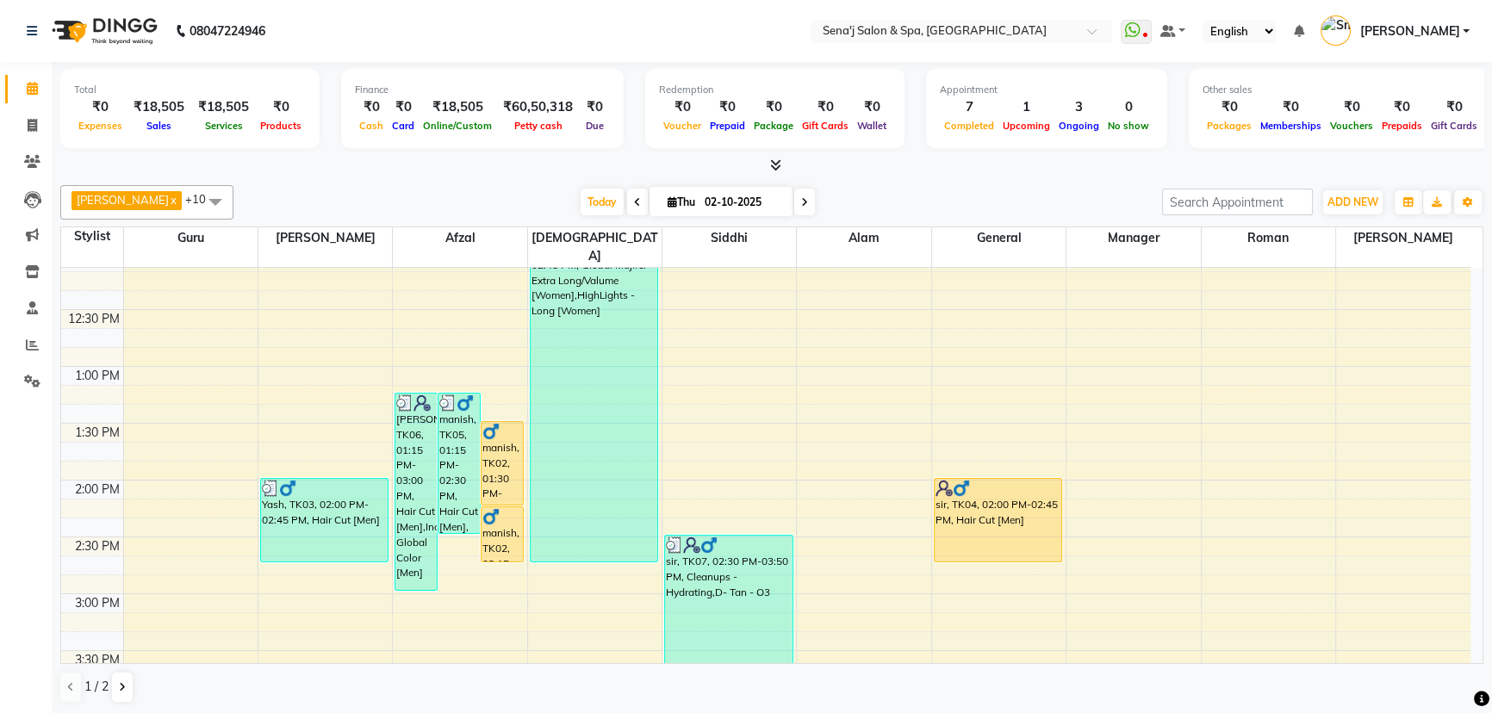
scroll to position [391, 0]
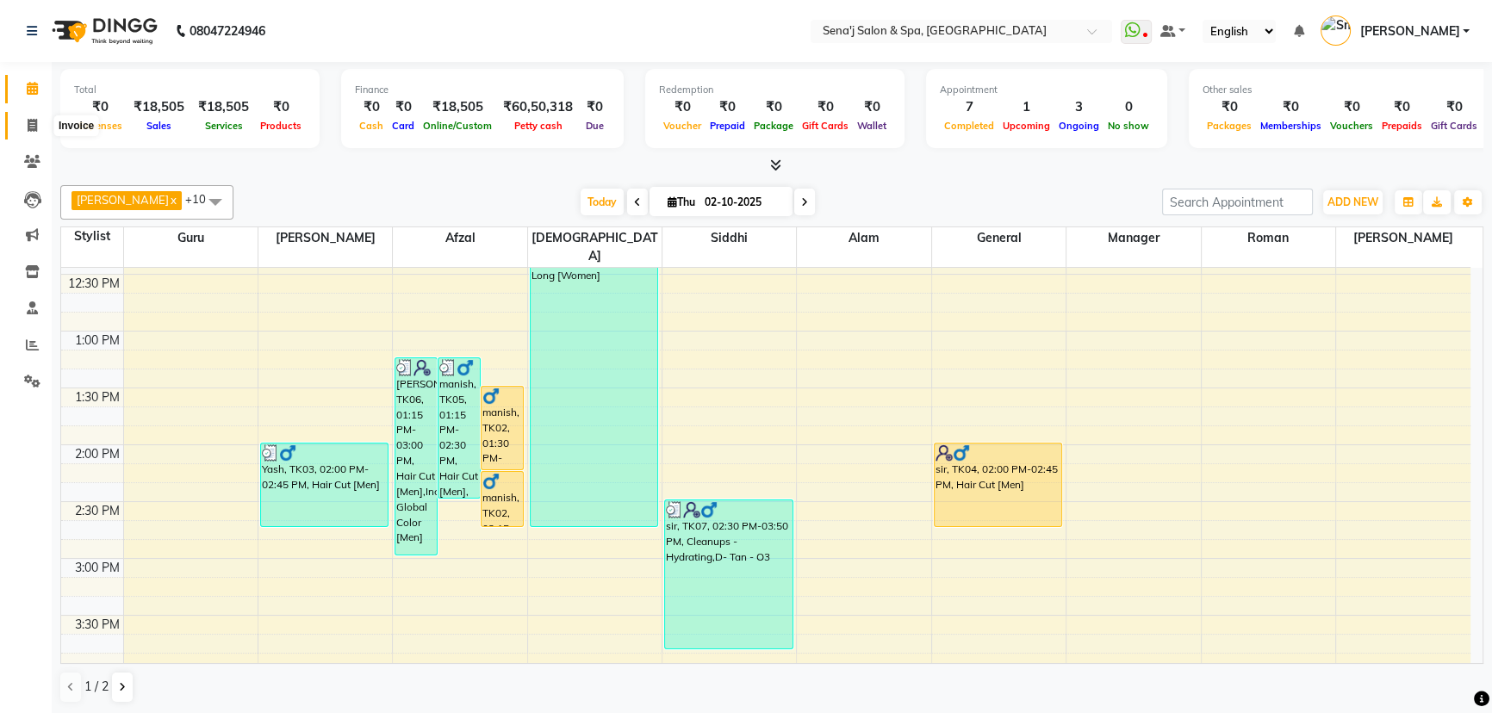
click at [28, 124] on icon at bounding box center [32, 125] width 9 height 13
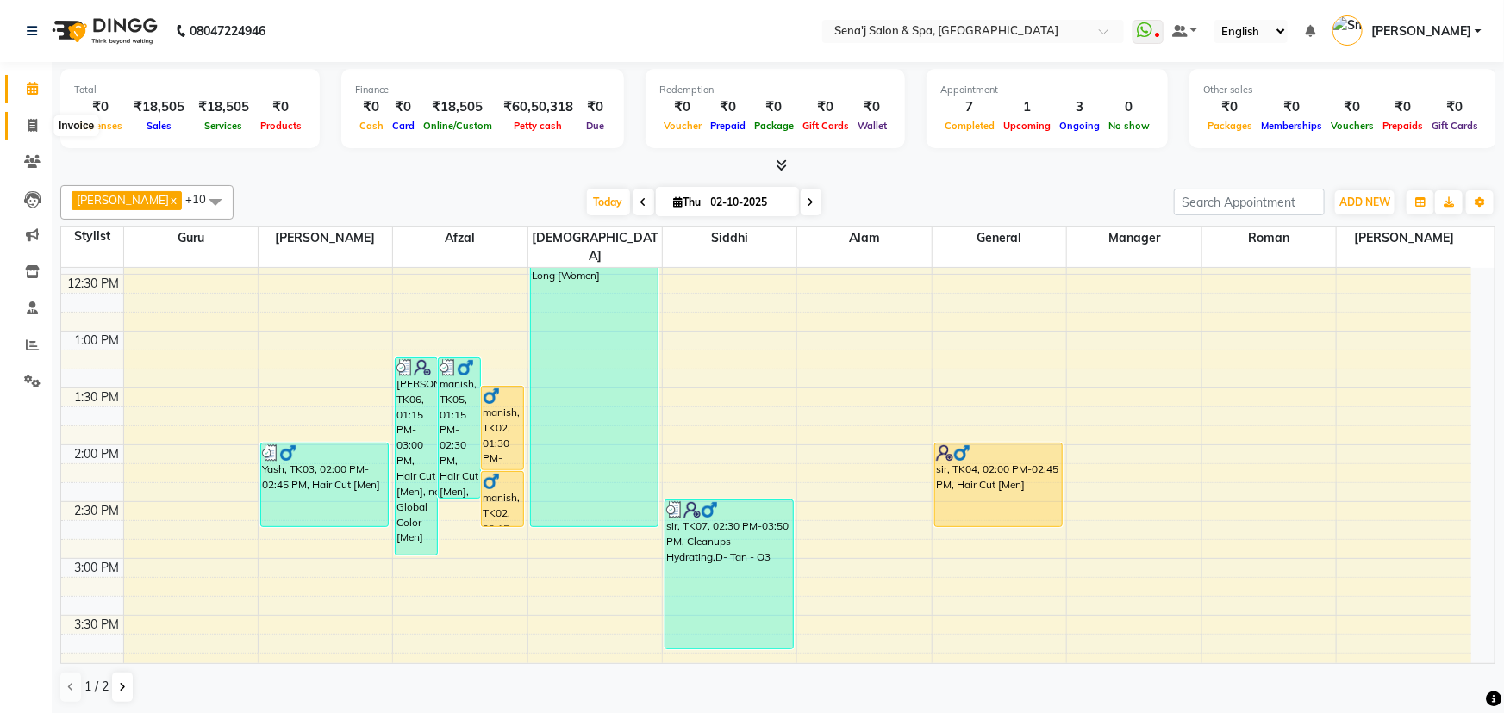
select select "447"
select select "service"
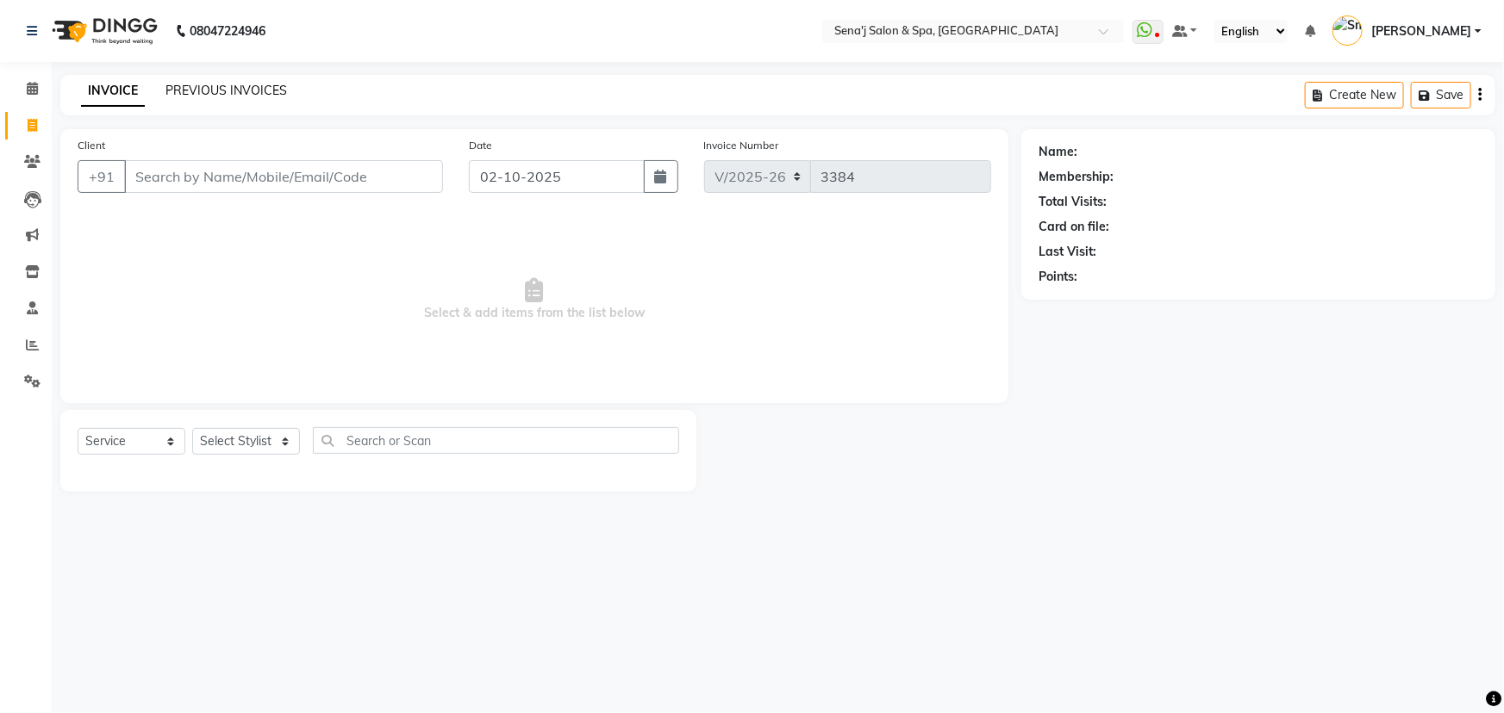
click at [189, 84] on link "PREVIOUS INVOICES" at bounding box center [225, 91] width 121 height 16
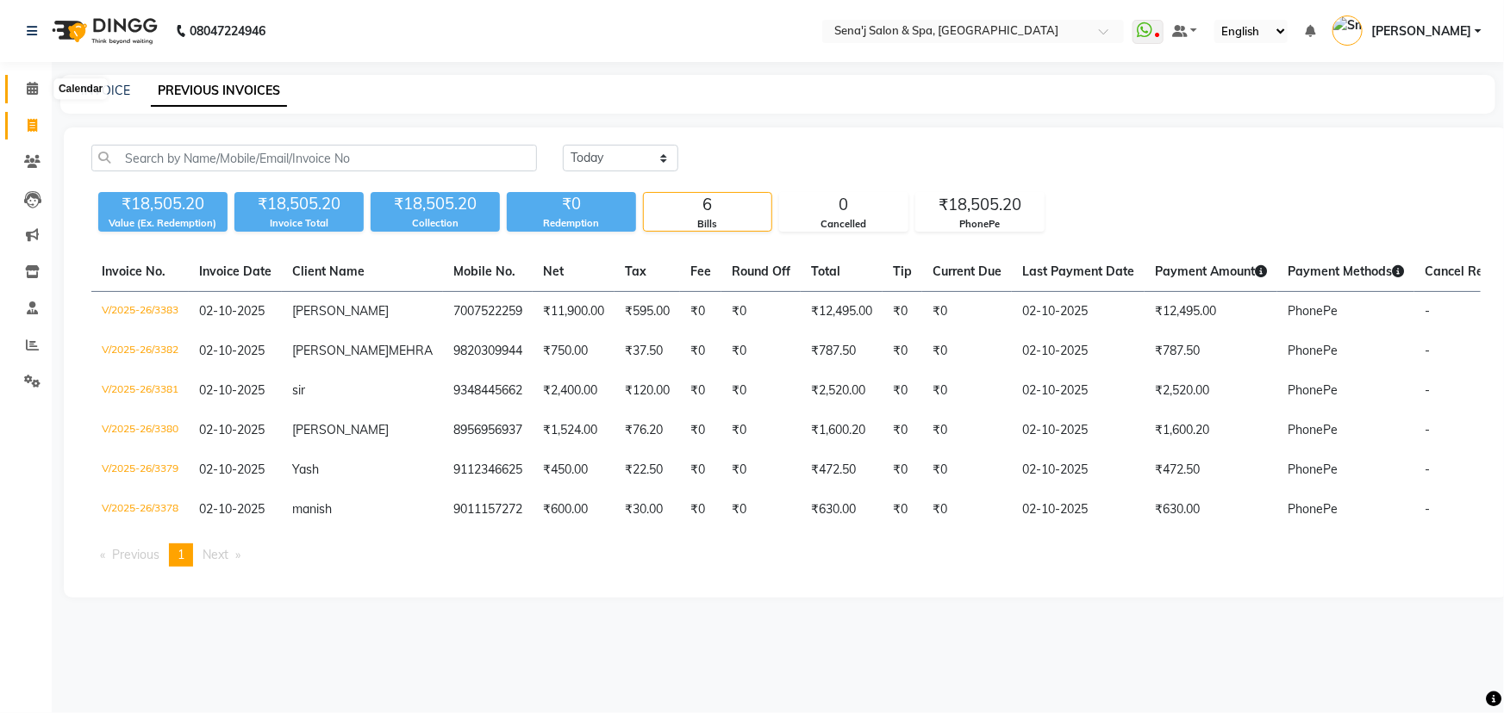
click at [33, 90] on icon at bounding box center [32, 88] width 11 height 13
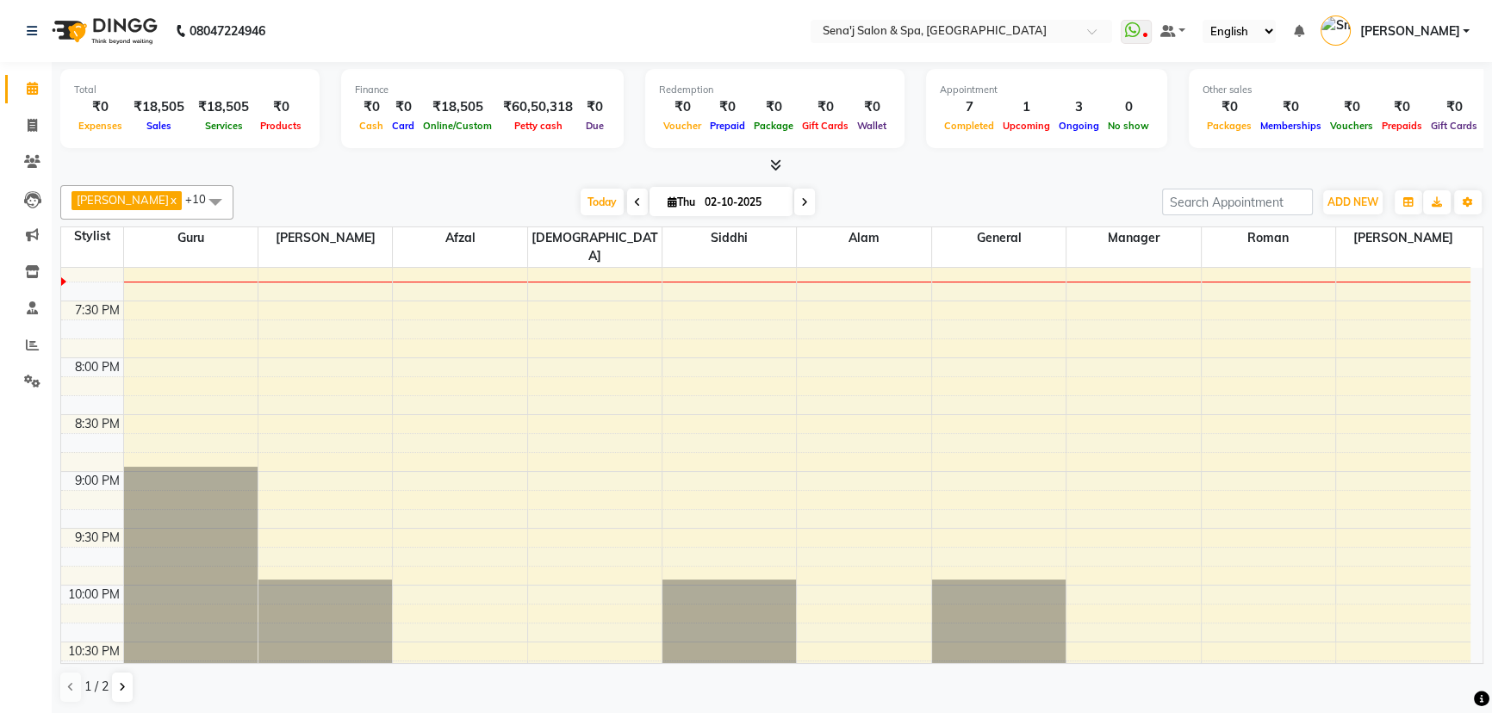
scroll to position [1174, 0]
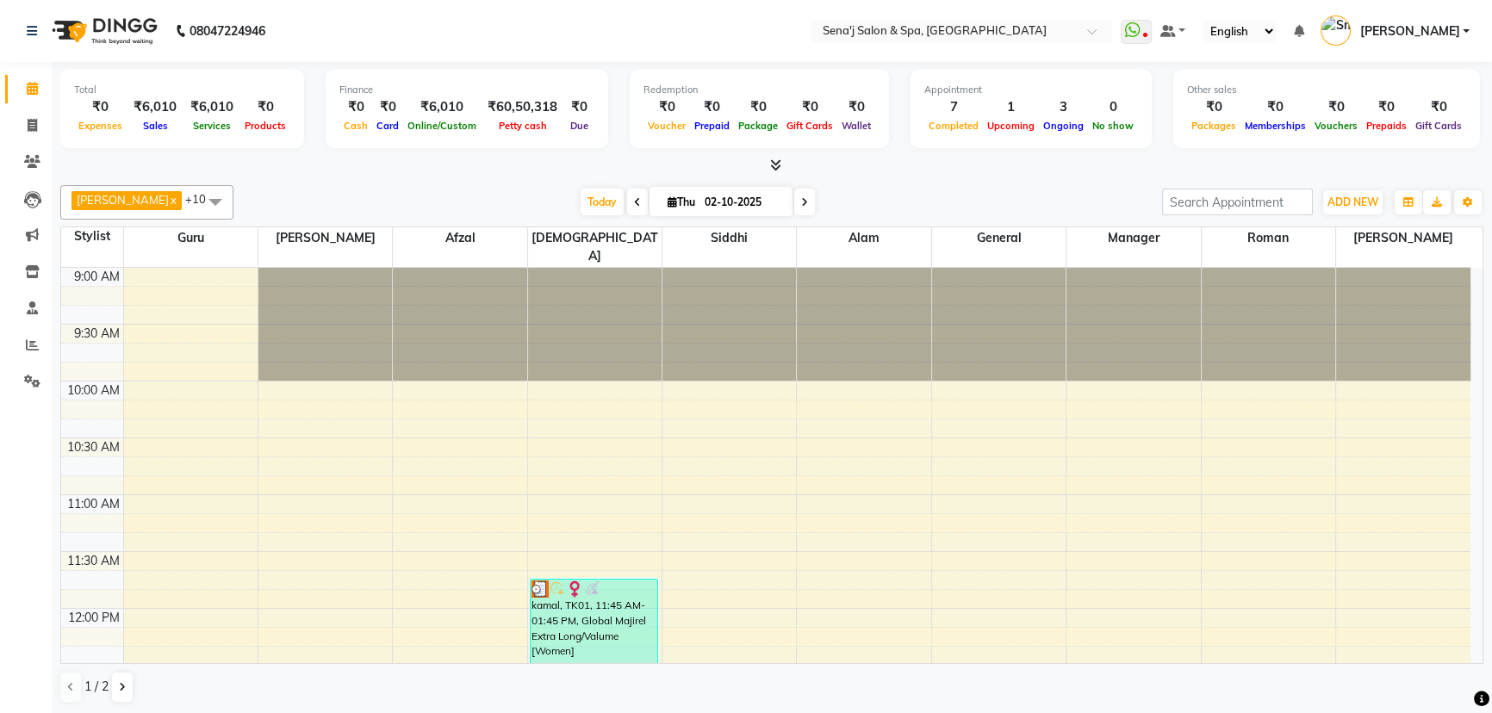
scroll to position [1021, 0]
